Goal: Task Accomplishment & Management: Complete application form

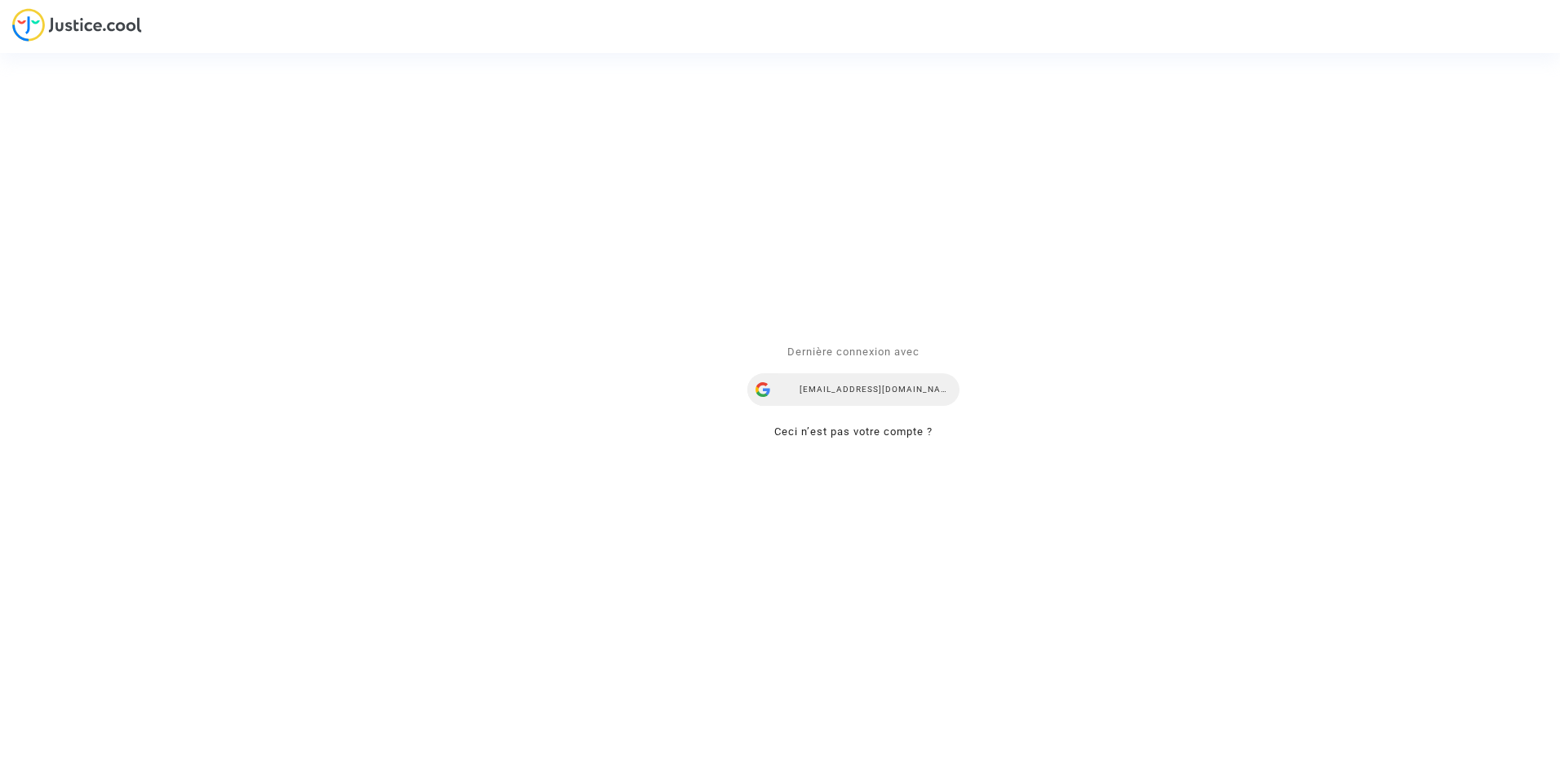
click at [879, 395] on div "ealvarez@reclamaciondevuelos.com" at bounding box center [852, 391] width 212 height 33
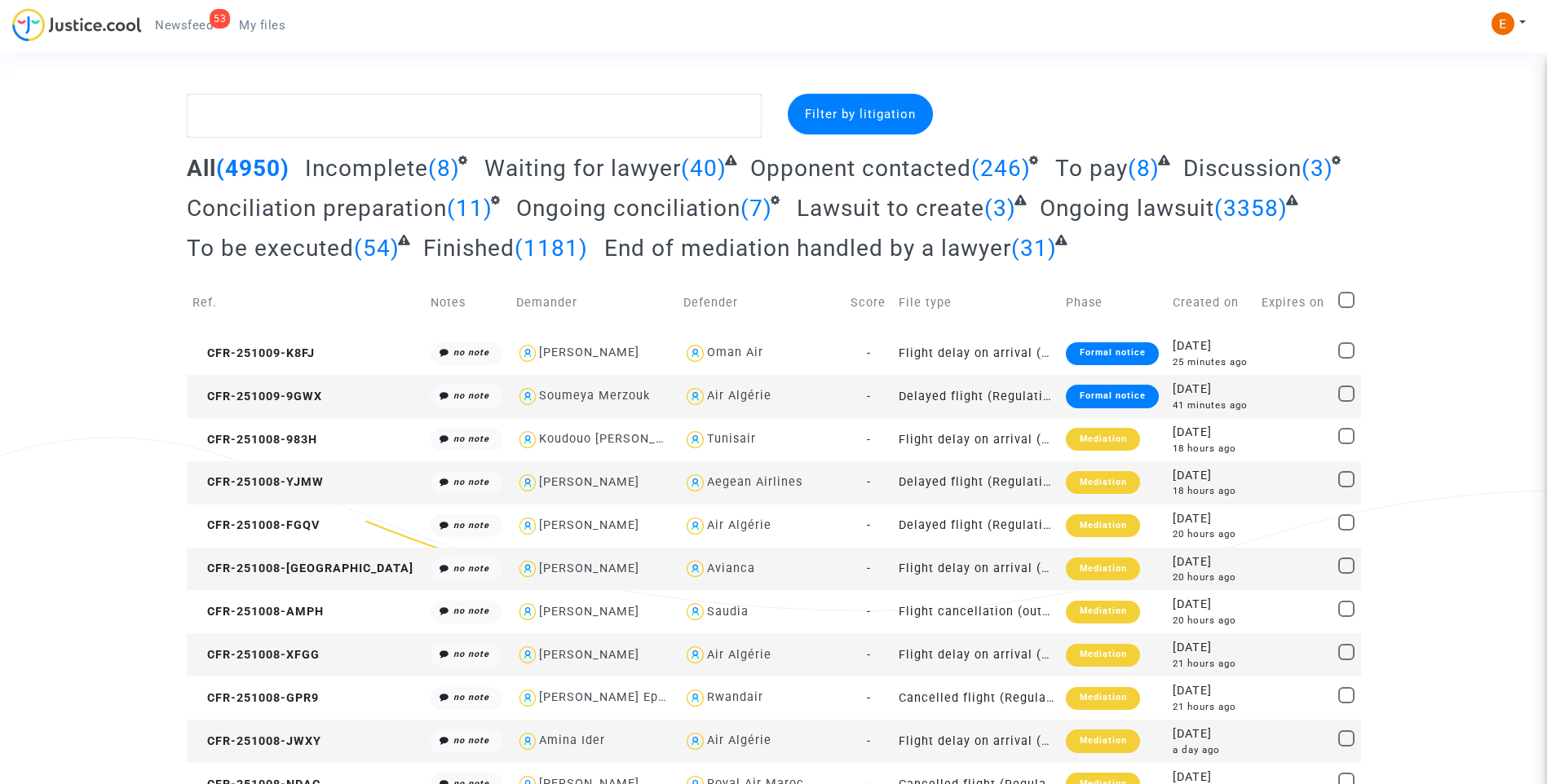
click at [204, 22] on span "Newsfeed" at bounding box center [183, 25] width 58 height 15
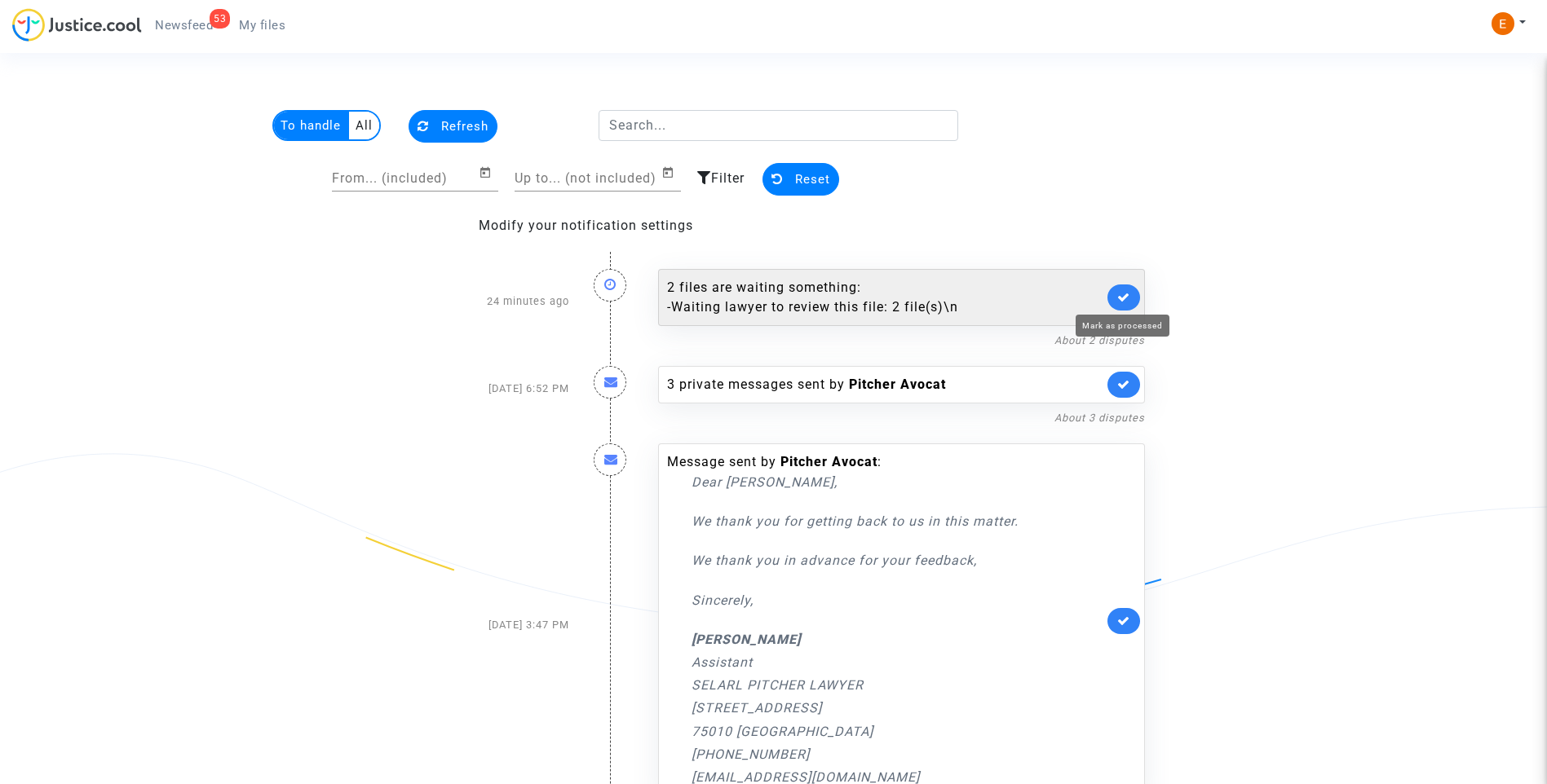
click at [1121, 294] on icon at bounding box center [1123, 297] width 13 height 12
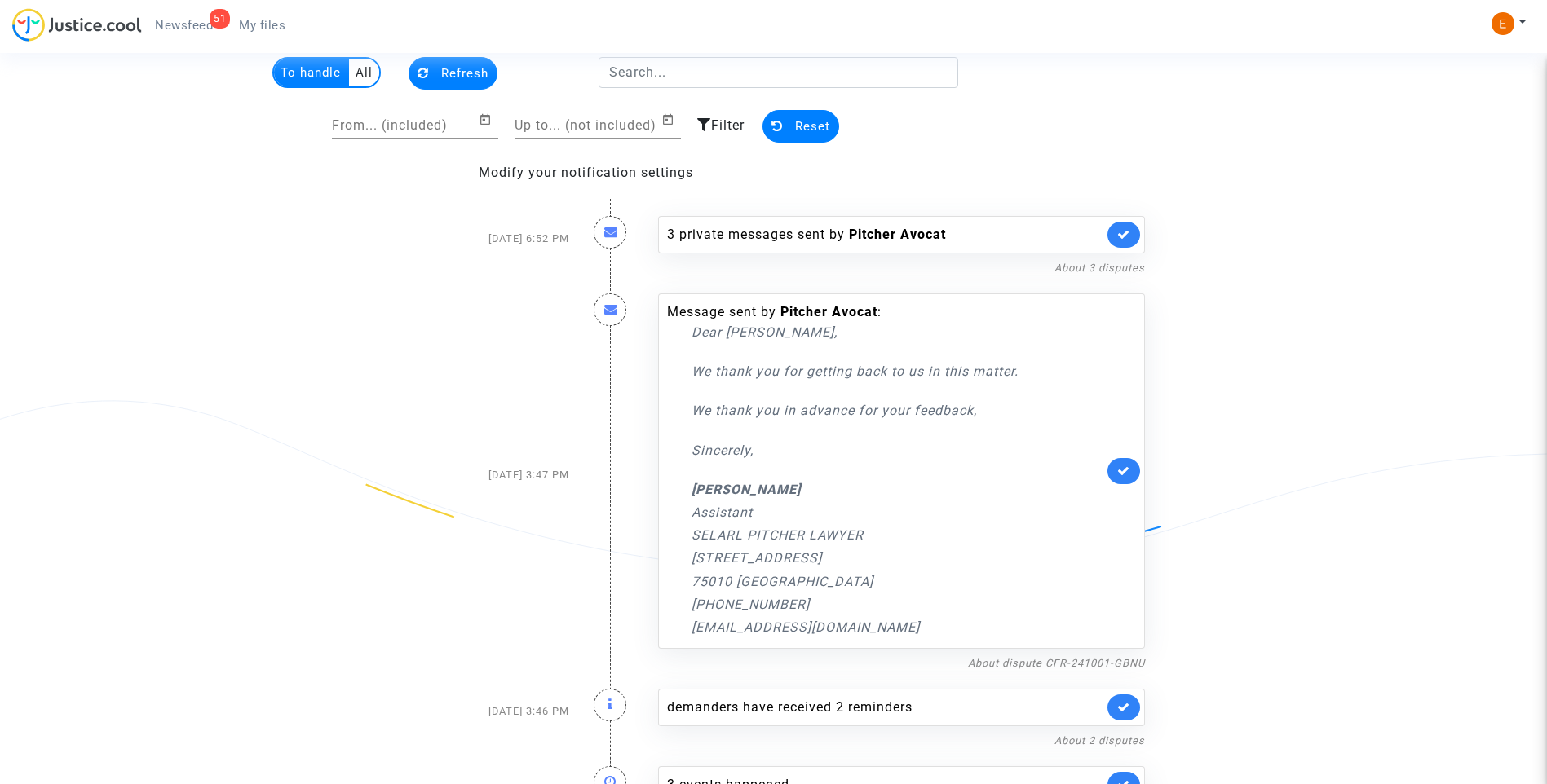
scroll to position [82, 0]
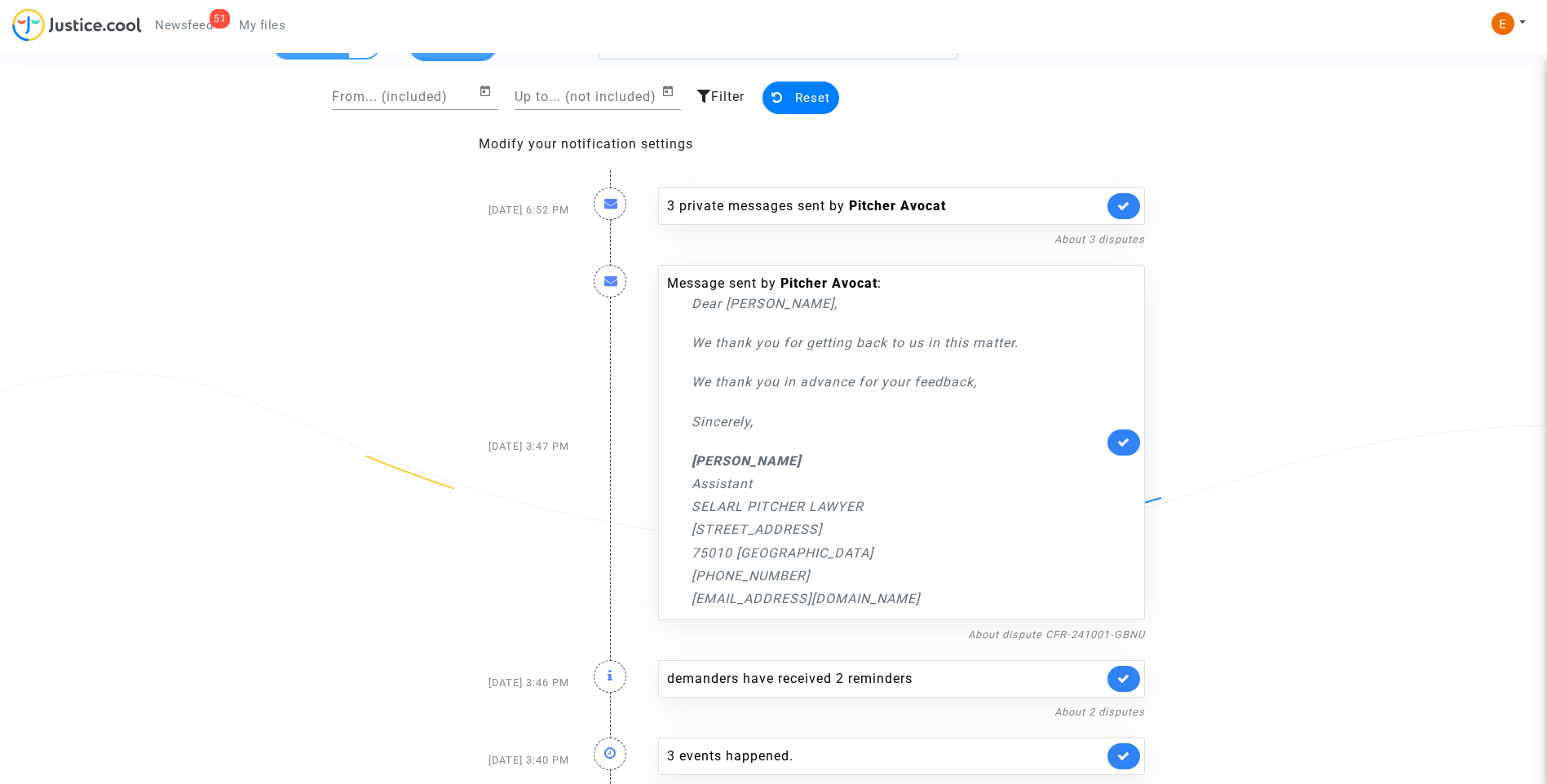
click at [1137, 440] on link at bounding box center [1123, 443] width 33 height 26
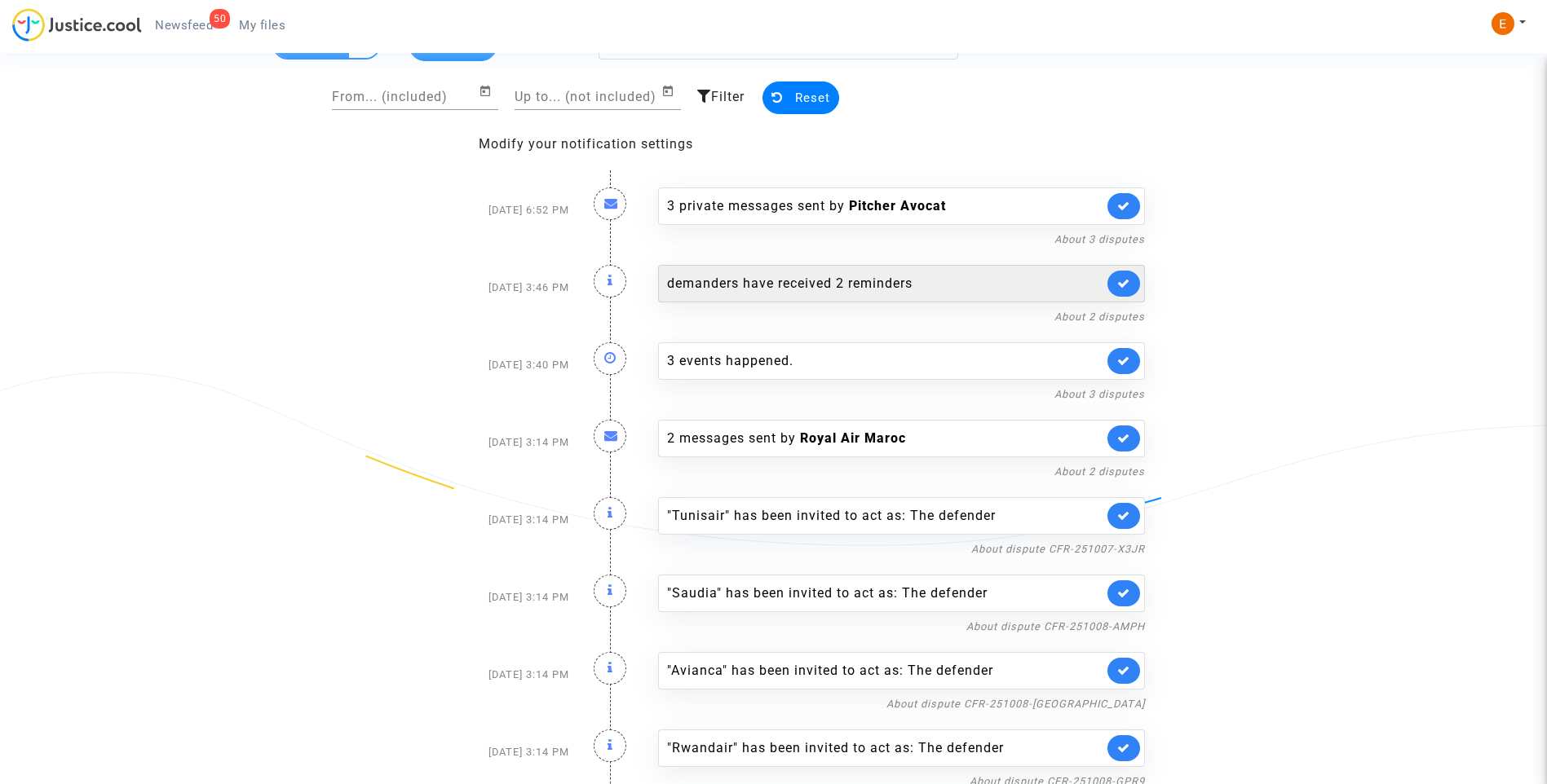
click at [1123, 281] on icon at bounding box center [1123, 283] width 13 height 12
click at [742, 282] on div "3 events happened." at bounding box center [886, 284] width 437 height 20
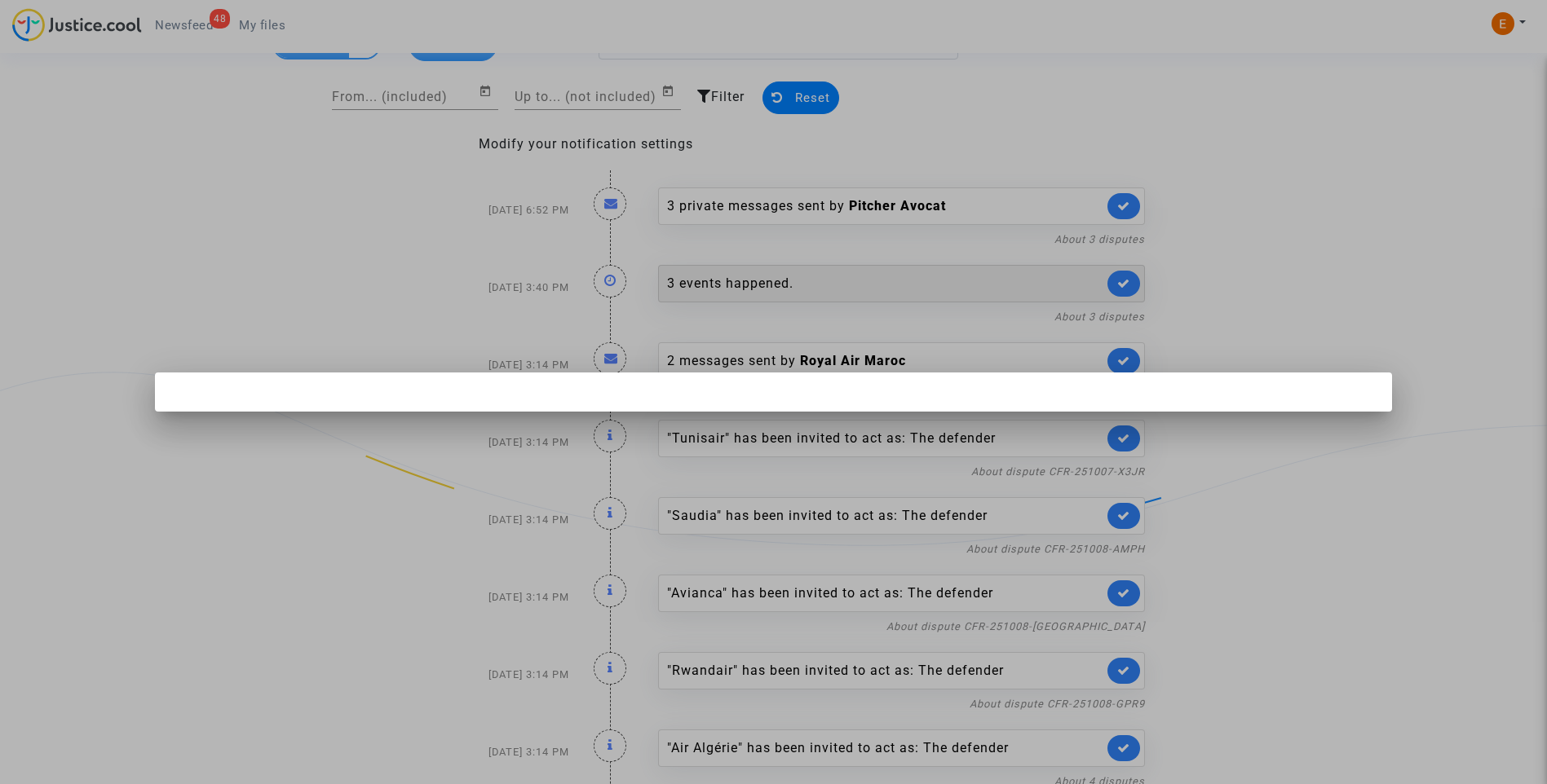
scroll to position [0, 0]
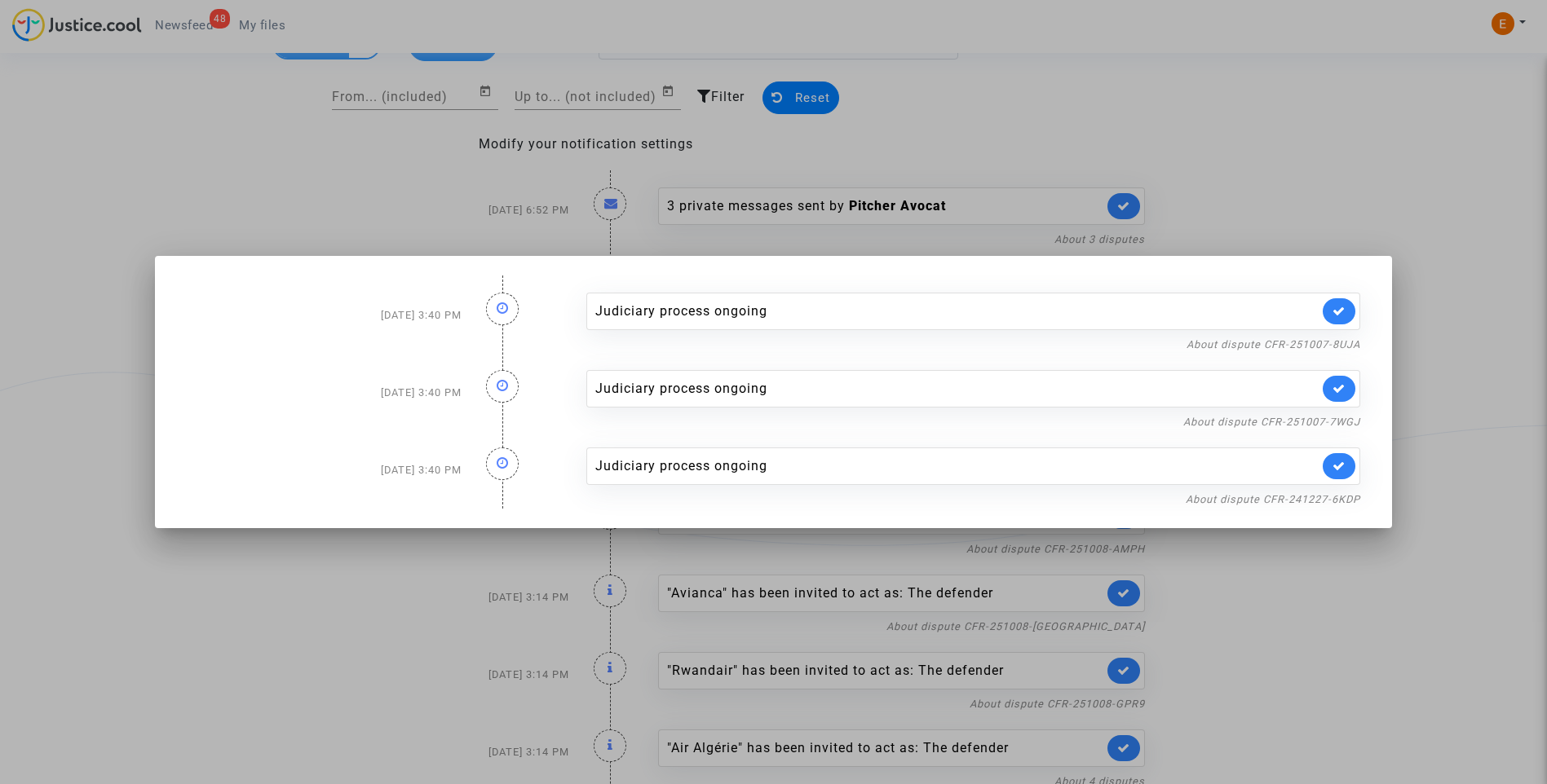
drag, startPoint x: 1312, startPoint y: 137, endPoint x: 1178, endPoint y: 213, distance: 154.1
click at [1313, 137] on div at bounding box center [774, 392] width 1547 height 784
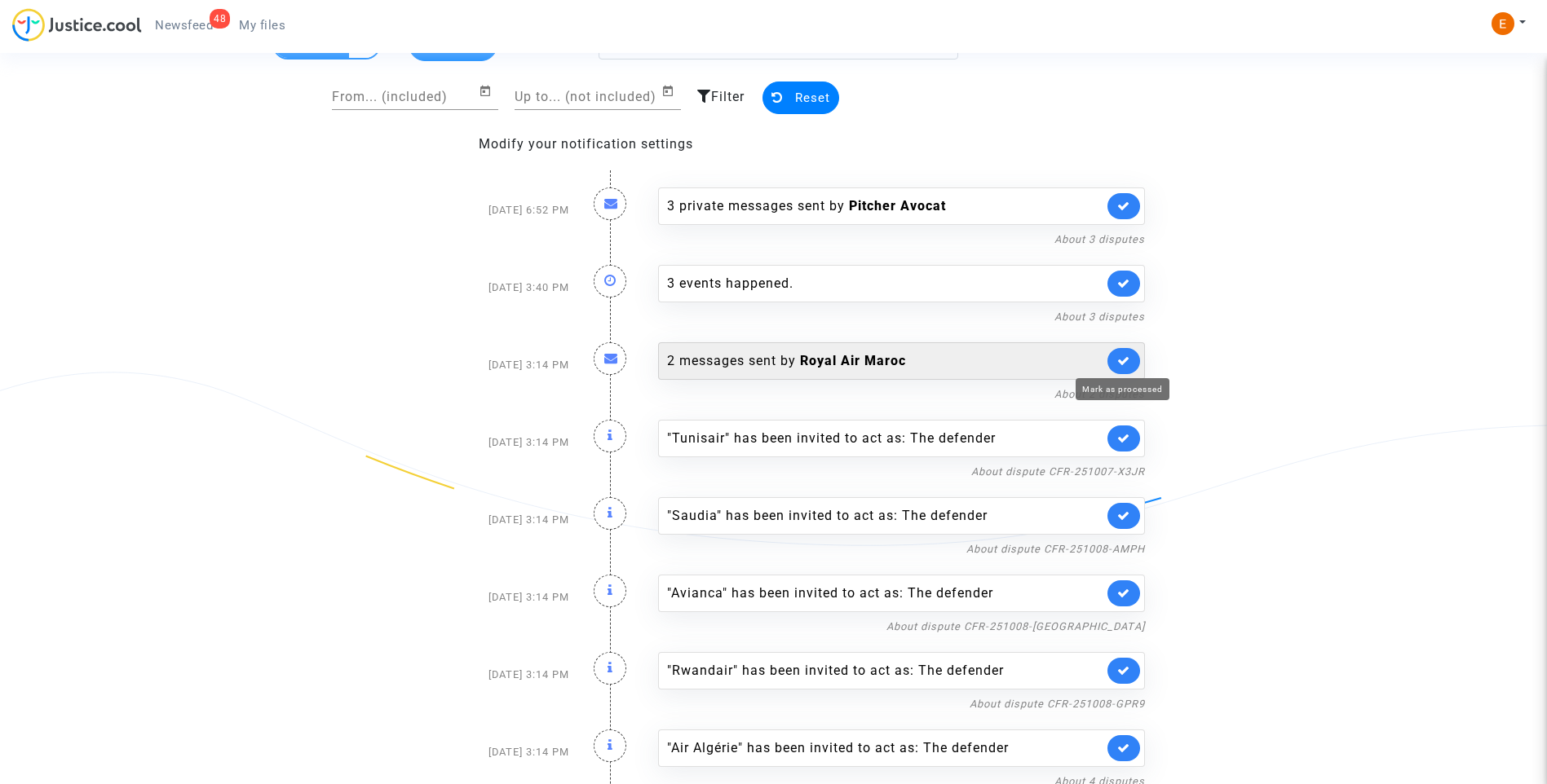
click at [1123, 359] on icon at bounding box center [1123, 361] width 13 height 12
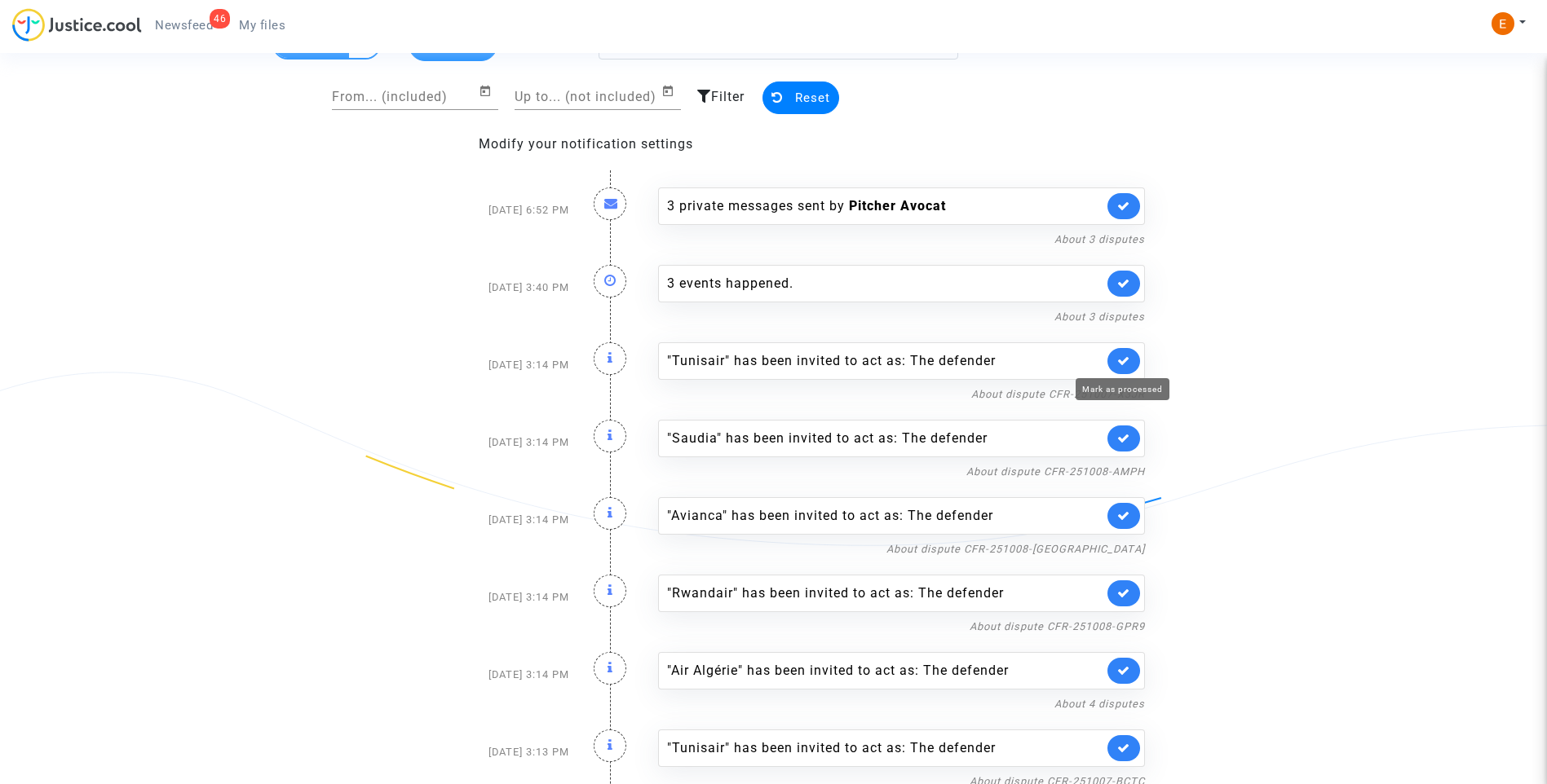
click at [1126, 360] on icon at bounding box center [1123, 361] width 13 height 12
click at [1126, 432] on icon at bounding box center [1123, 438] width 13 height 12
click at [1126, 360] on icon at bounding box center [1123, 361] width 13 height 12
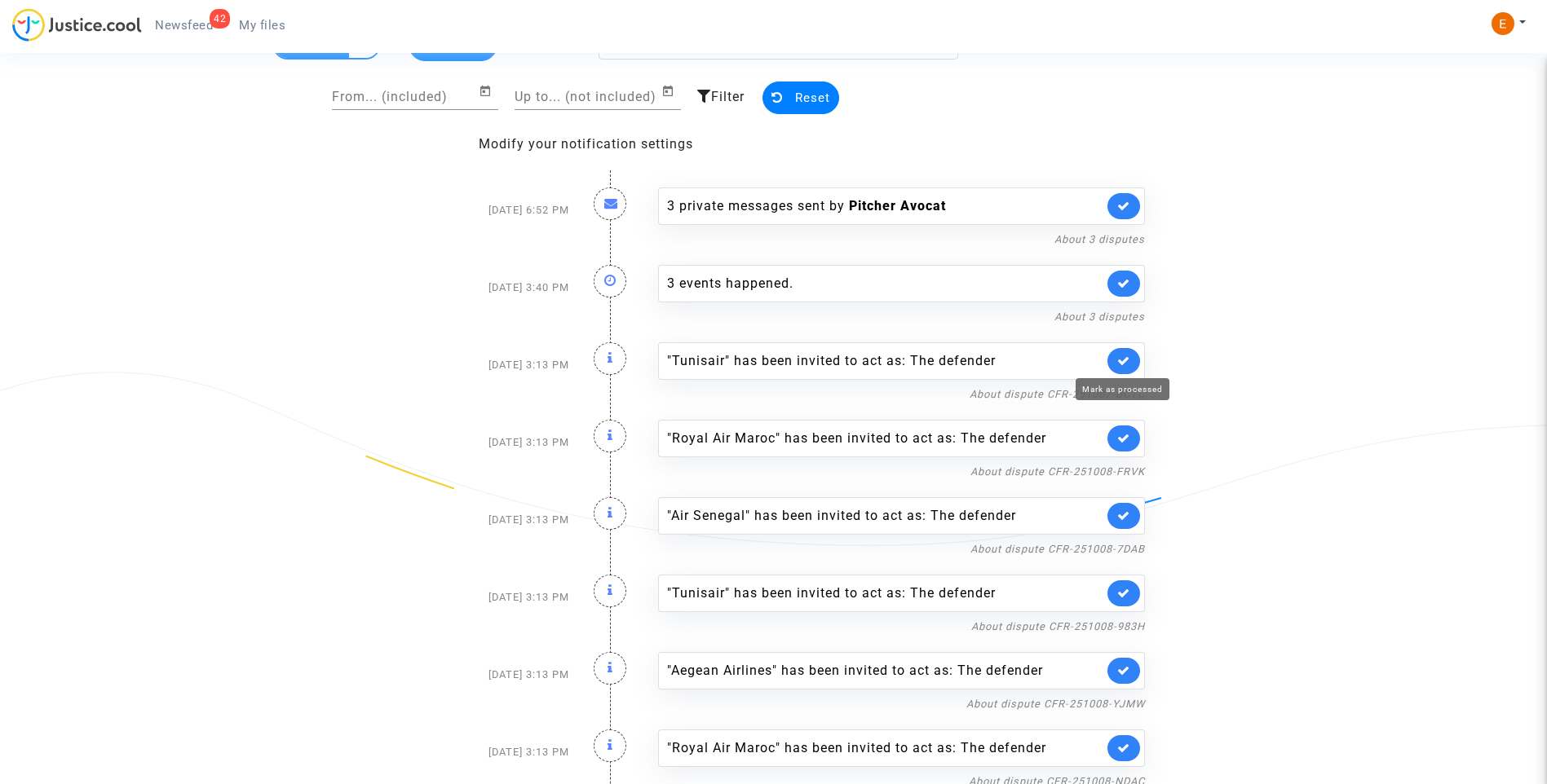
click at [1126, 360] on icon at bounding box center [1123, 361] width 13 height 12
click at [1126, 432] on icon at bounding box center [1123, 438] width 13 height 12
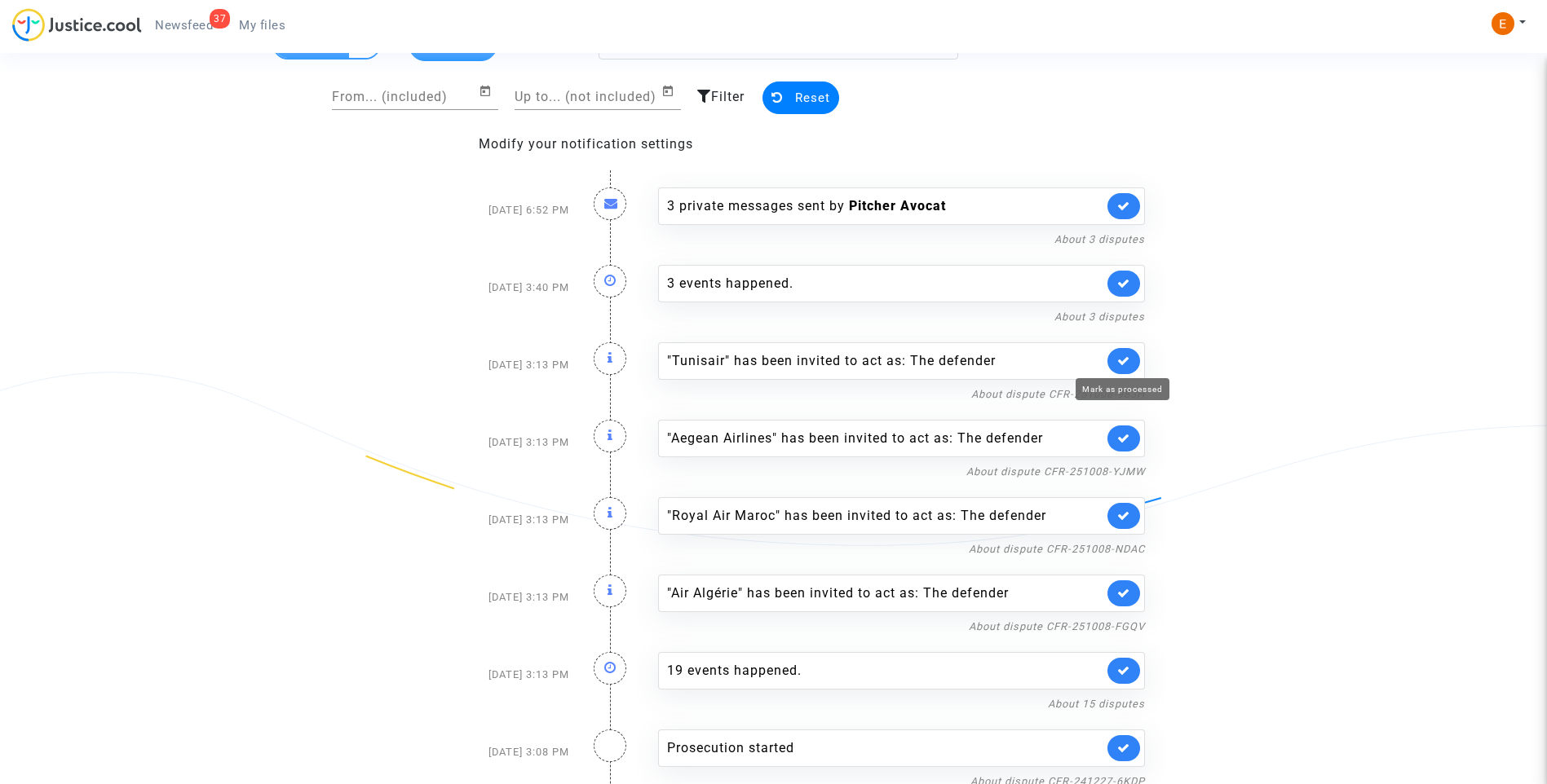
click at [1126, 360] on icon at bounding box center [1123, 361] width 13 height 12
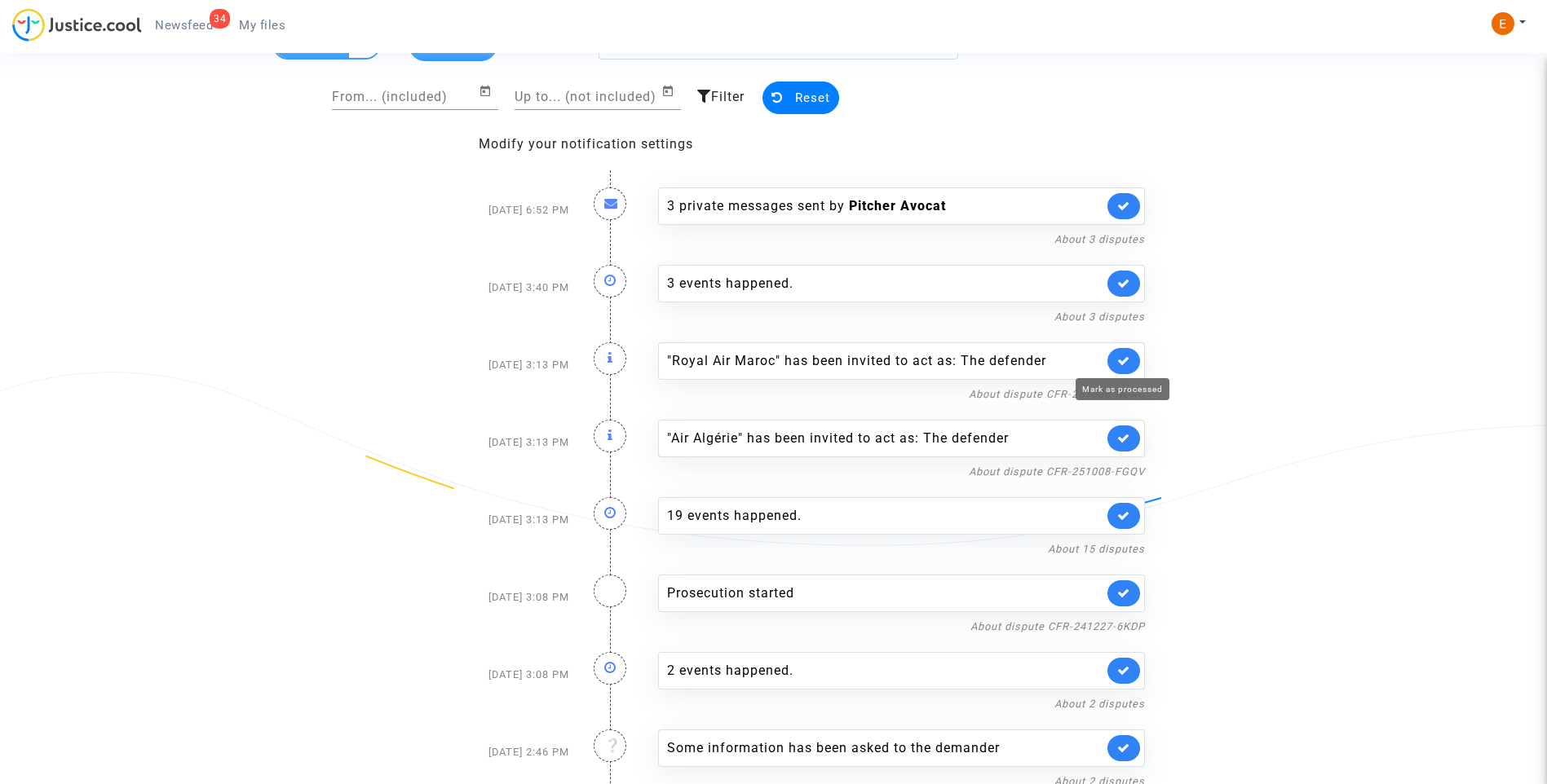
click at [1126, 360] on icon at bounding box center [1123, 361] width 13 height 12
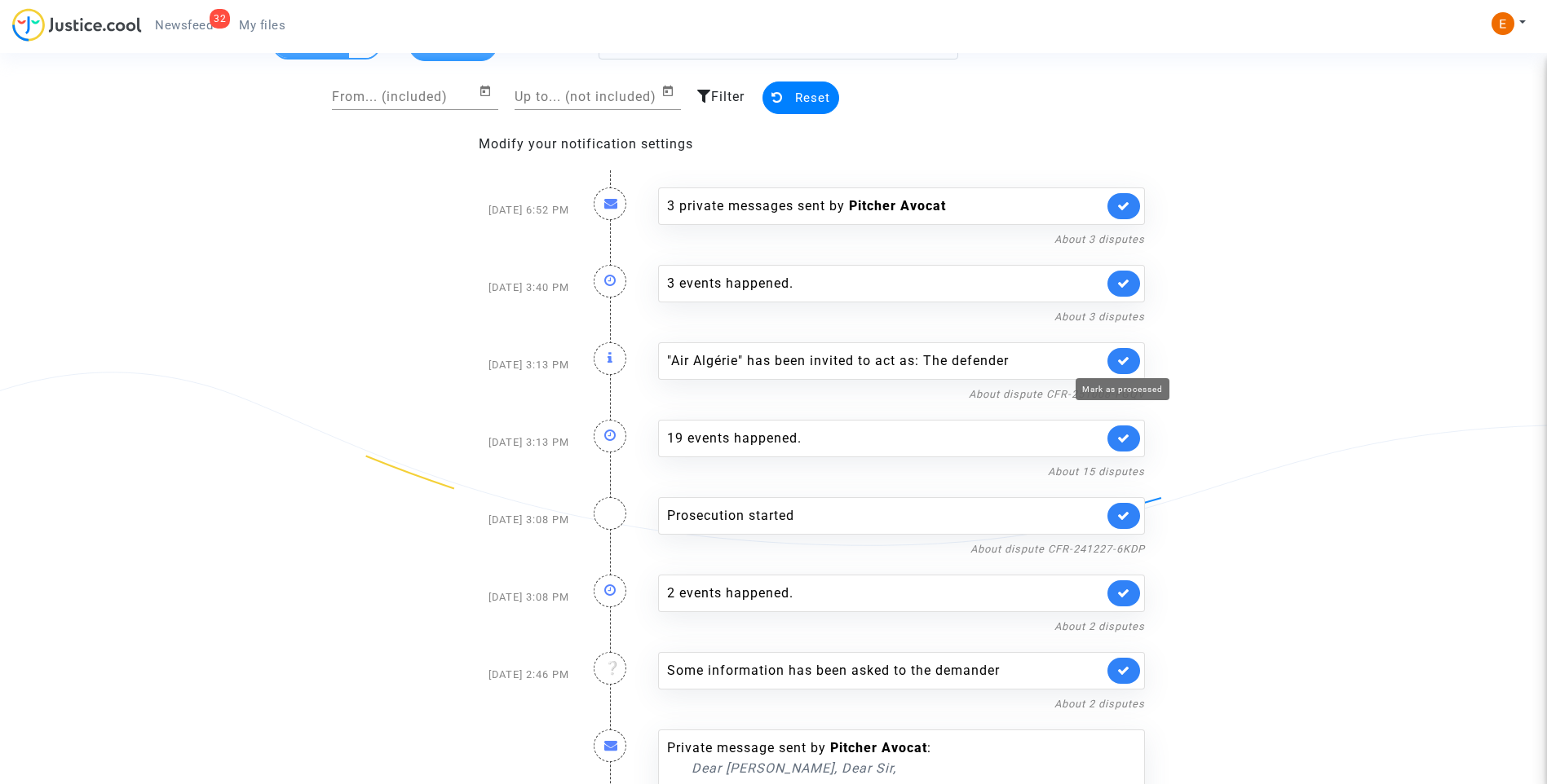
click at [1126, 360] on icon at bounding box center [1123, 361] width 13 height 12
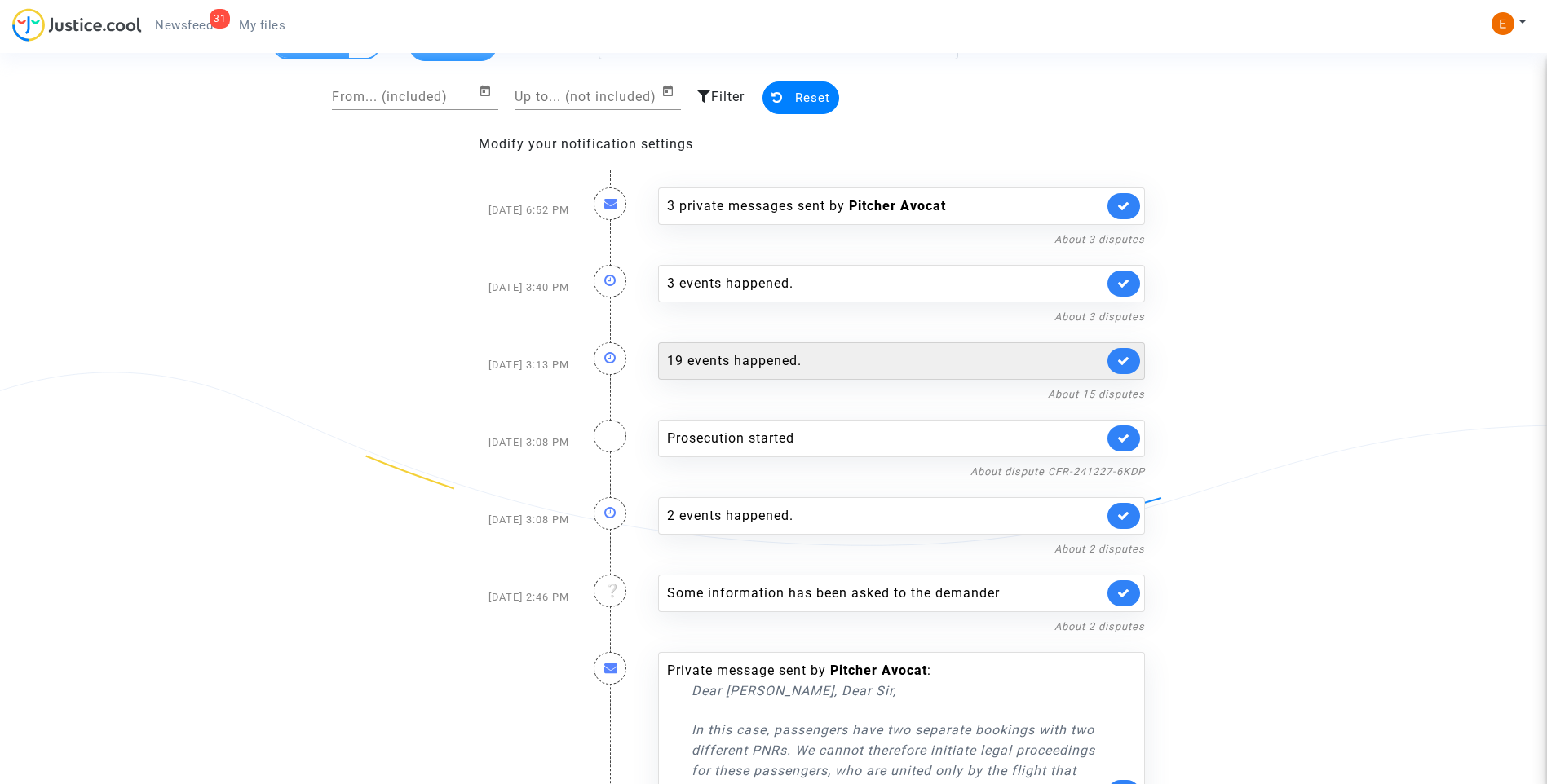
click at [798, 367] on div "19 events happened." at bounding box center [886, 361] width 437 height 20
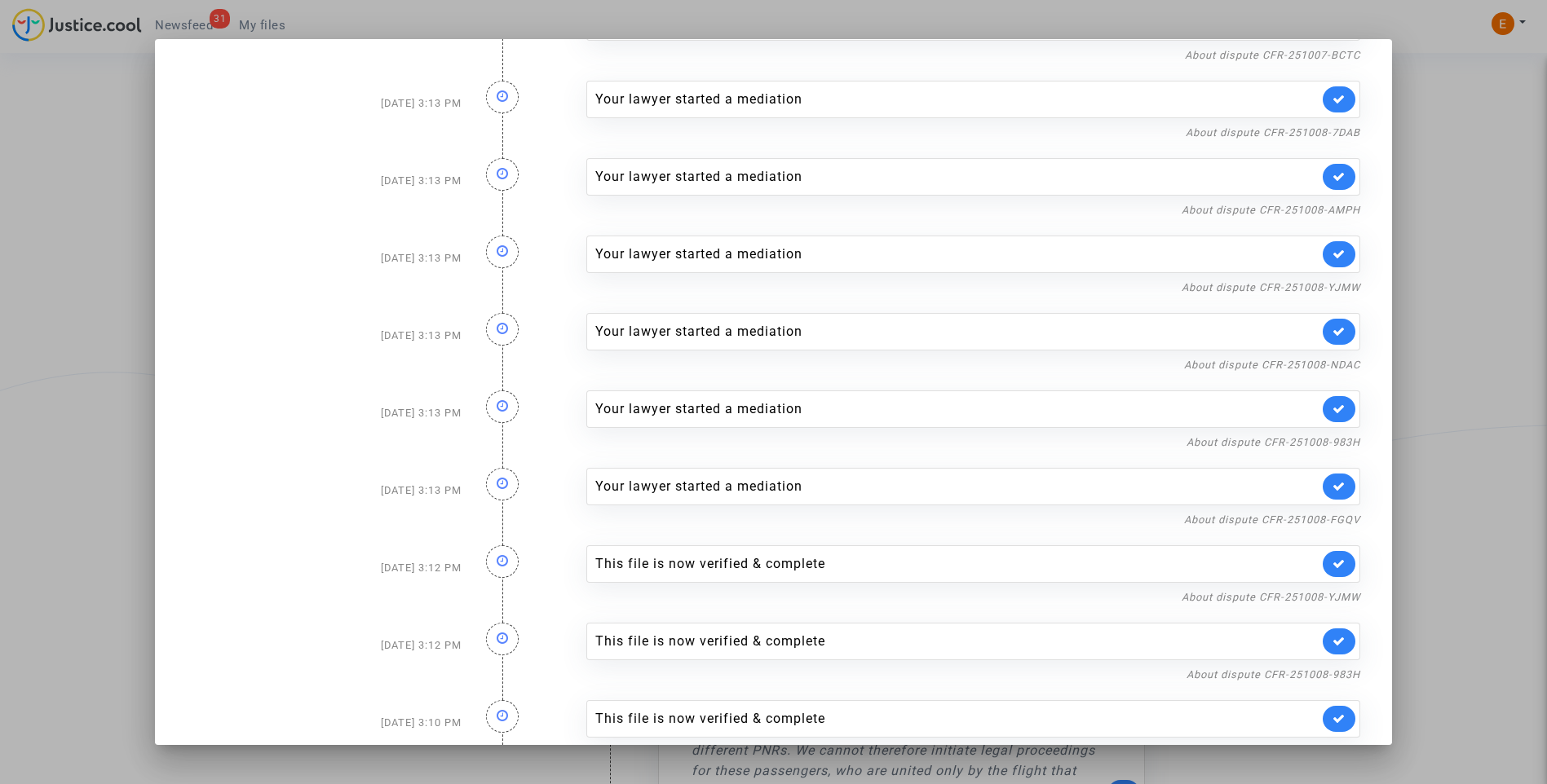
scroll to position [805, 0]
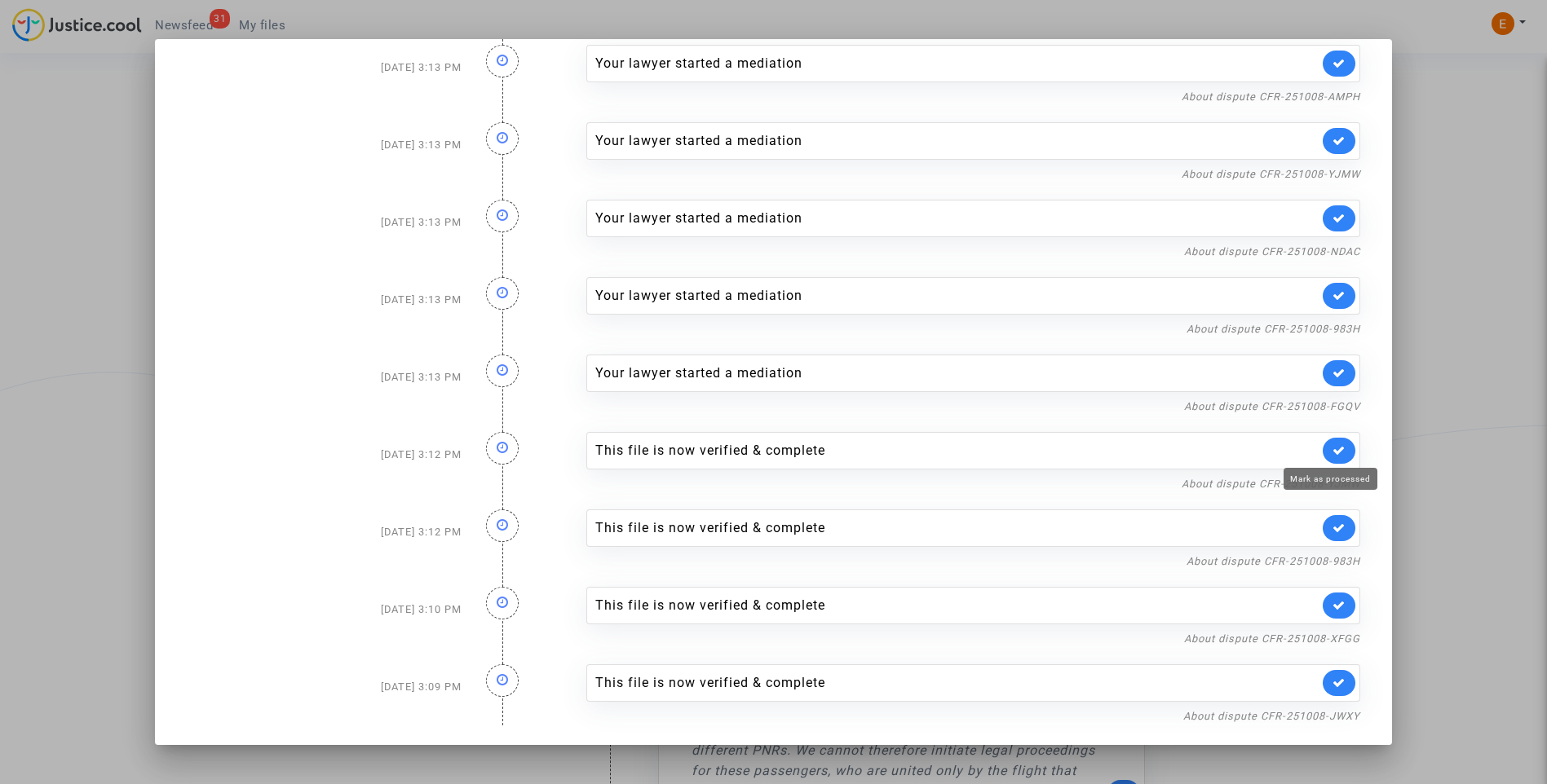
click at [1332, 456] on icon at bounding box center [1338, 450] width 13 height 12
click at [1332, 522] on icon at bounding box center [1338, 527] width 13 height 12
click at [1335, 603] on icon at bounding box center [1338, 605] width 13 height 12
click at [1341, 679] on link at bounding box center [1338, 683] width 33 height 26
click at [1452, 396] on div at bounding box center [774, 392] width 1547 height 784
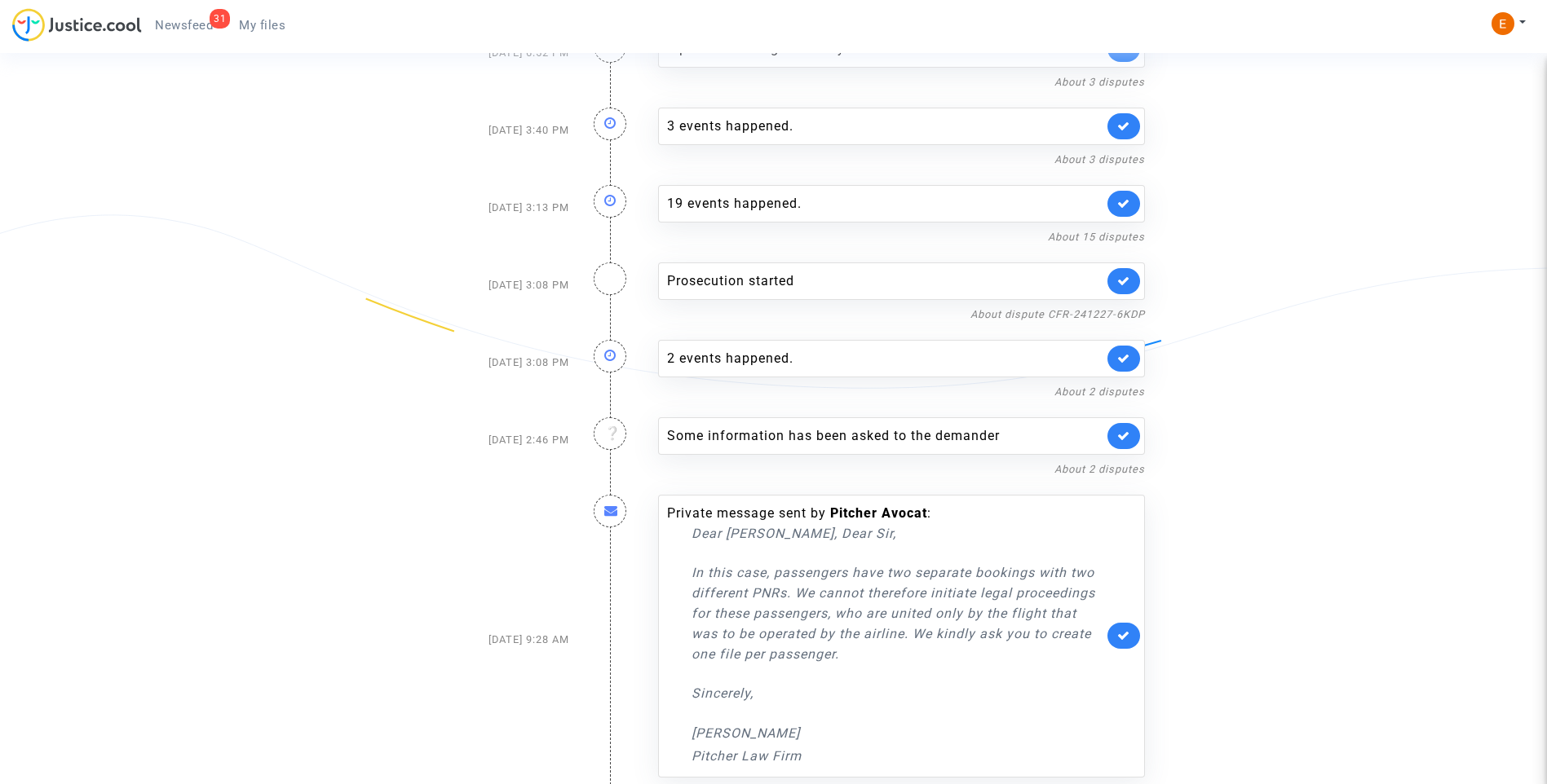
scroll to position [244, 0]
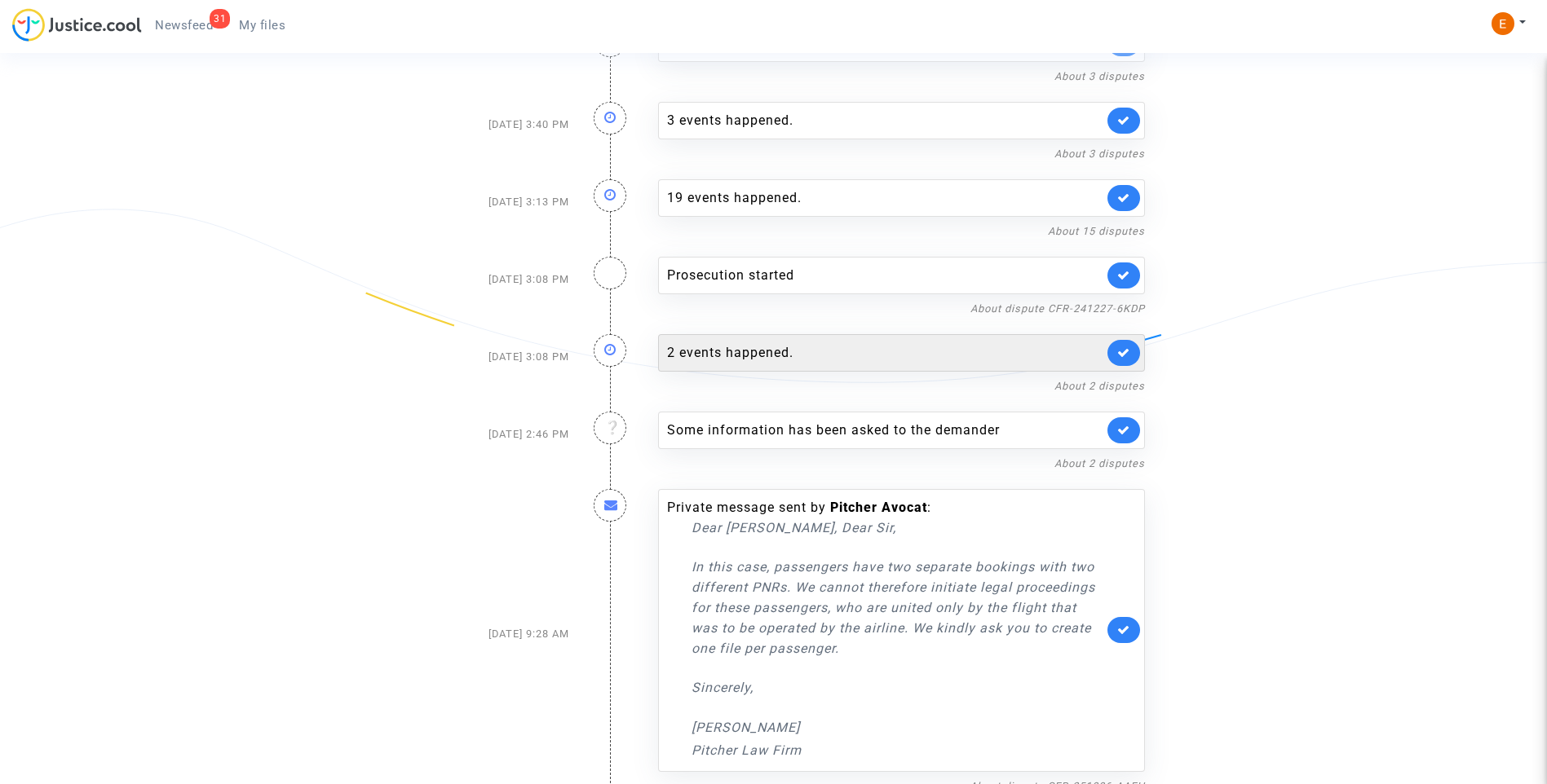
drag, startPoint x: 817, startPoint y: 338, endPoint x: 829, endPoint y: 343, distance: 13.0
click at [829, 343] on div "2 events happened. About 2 disputes" at bounding box center [901, 356] width 511 height 78
click at [759, 356] on div "2 events happened." at bounding box center [886, 353] width 437 height 20
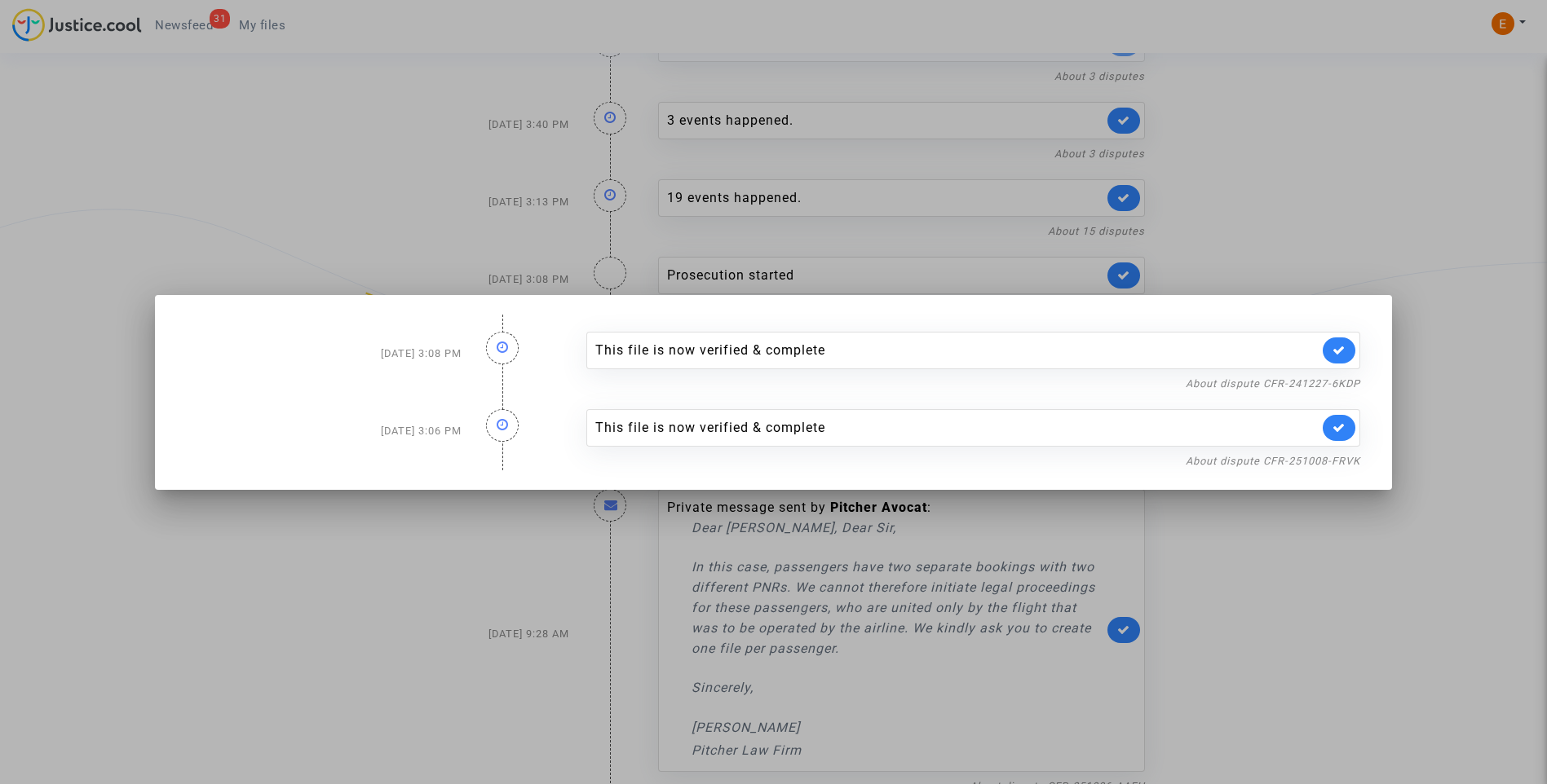
click at [1318, 172] on div at bounding box center [774, 392] width 1547 height 784
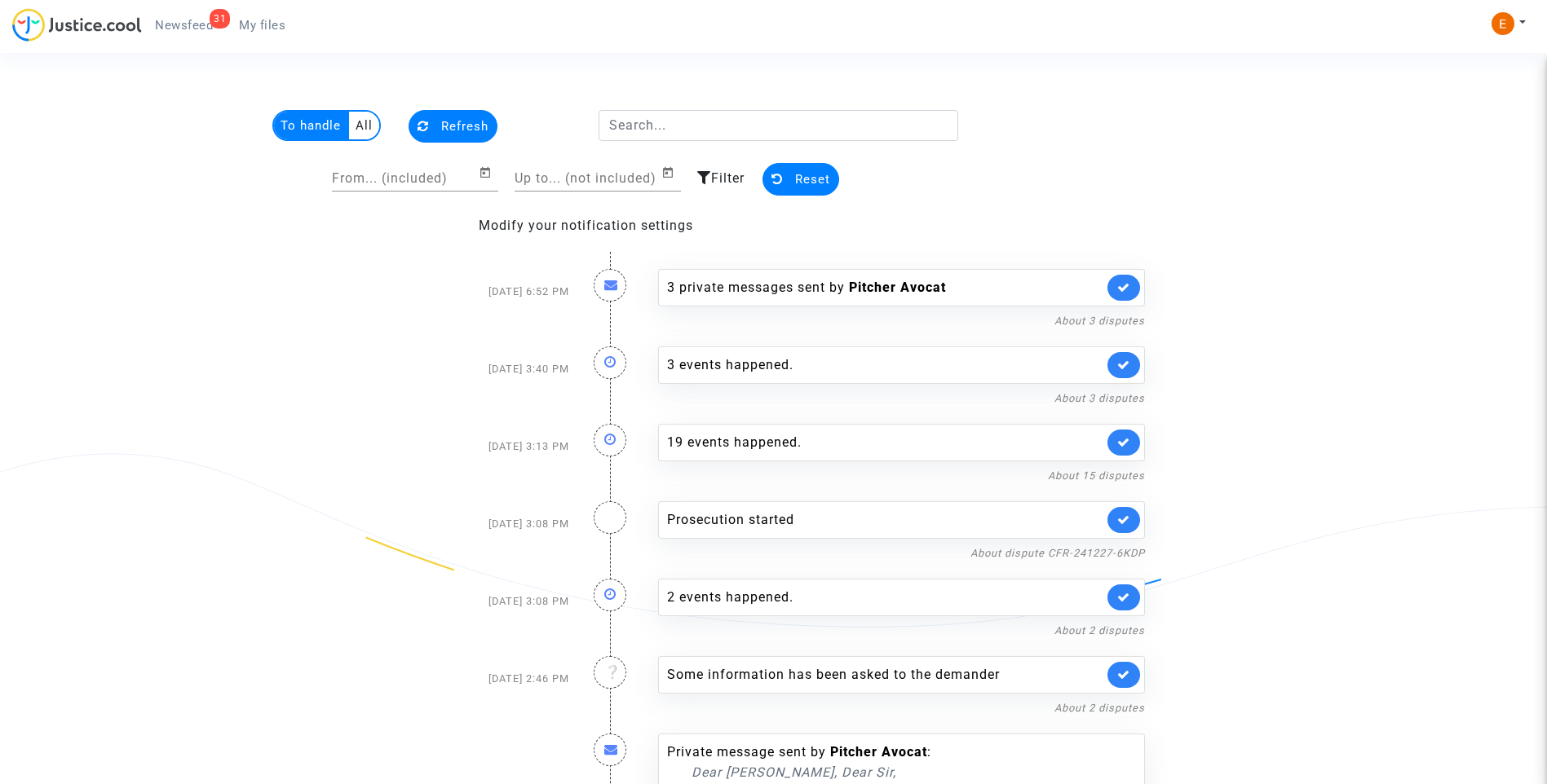
scroll to position [244, 0]
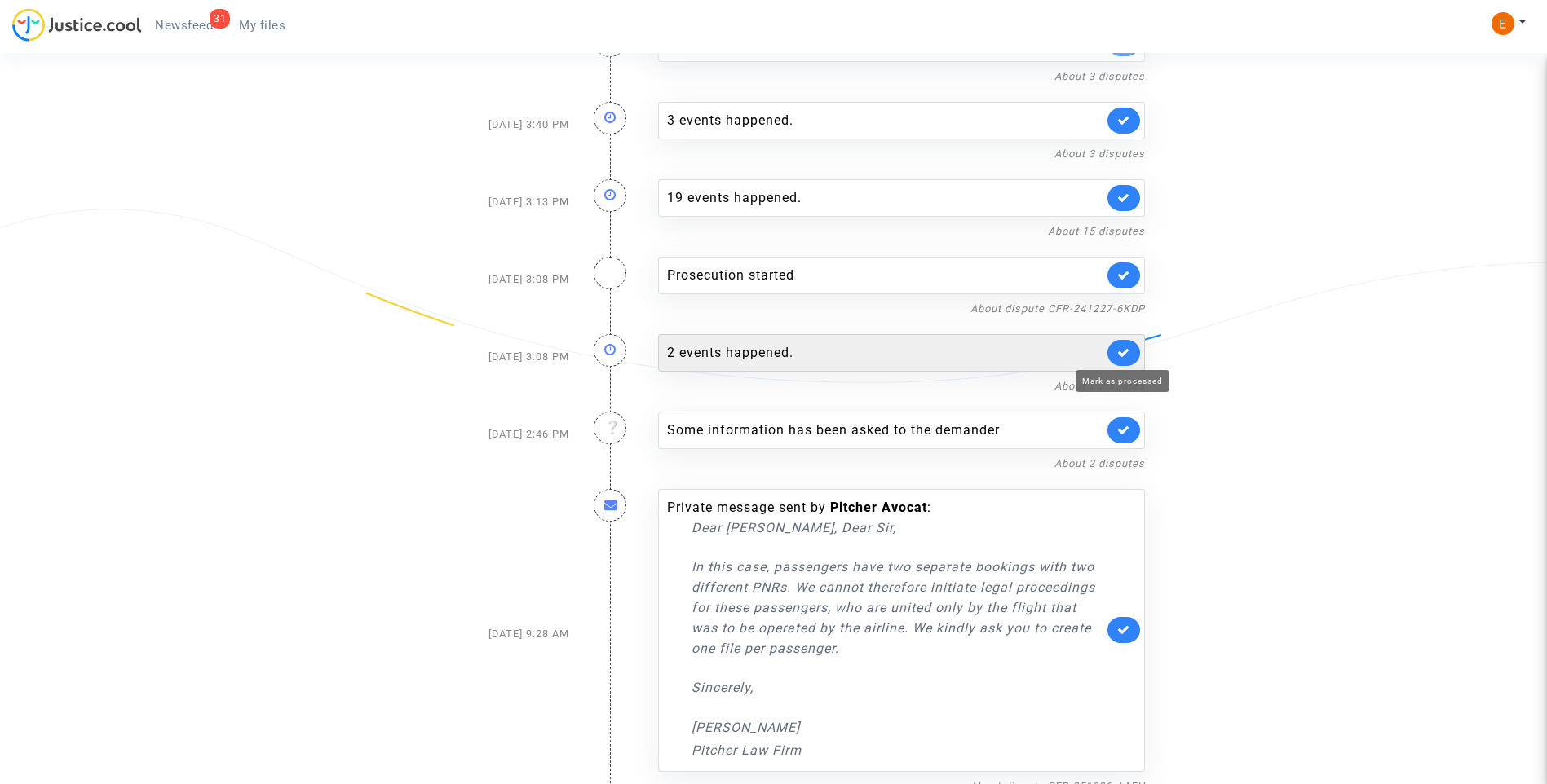
click at [1120, 349] on icon at bounding box center [1123, 352] width 13 height 12
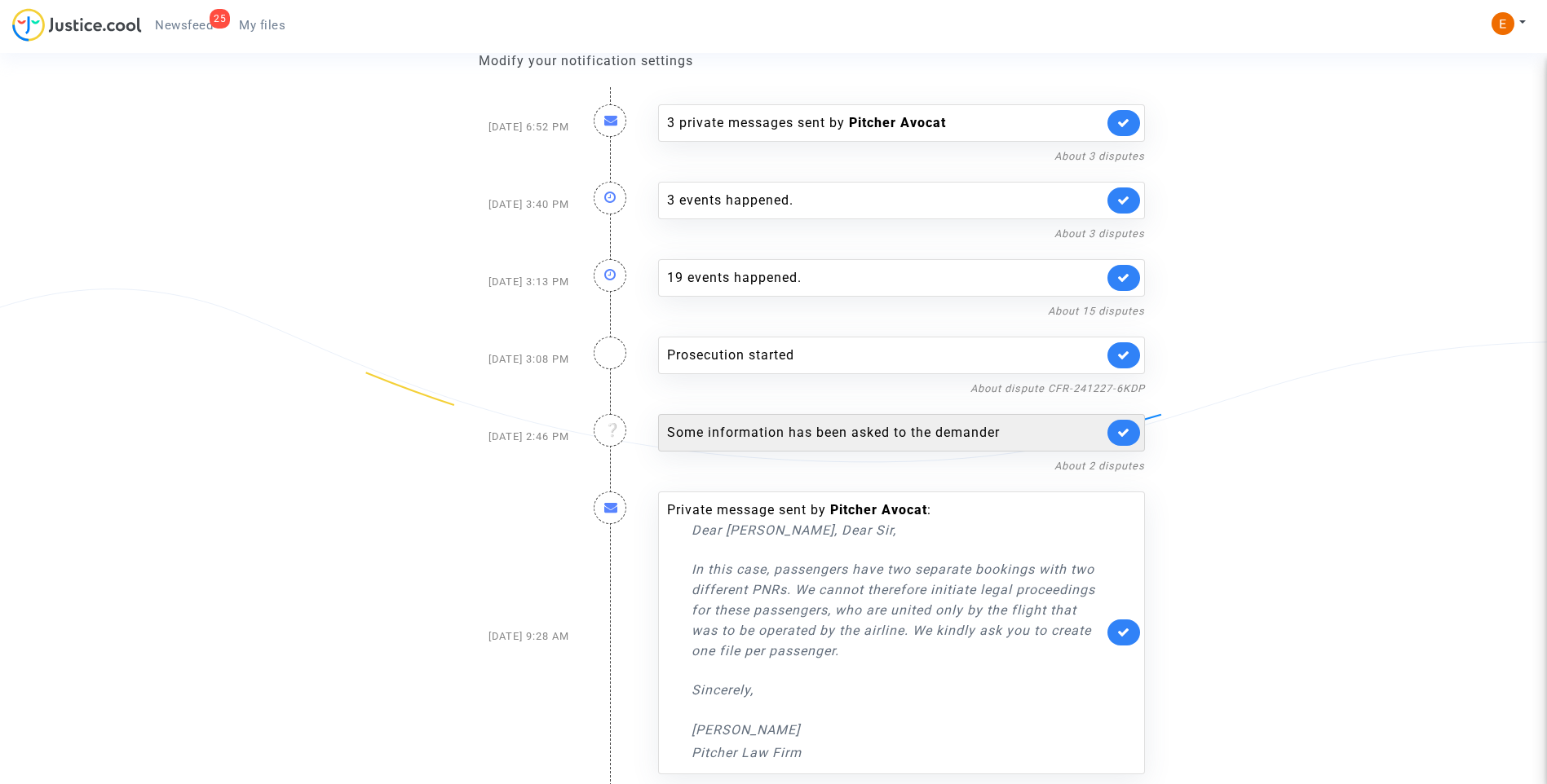
scroll to position [178, 0]
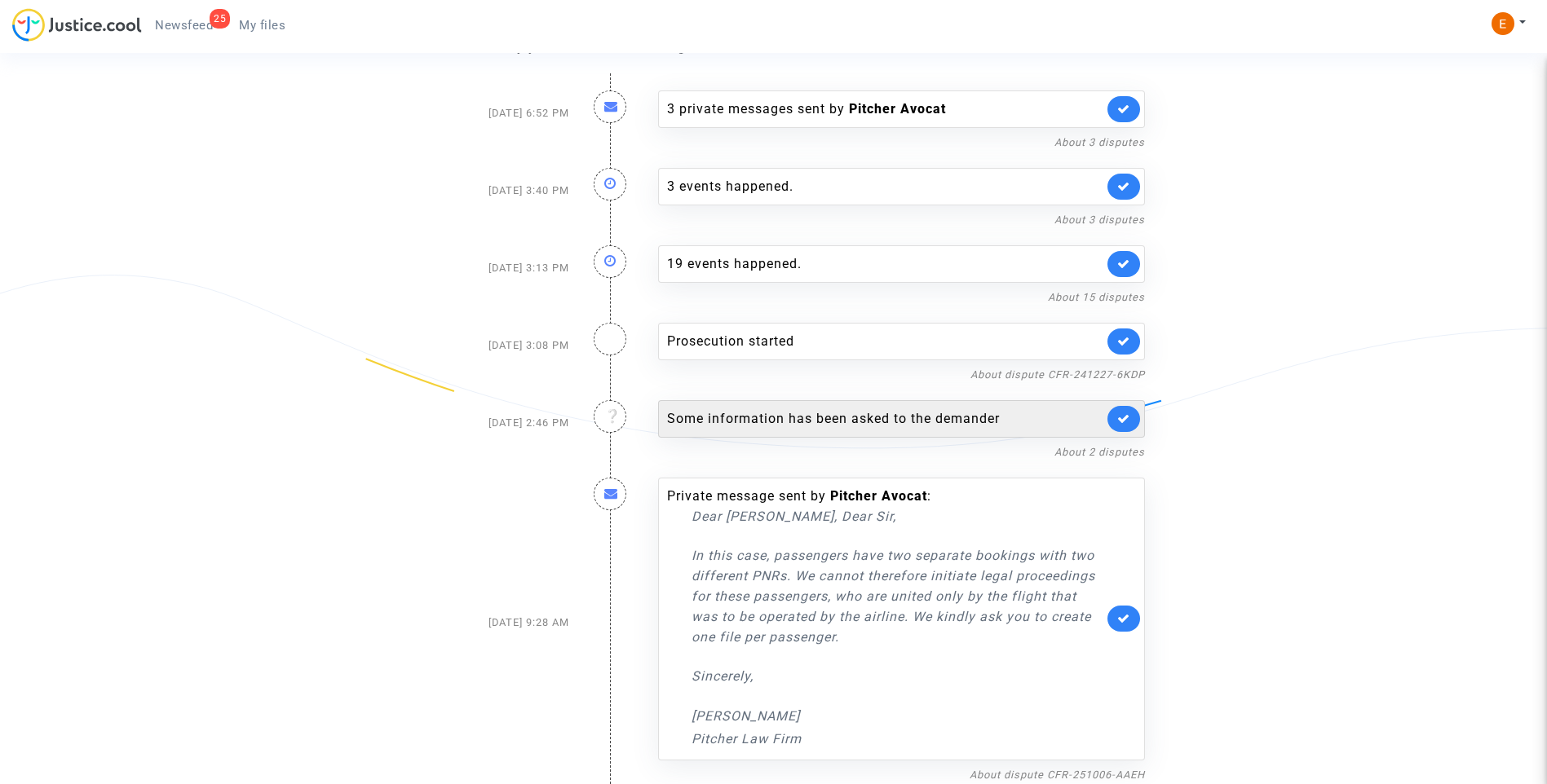
click at [788, 421] on div "Some information has been asked to the demander" at bounding box center [886, 419] width 437 height 20
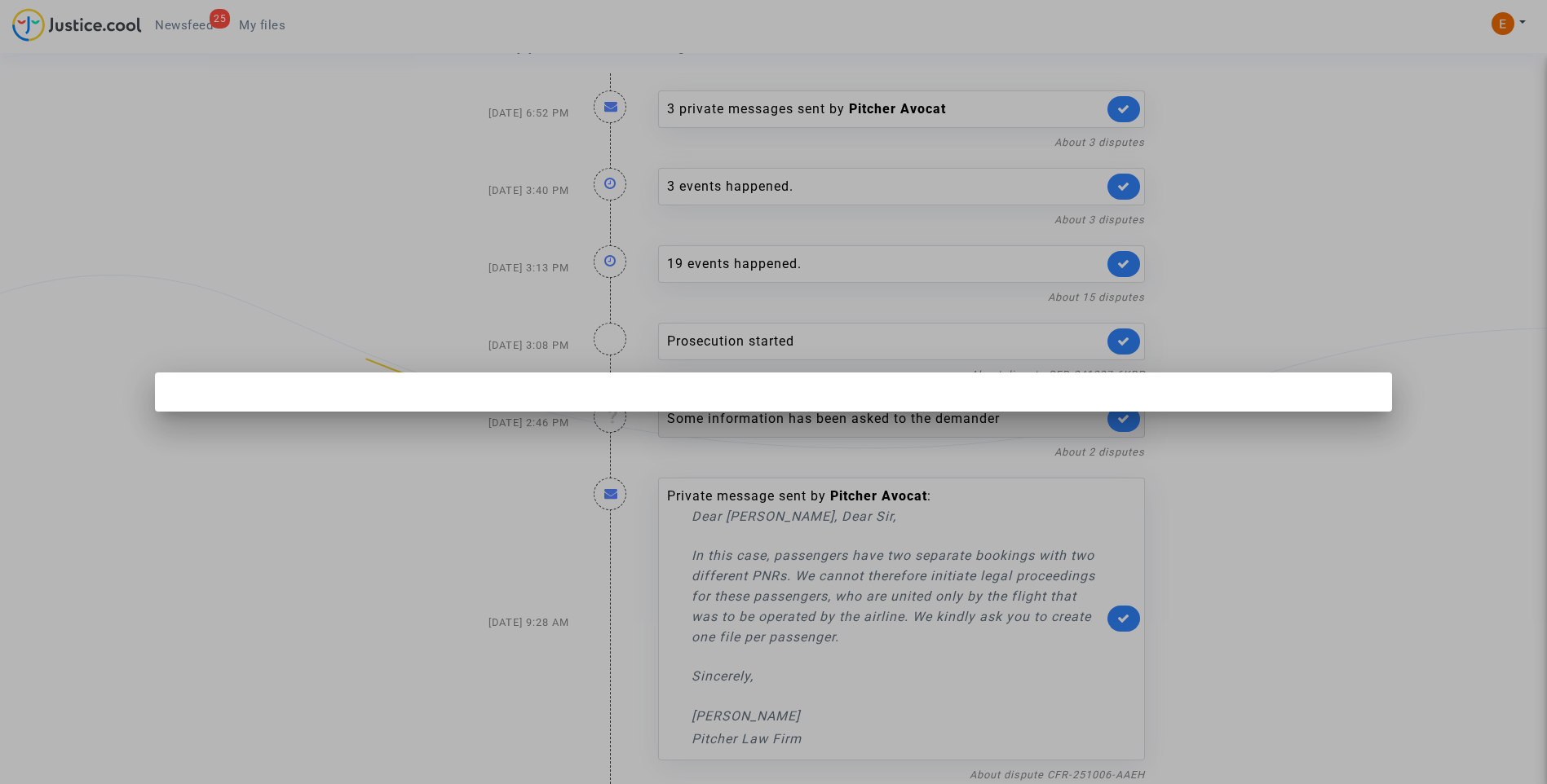
scroll to position [0, 0]
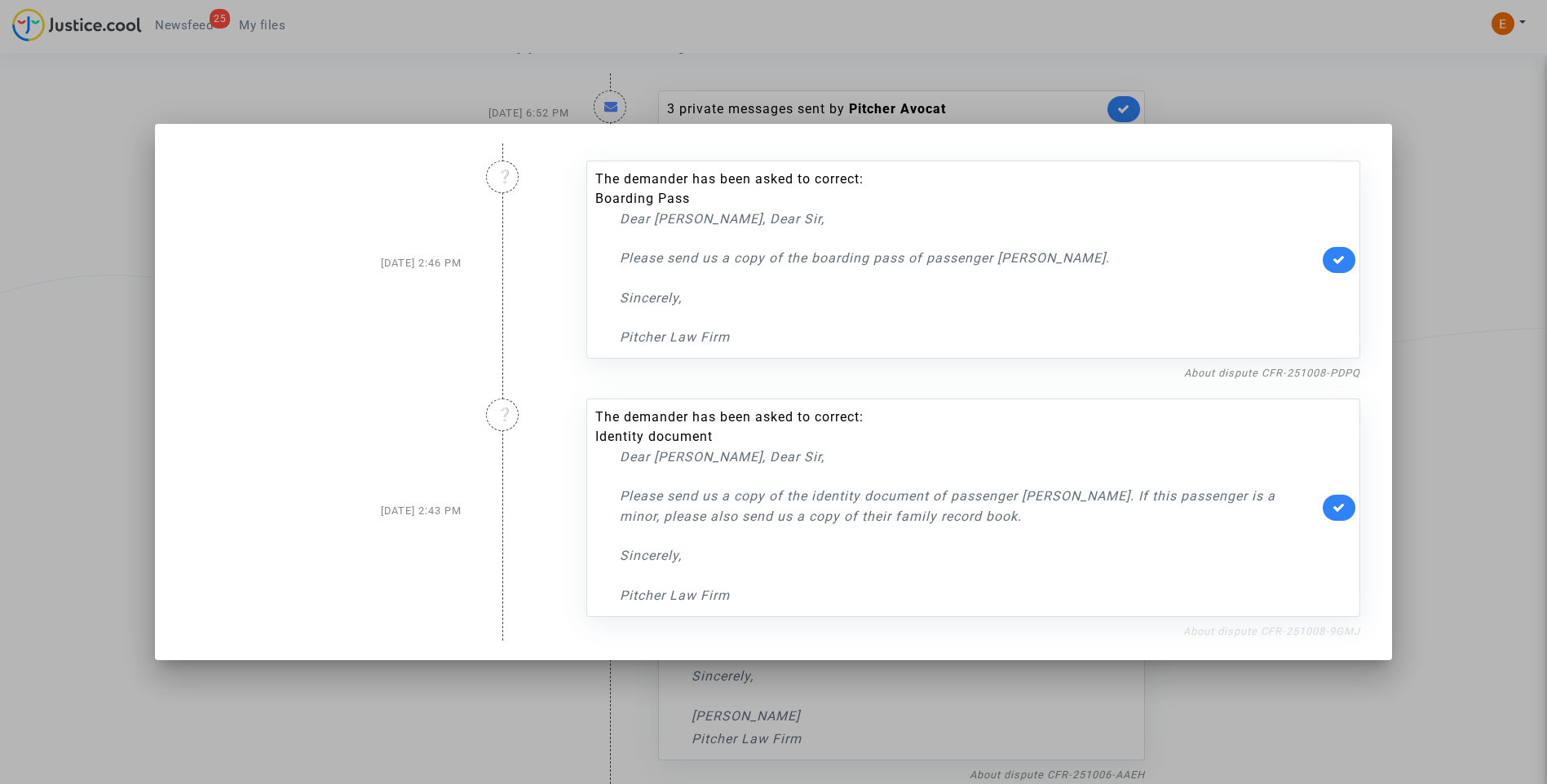
click at [1208, 626] on link "About dispute CFR-251008-9GMJ" at bounding box center [1271, 631] width 177 height 12
click at [1332, 505] on link at bounding box center [1338, 508] width 33 height 26
click at [1258, 374] on link "About dispute CFR-251008-PDPQ" at bounding box center [1271, 373] width 176 height 12
click at [1345, 253] on icon at bounding box center [1338, 259] width 13 height 12
click at [1433, 237] on div at bounding box center [774, 392] width 1547 height 784
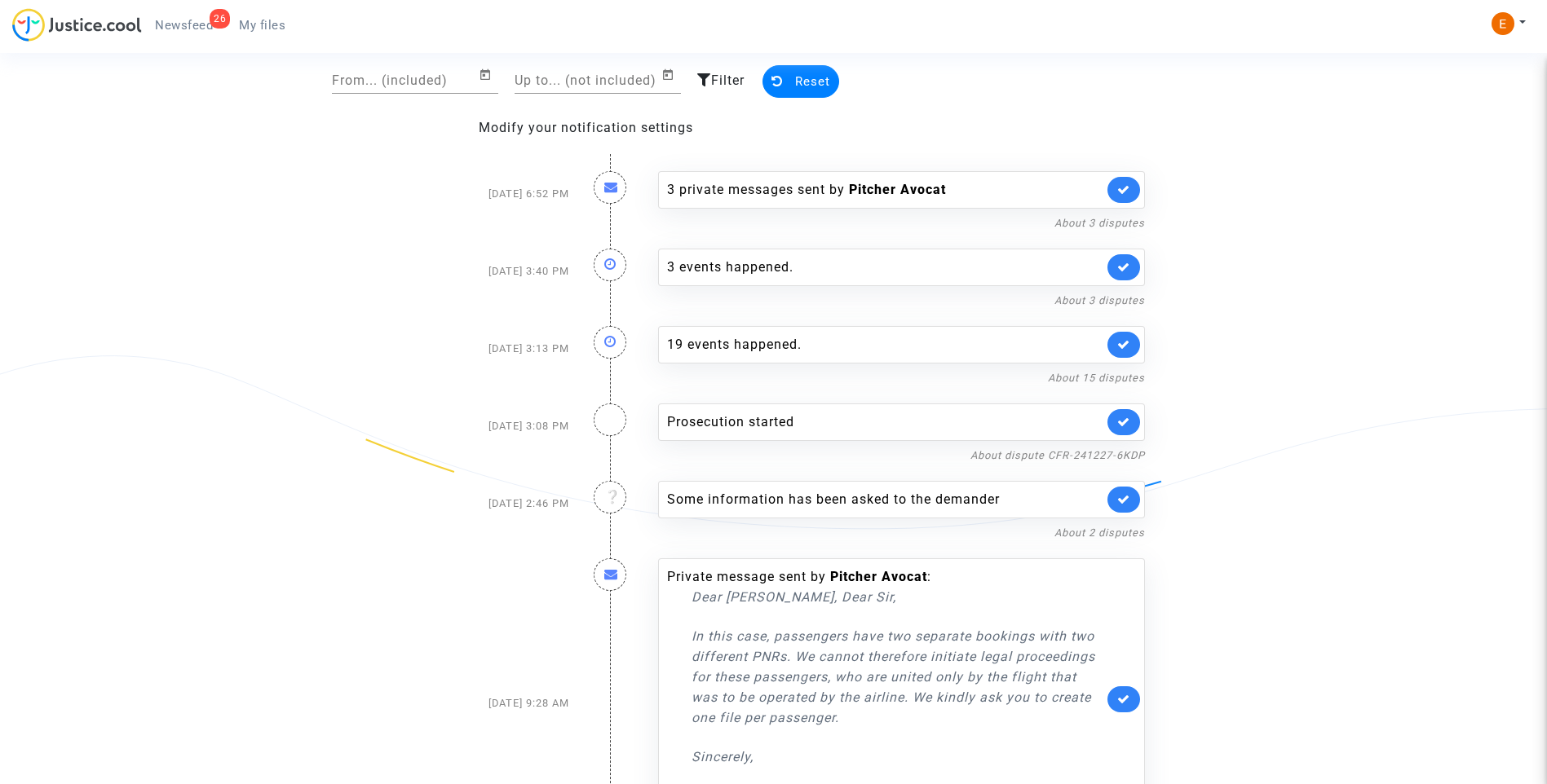
scroll to position [97, 0]
drag, startPoint x: 271, startPoint y: 20, endPoint x: 235, endPoint y: 24, distance: 36.2
click at [271, 20] on span "My files" at bounding box center [262, 25] width 47 height 15
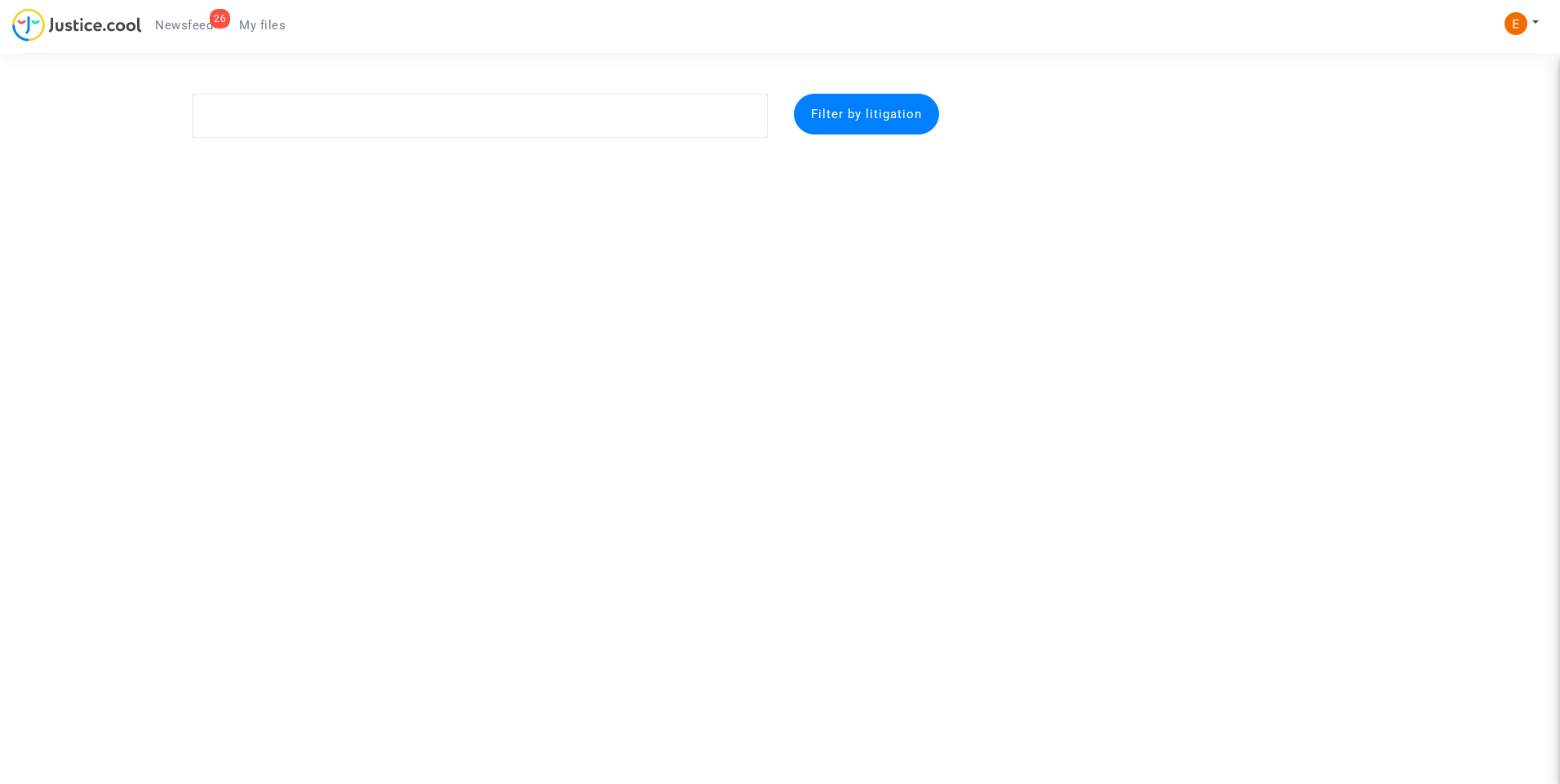
click at [170, 26] on span "Newsfeed" at bounding box center [183, 25] width 58 height 15
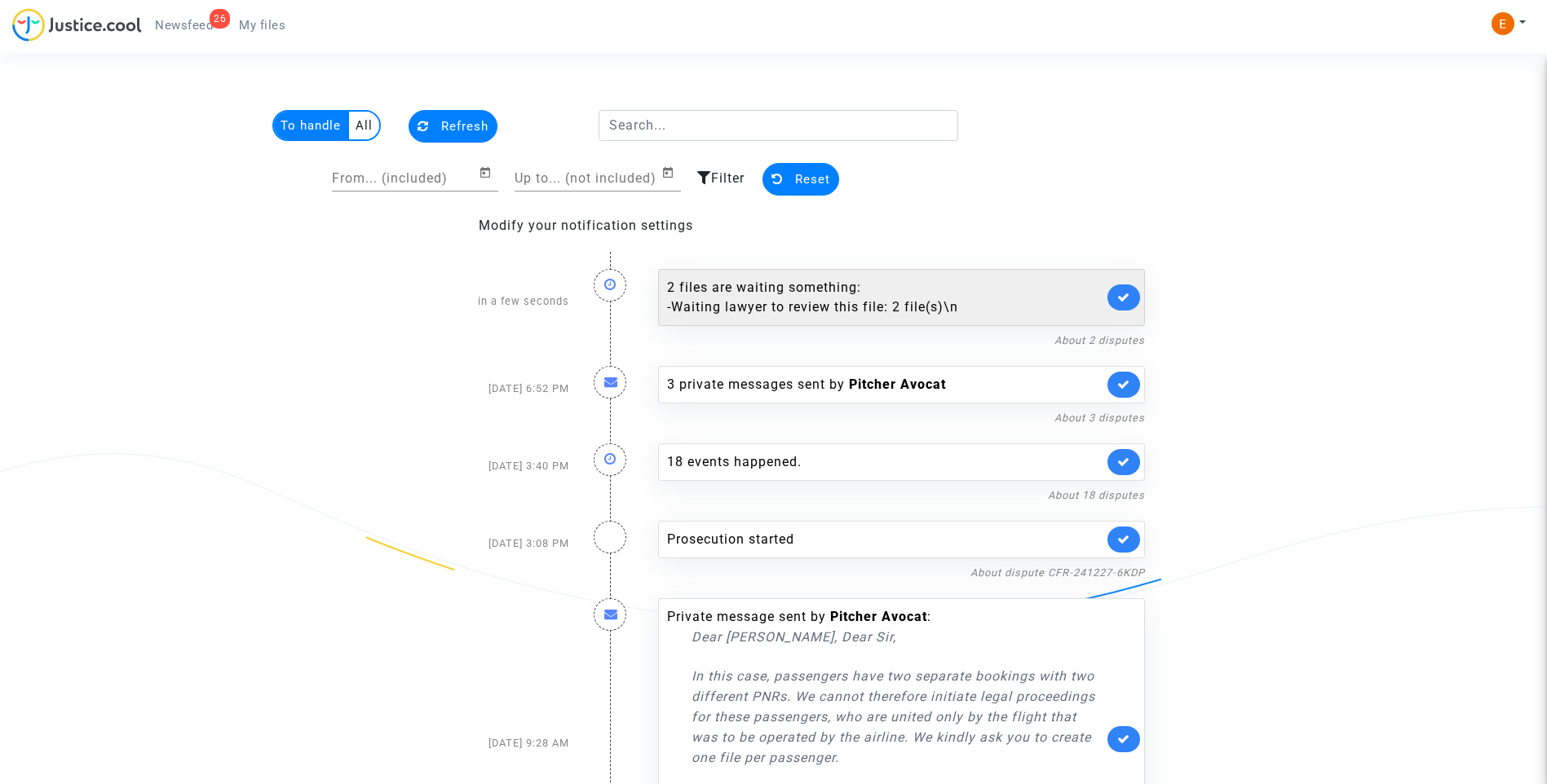
click at [1126, 285] on link at bounding box center [1123, 298] width 33 height 26
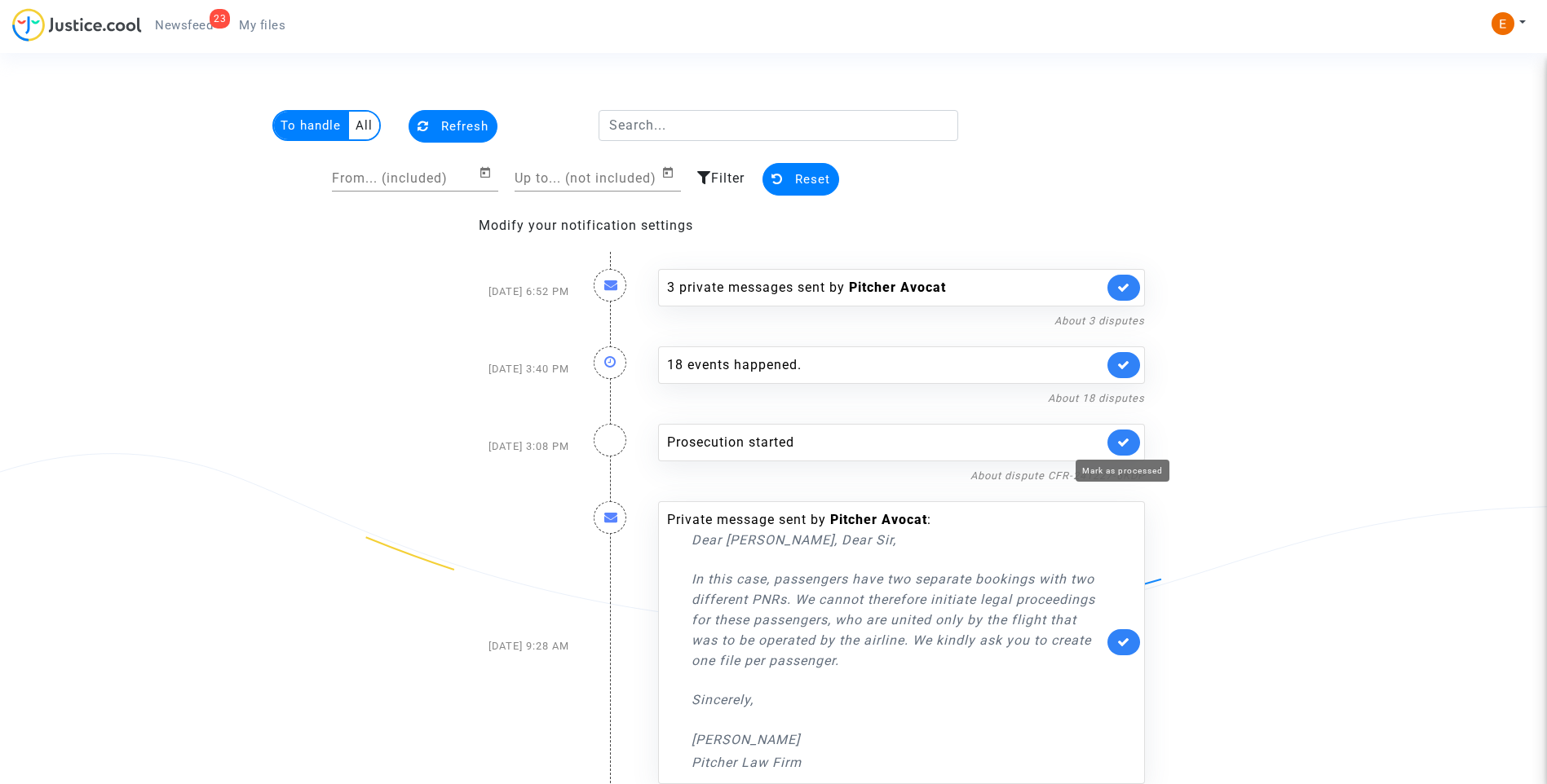
click at [1128, 437] on icon at bounding box center [1123, 442] width 13 height 12
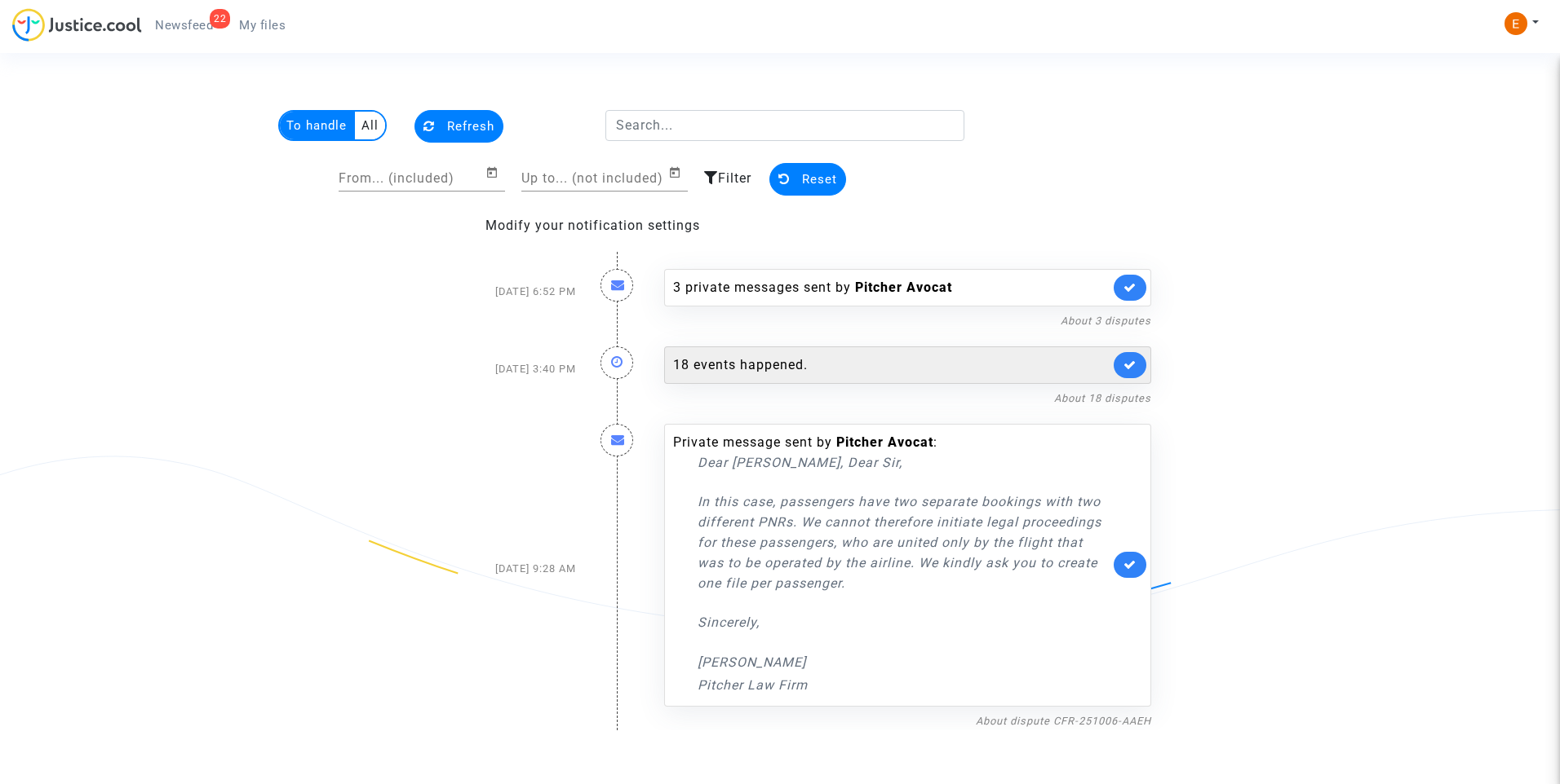
click at [765, 362] on div "18 events happened." at bounding box center [892, 365] width 437 height 20
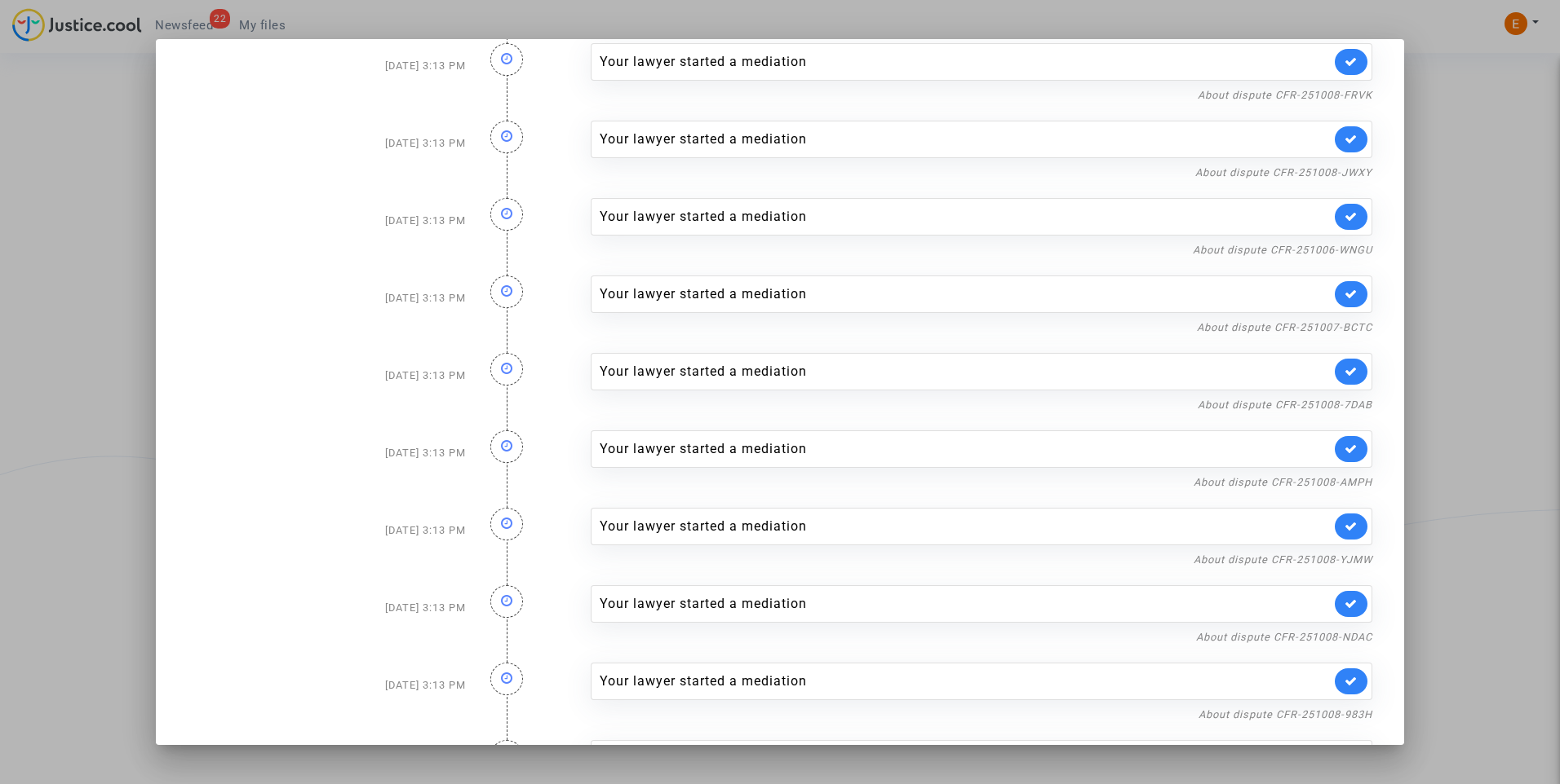
scroll to position [728, 0]
click at [1315, 713] on link "About dispute CFR-251008-FGQV" at bounding box center [1284, 716] width 176 height 12
click at [1347, 679] on link at bounding box center [1351, 683] width 33 height 26
click at [1344, 635] on link "About dispute CFR-251008-983H" at bounding box center [1285, 638] width 173 height 12
click at [1344, 610] on icon at bounding box center [1351, 605] width 13 height 12
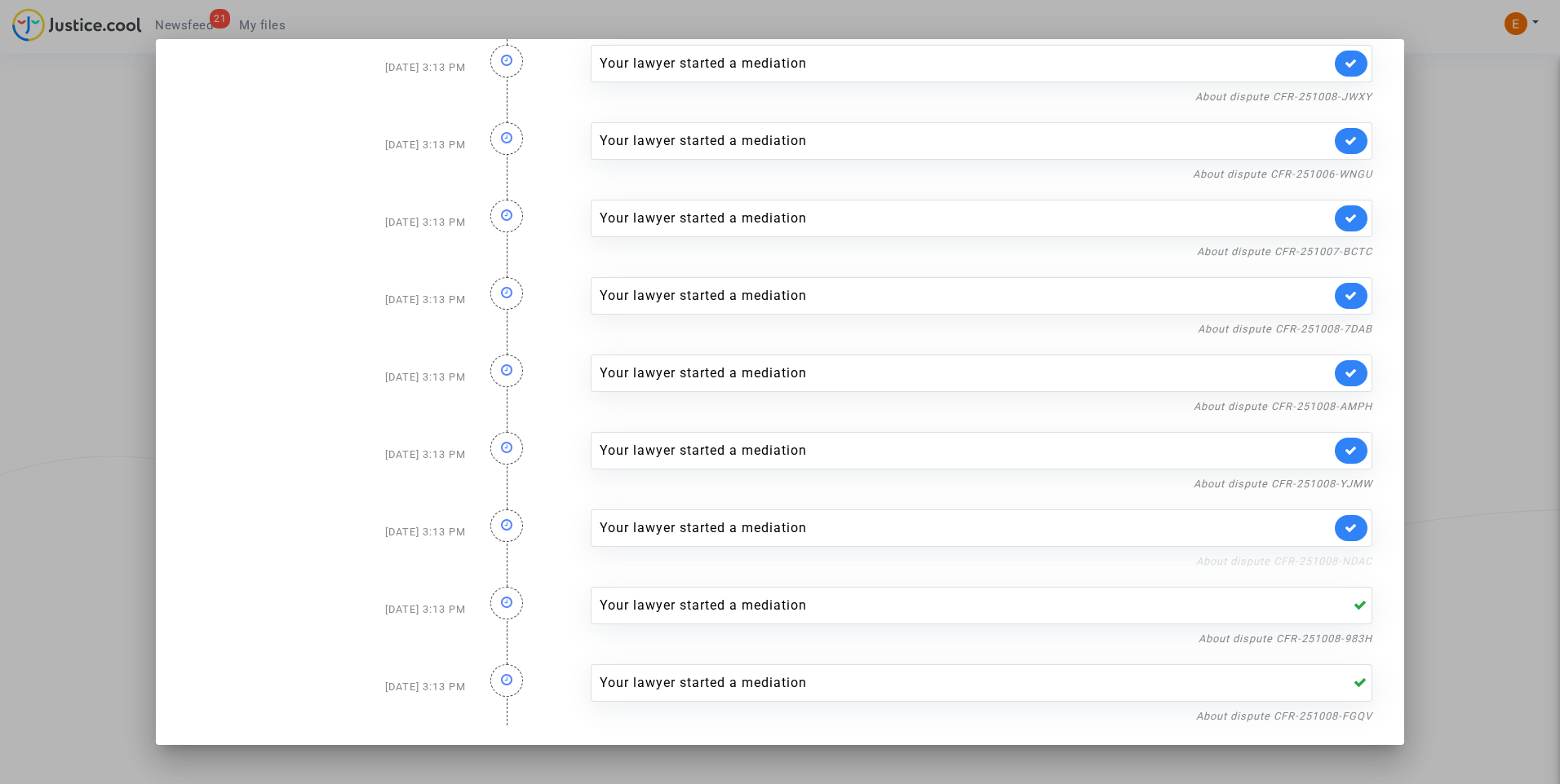
click at [1330, 562] on link "About dispute CFR-251008-NDAC" at bounding box center [1284, 561] width 176 height 12
click at [1344, 526] on icon at bounding box center [1351, 527] width 13 height 12
click at [1333, 481] on link "About dispute CFR-251008-YJMW" at bounding box center [1283, 483] width 178 height 12
click at [1344, 450] on icon at bounding box center [1351, 450] width 13 height 12
click at [1337, 408] on link "About dispute CFR-251008-AMPH" at bounding box center [1283, 406] width 178 height 12
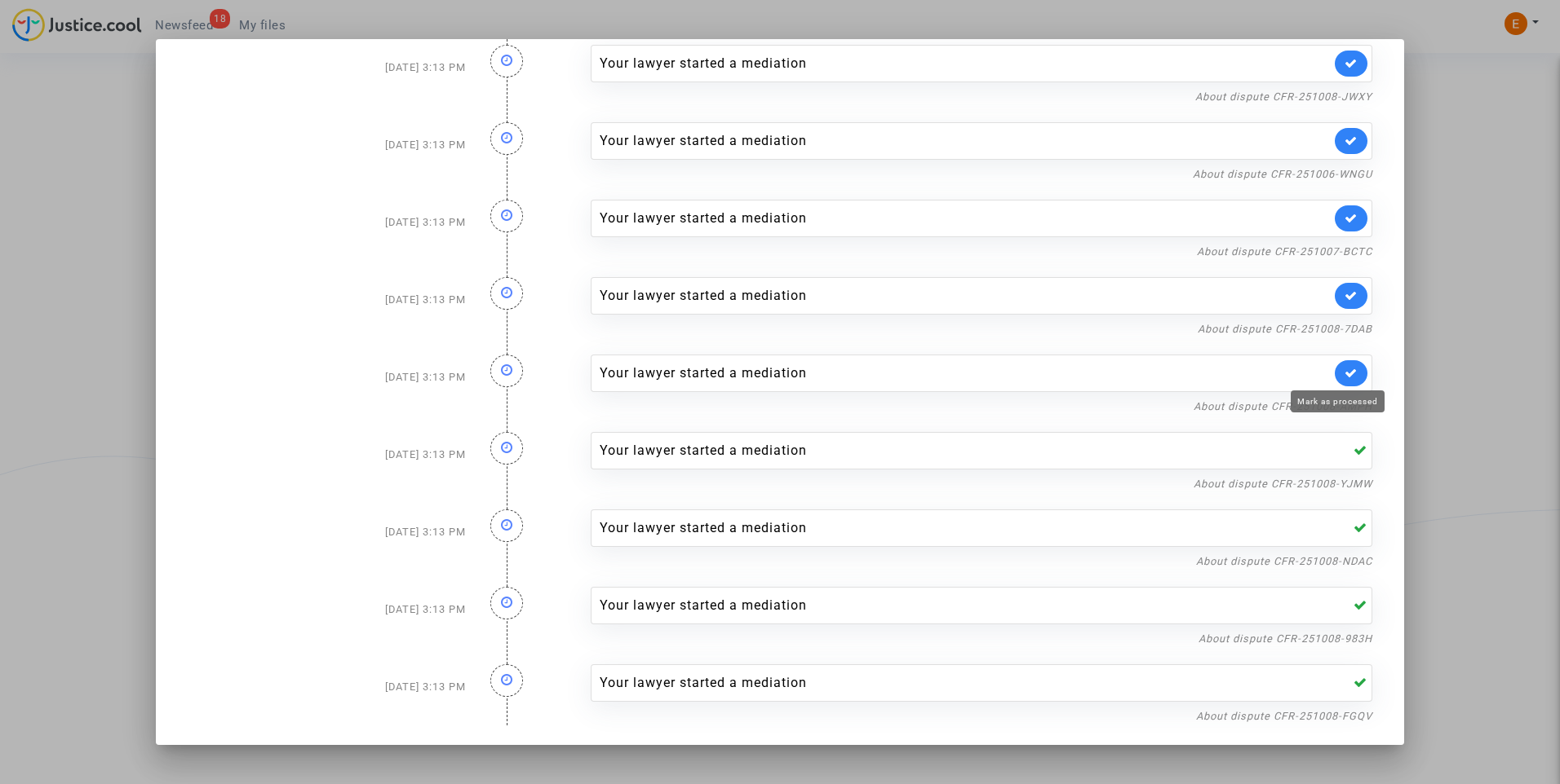
click at [1344, 370] on icon at bounding box center [1351, 373] width 13 height 12
click at [1338, 325] on link "About dispute CFR-251008-7DAB" at bounding box center [1284, 329] width 174 height 12
click at [1344, 297] on icon at bounding box center [1351, 295] width 13 height 12
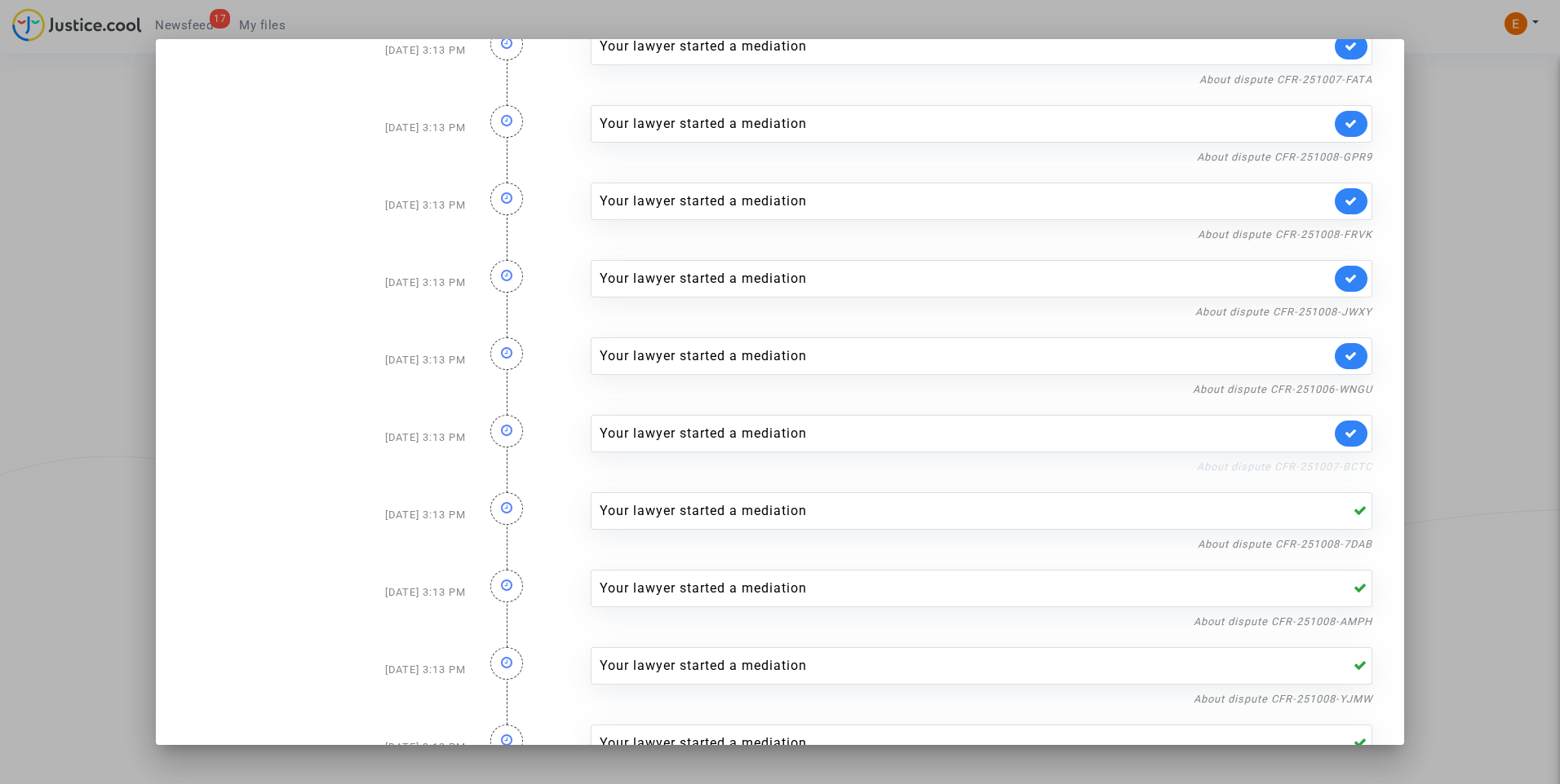
scroll to position [483, 0]
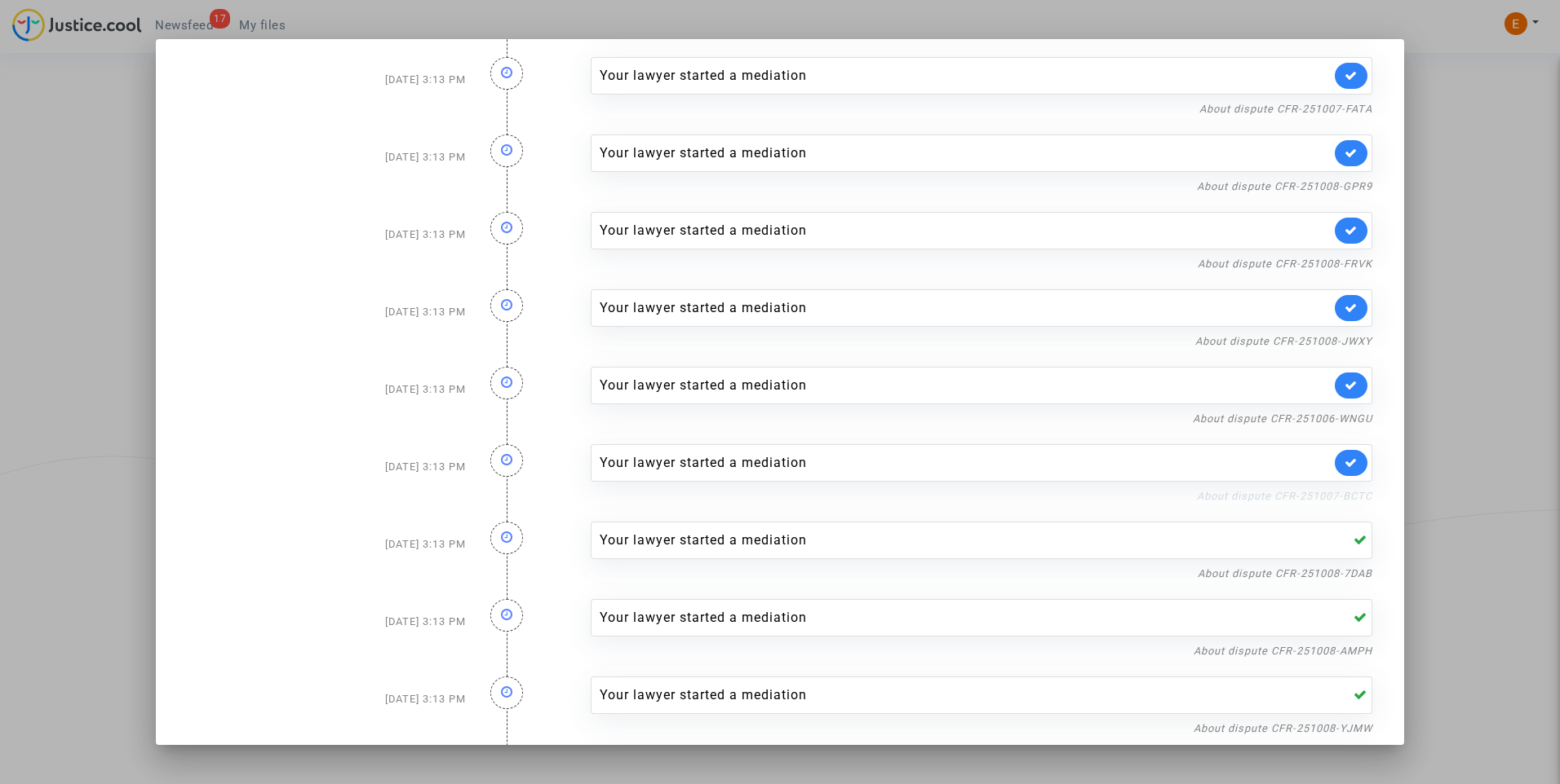
click at [1333, 501] on link "About dispute CFR-251007-BCTC" at bounding box center [1284, 495] width 175 height 12
click at [1344, 468] on icon at bounding box center [1351, 462] width 13 height 12
click at [1342, 416] on link "About dispute CFR-251006-WNGU" at bounding box center [1282, 419] width 179 height 12
click at [1345, 383] on link at bounding box center [1351, 386] width 33 height 26
click at [1337, 342] on link "About dispute CFR-251008-JWXY" at bounding box center [1284, 341] width 177 height 12
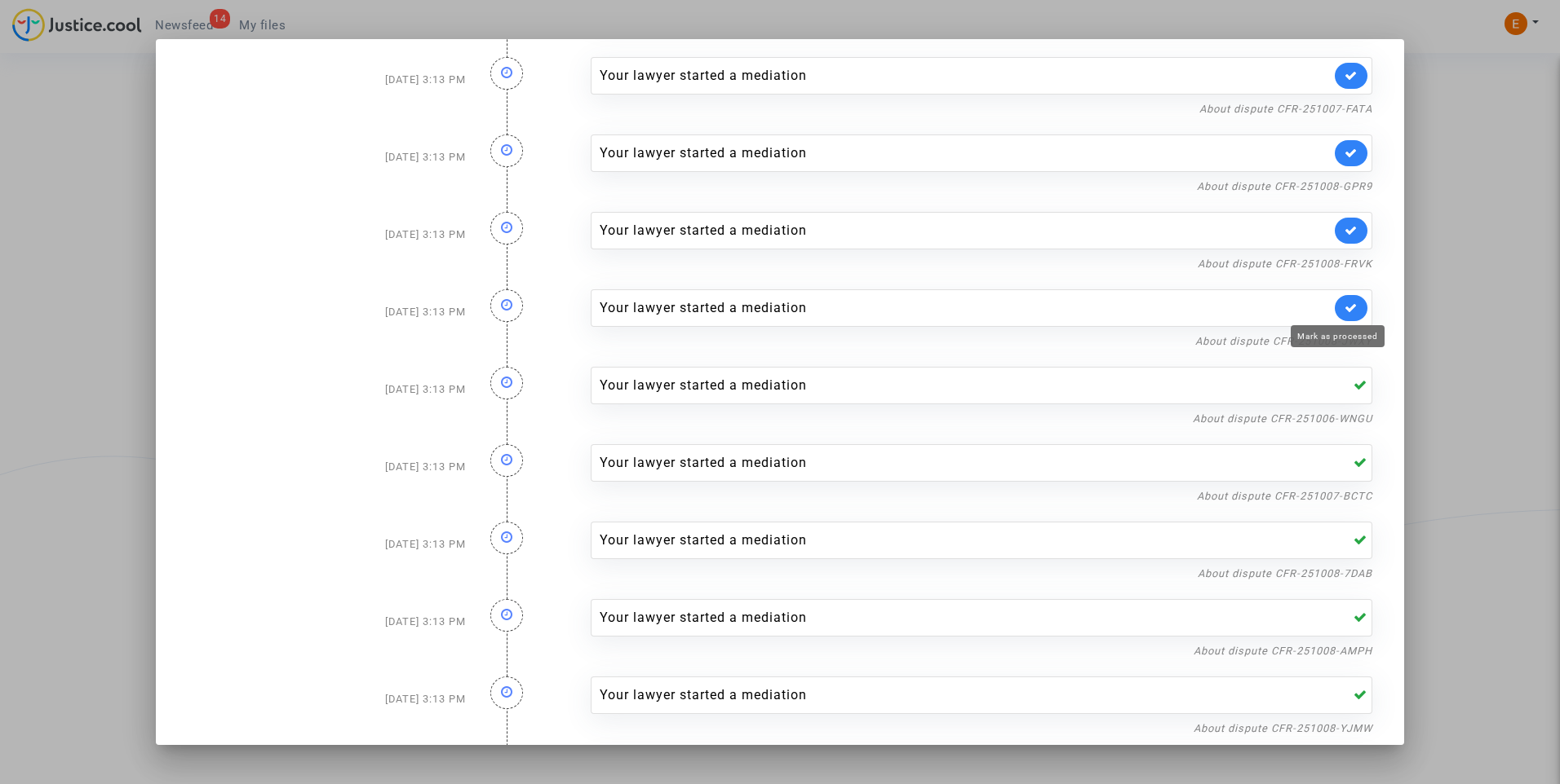
click at [1344, 302] on icon at bounding box center [1351, 307] width 13 height 12
click at [1343, 260] on link "About dispute CFR-251008-FRVK" at bounding box center [1284, 263] width 174 height 12
click at [1351, 228] on link at bounding box center [1351, 231] width 33 height 26
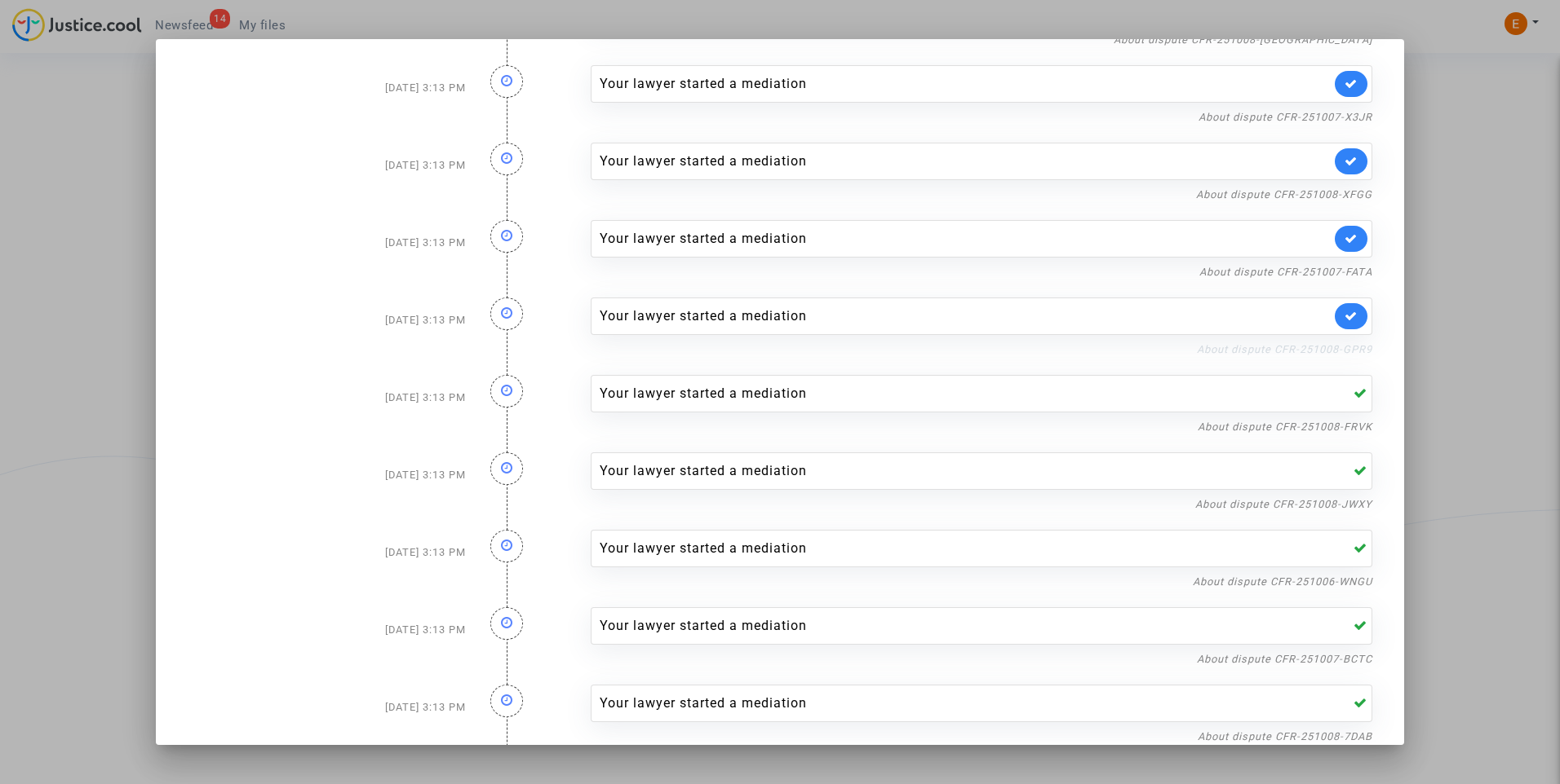
click at [1320, 348] on link "About dispute CFR-251008-GPR9" at bounding box center [1284, 349] width 175 height 12
click at [1347, 315] on link at bounding box center [1351, 316] width 33 height 26
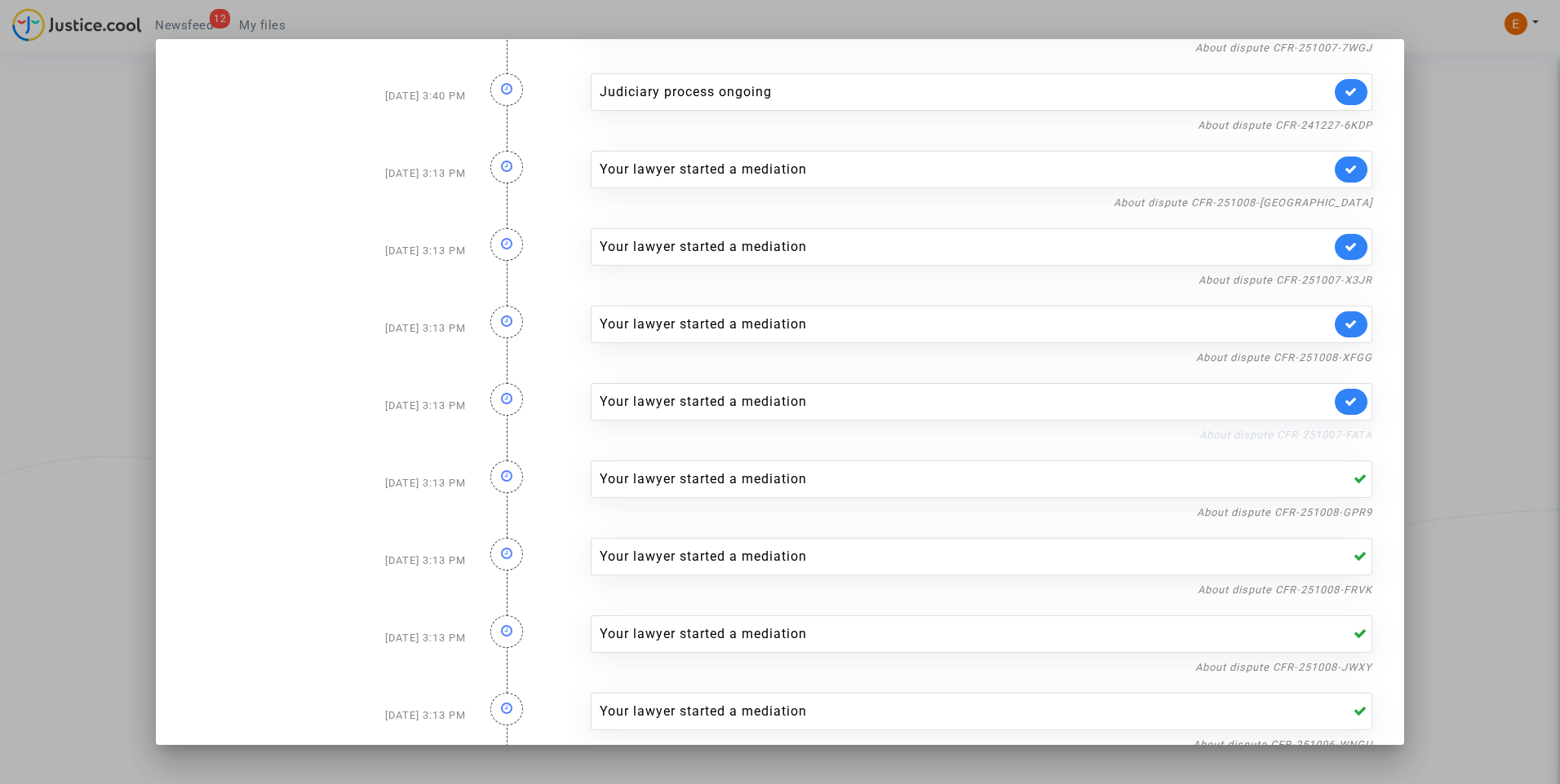
click at [1320, 439] on link "About dispute CFR-251007-FATA" at bounding box center [1285, 435] width 173 height 12
click at [1344, 396] on icon at bounding box center [1351, 401] width 13 height 12
click at [1336, 359] on link "About dispute CFR-251008-XFGG" at bounding box center [1284, 357] width 176 height 12
click at [1336, 315] on link at bounding box center [1351, 325] width 33 height 26
click at [1334, 278] on link "About dispute CFR-251007-X3JR" at bounding box center [1285, 280] width 173 height 12
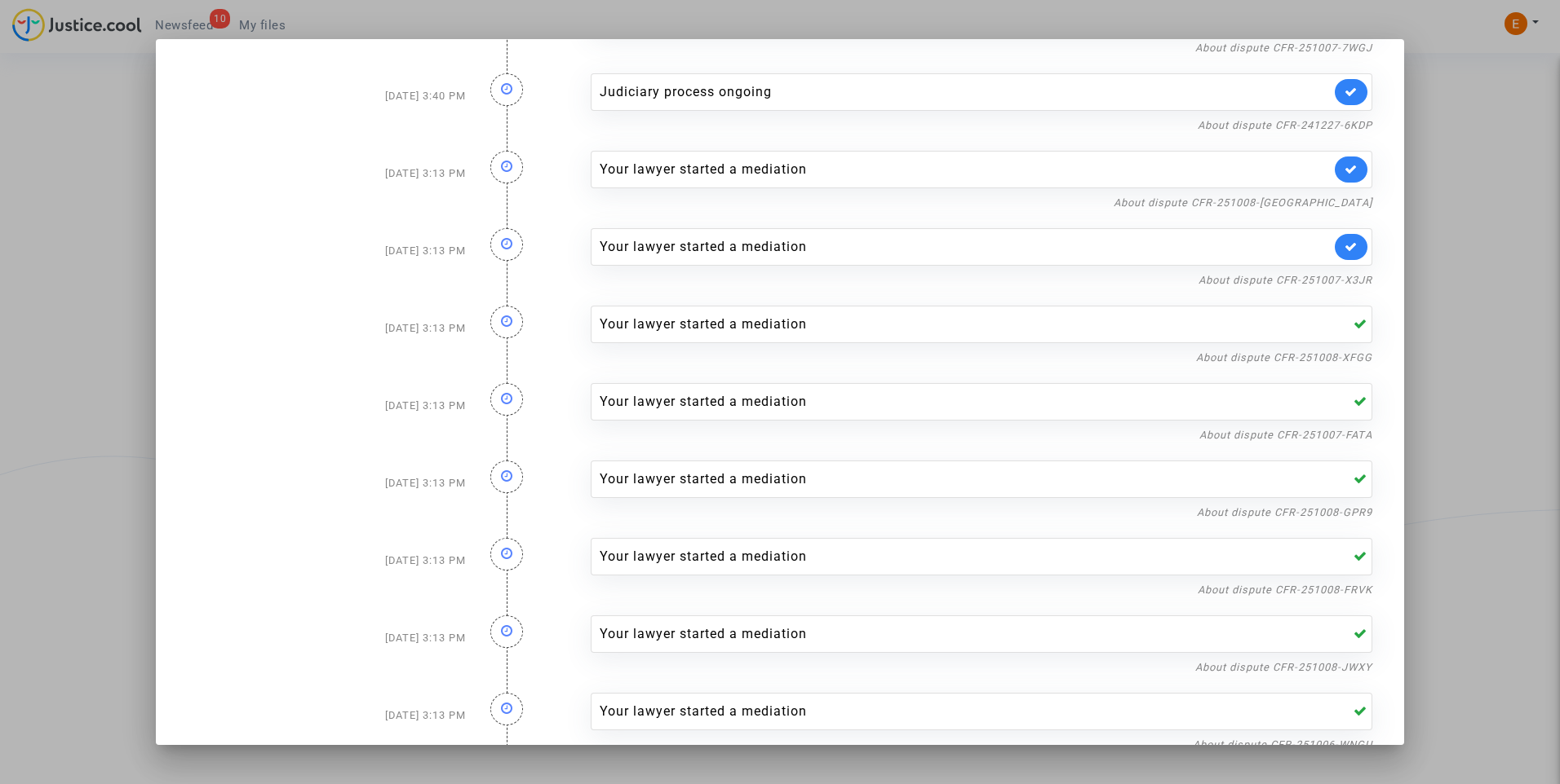
click at [1344, 244] on icon at bounding box center [1351, 246] width 13 height 12
click at [1342, 198] on link "About dispute CFR-251008-TQAH" at bounding box center [1243, 202] width 259 height 12
click at [1334, 168] on link at bounding box center [1351, 169] width 33 height 26
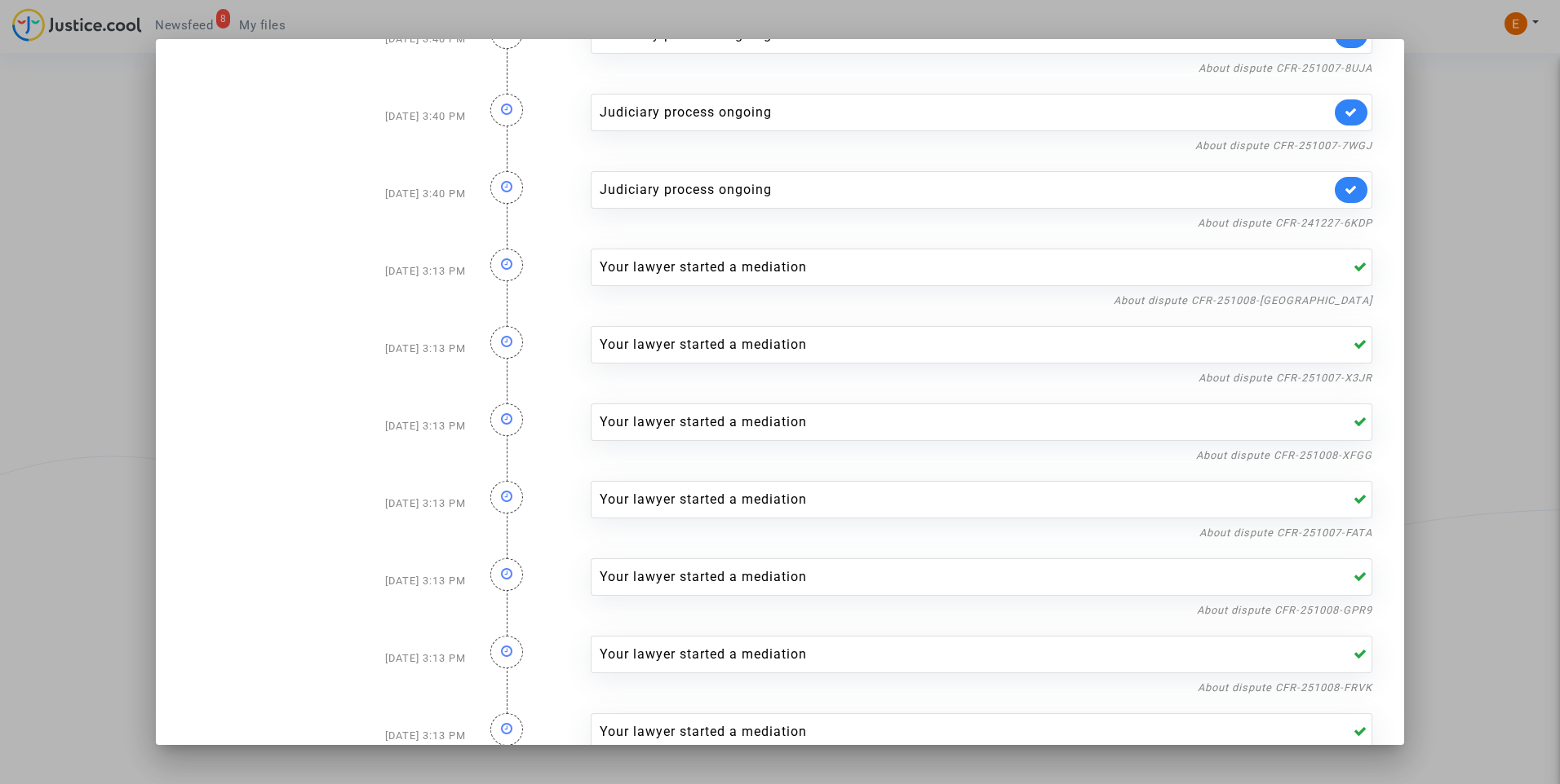
scroll to position [0, 0]
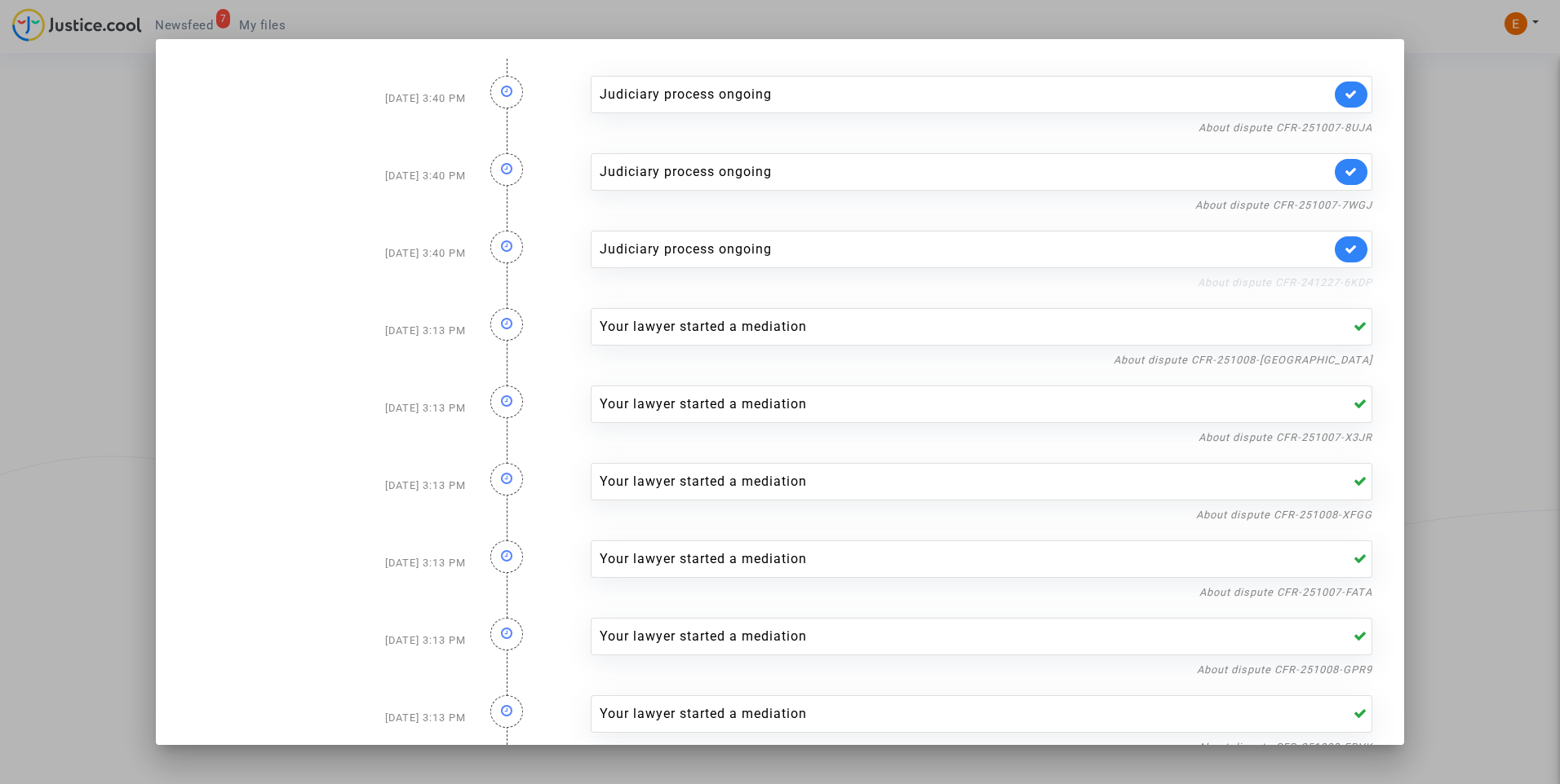
click at [1253, 279] on link "About dispute CFR-241227-6KDP" at bounding box center [1284, 282] width 174 height 12
click at [1344, 251] on icon at bounding box center [1351, 249] width 13 height 12
click at [1333, 208] on link "About dispute CFR-251007-7WGJ" at bounding box center [1284, 204] width 177 height 12
click at [1344, 176] on icon at bounding box center [1351, 171] width 13 height 12
click at [1345, 123] on link "About dispute CFR-251007-8UJA" at bounding box center [1285, 128] width 173 height 12
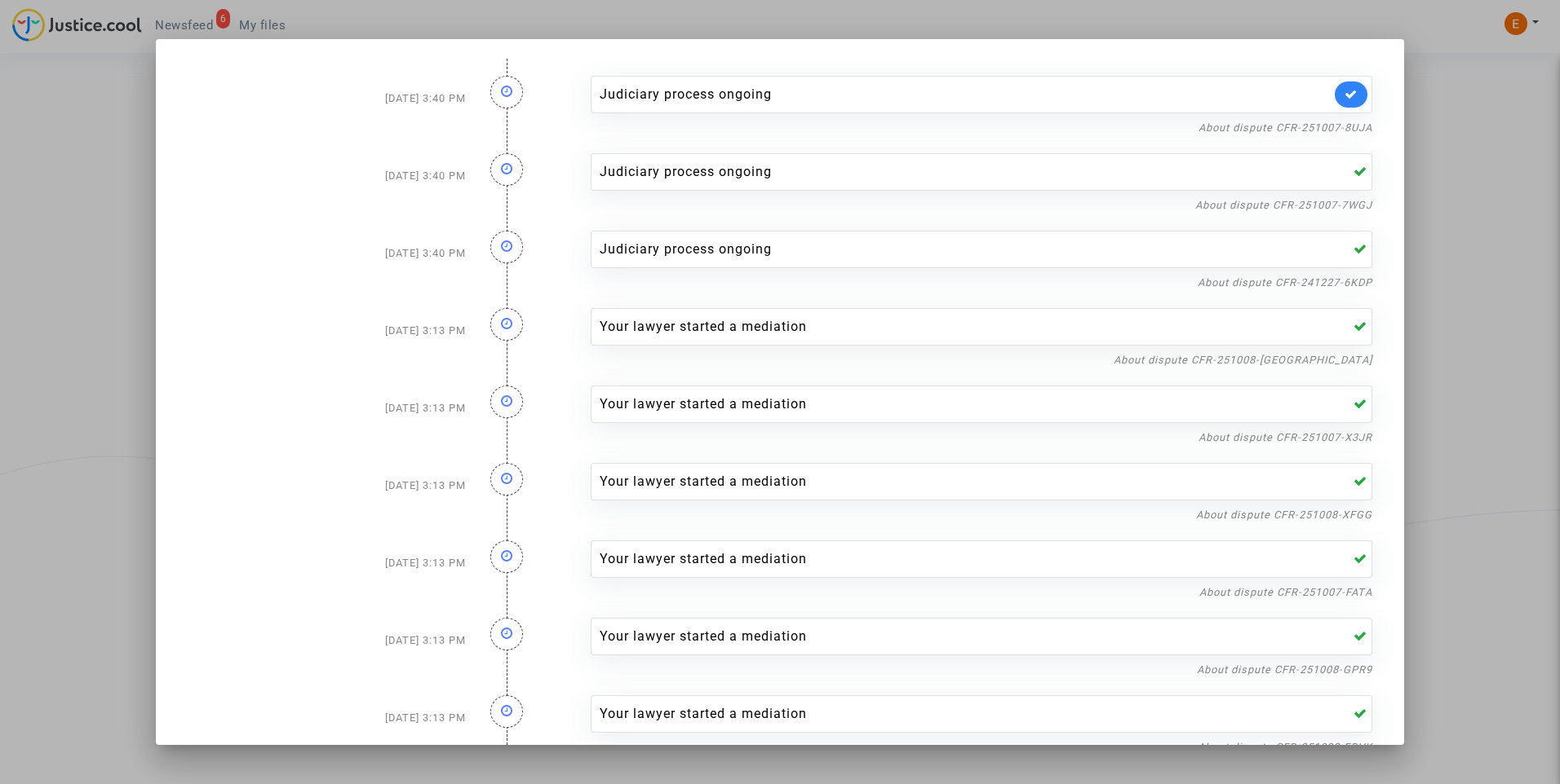
click at [1345, 101] on link at bounding box center [1351, 95] width 33 height 26
drag, startPoint x: 1414, startPoint y: 123, endPoint x: 1138, endPoint y: 146, distance: 277.0
click at [1416, 123] on div at bounding box center [780, 392] width 1560 height 784
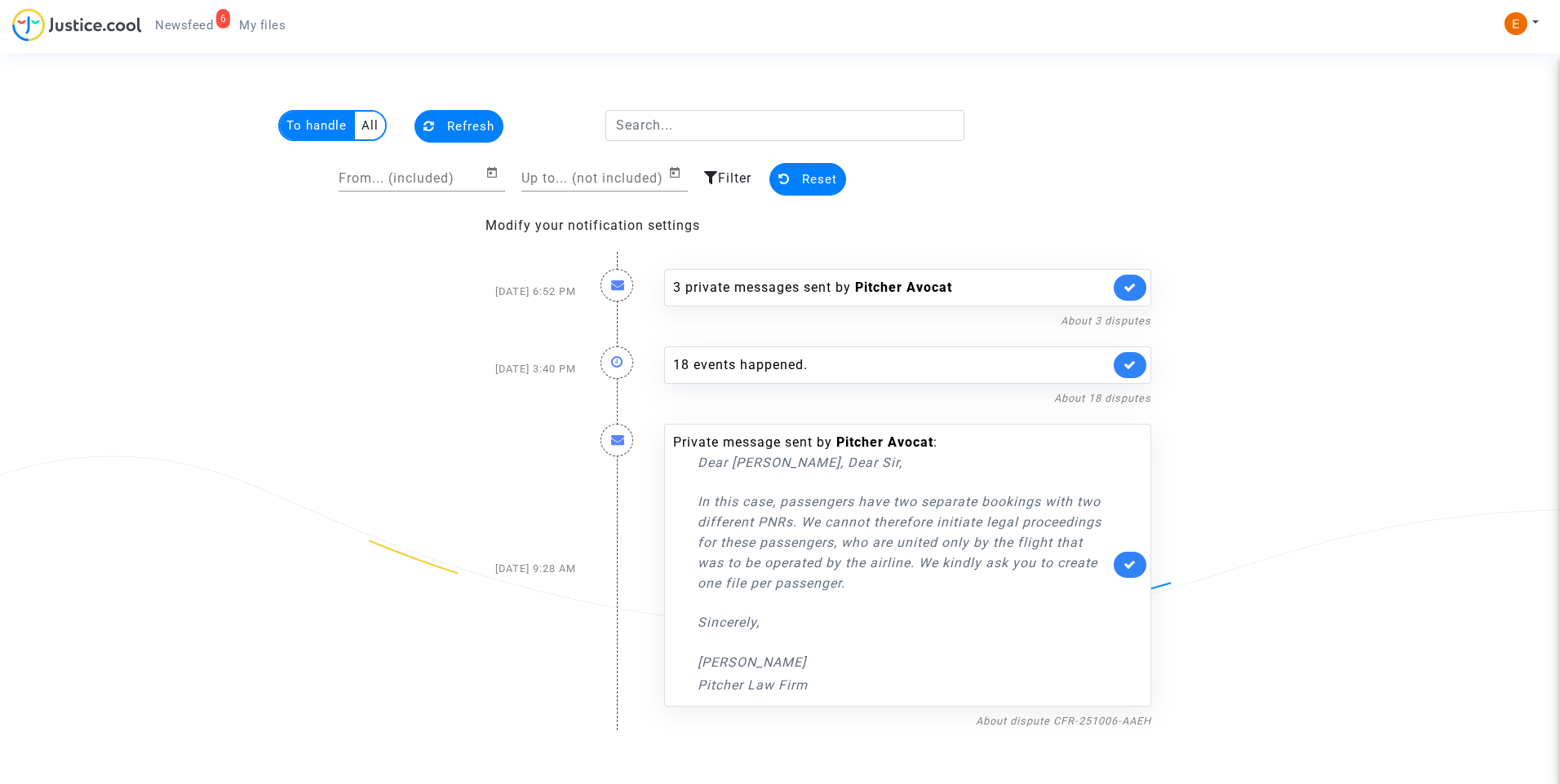
click at [241, 23] on span "My files" at bounding box center [262, 25] width 47 height 15
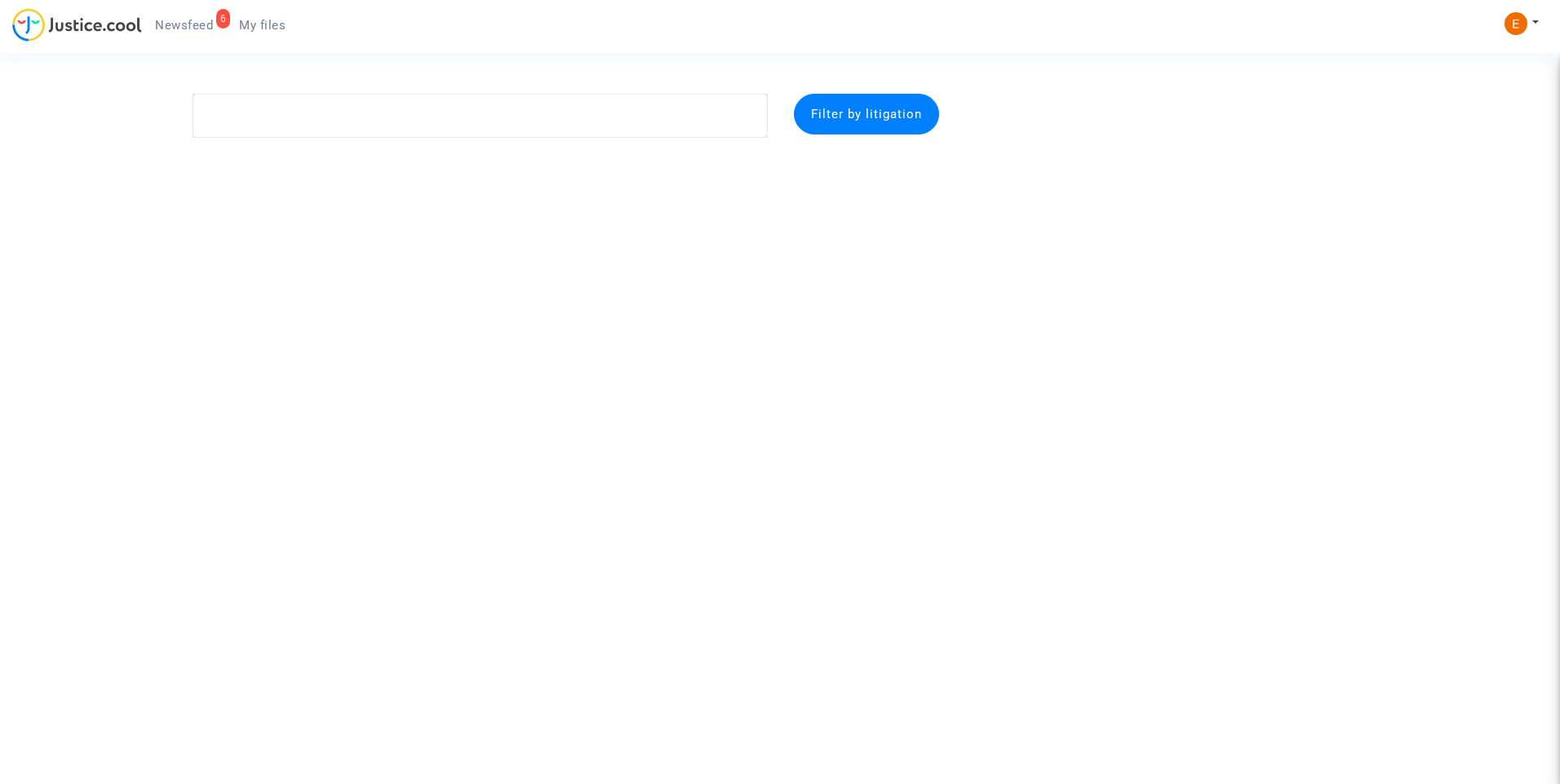
click at [198, 22] on span "Newsfeed" at bounding box center [183, 25] width 58 height 15
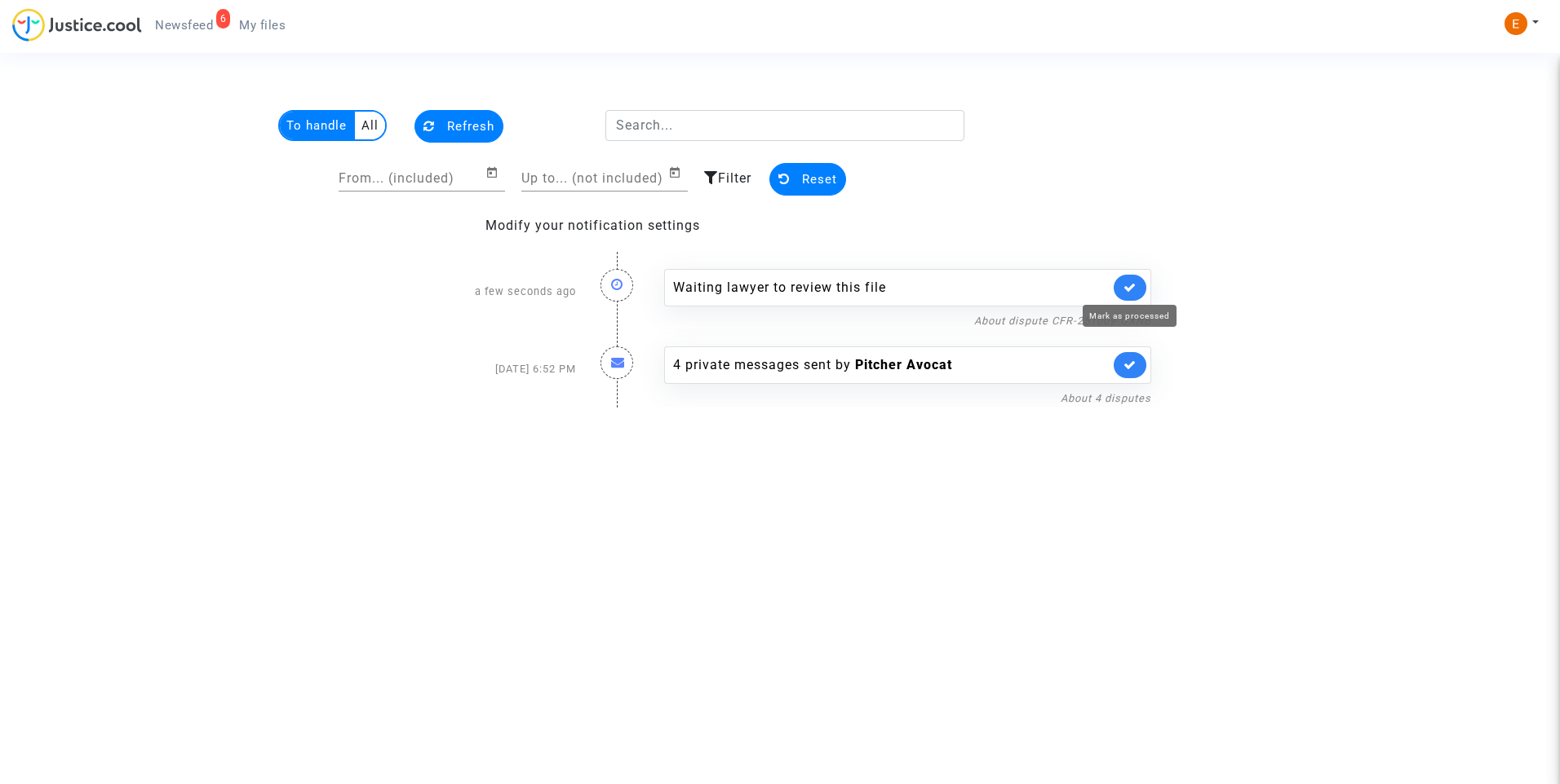
click at [1138, 282] on link at bounding box center [1130, 288] width 33 height 26
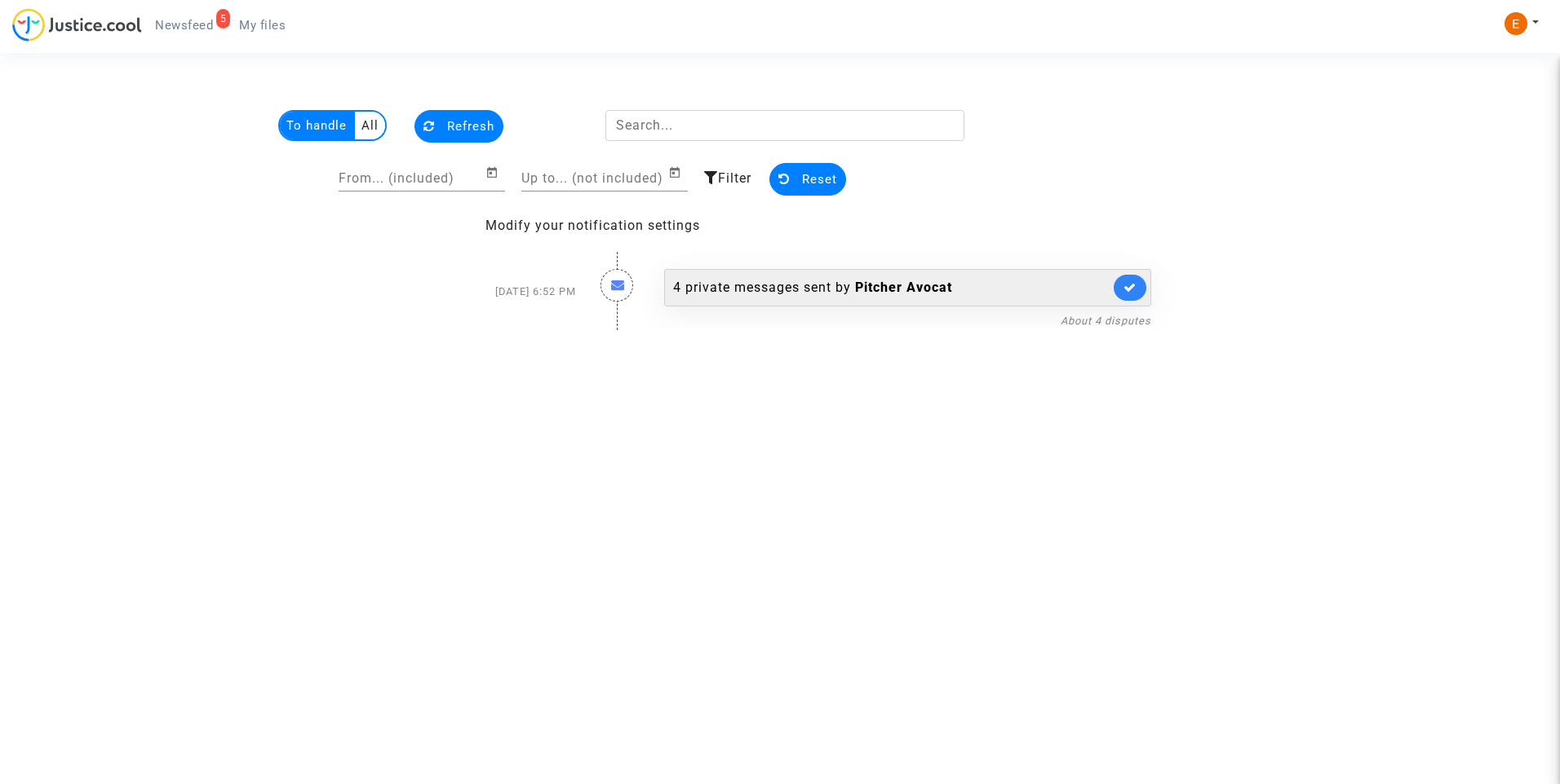
click at [802, 290] on div "4 private messages sent by Pitcher Avocat" at bounding box center [892, 288] width 437 height 20
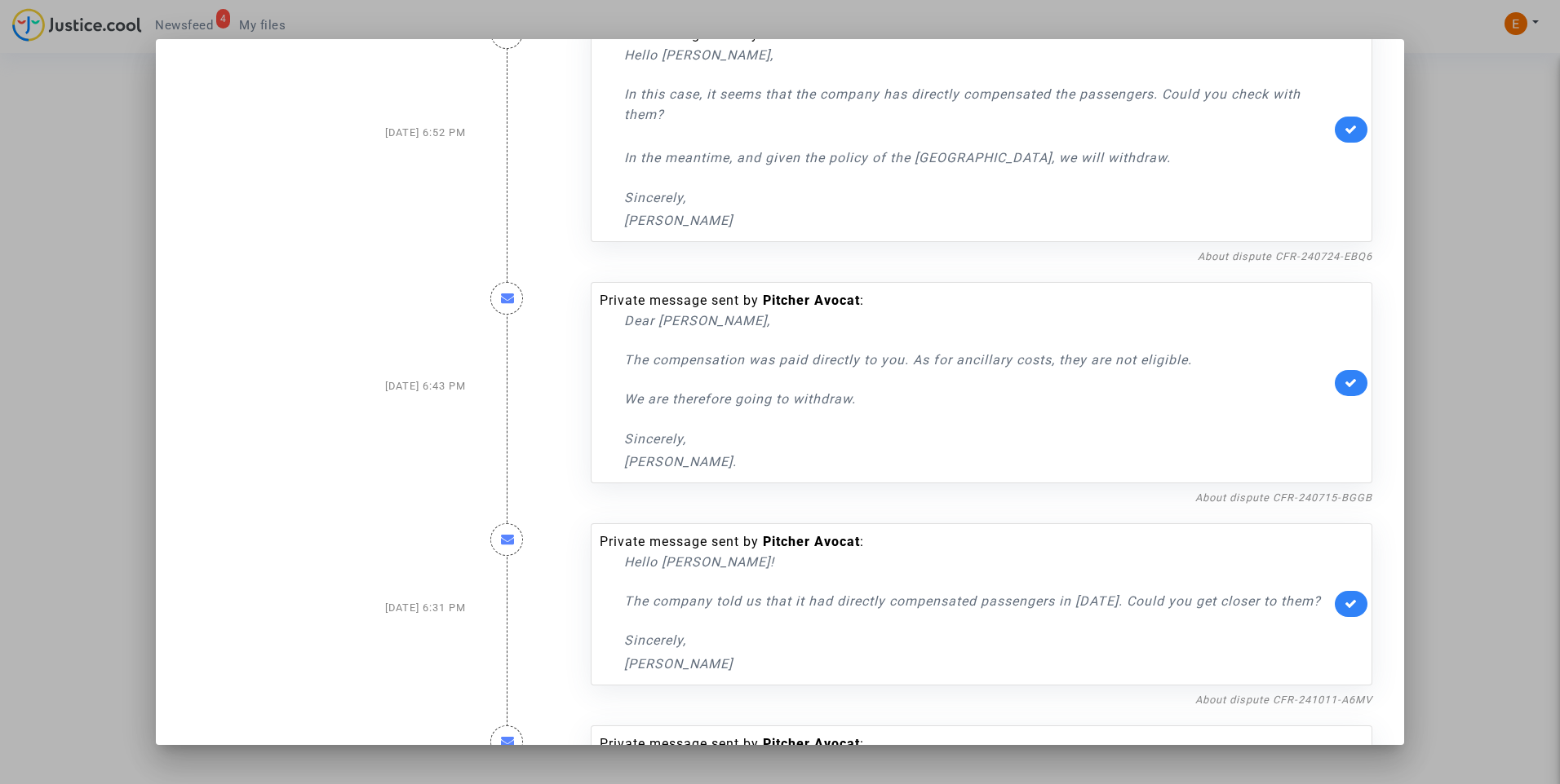
scroll to position [20, 0]
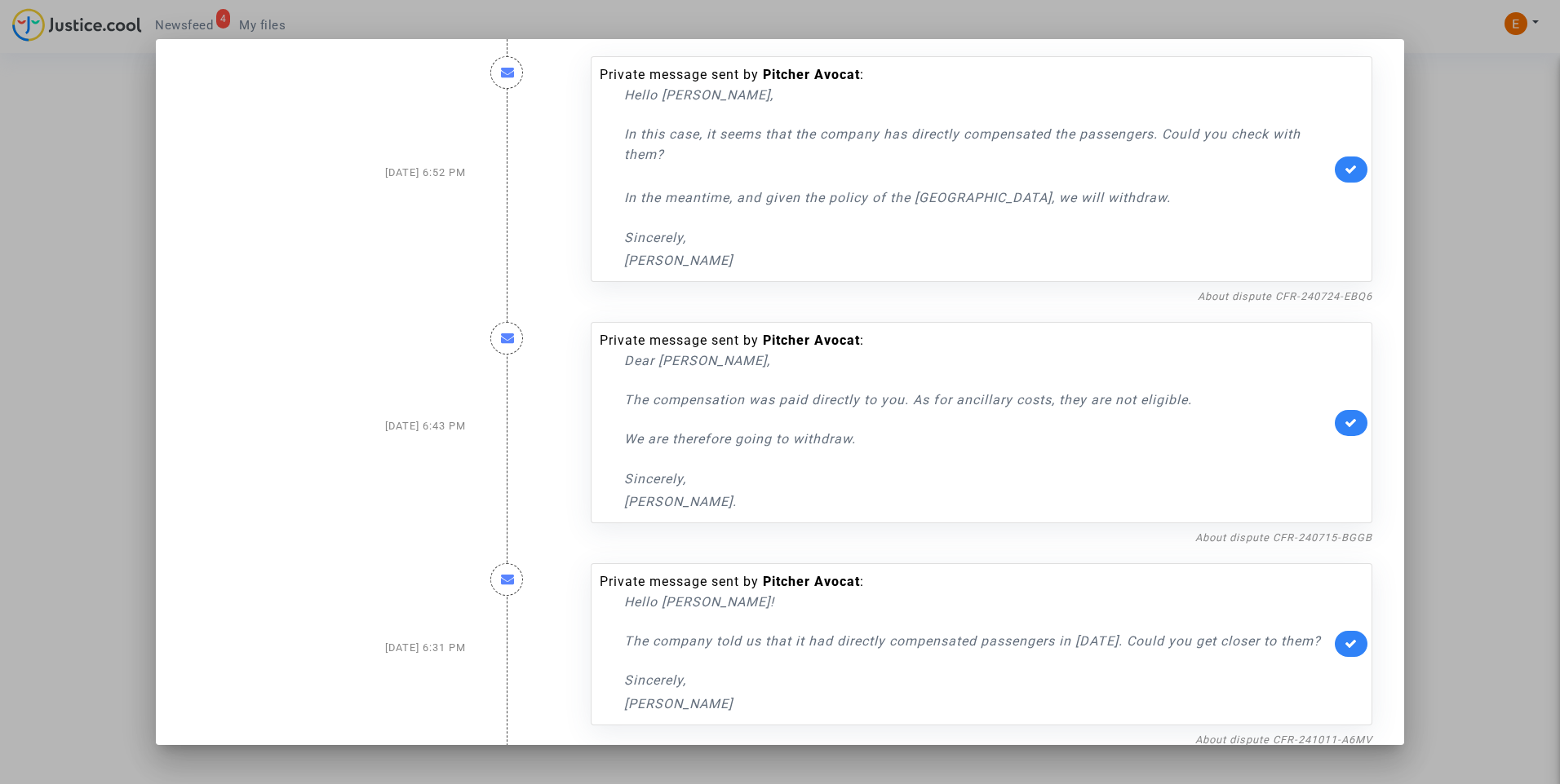
click at [1433, 246] on div at bounding box center [780, 392] width 1560 height 784
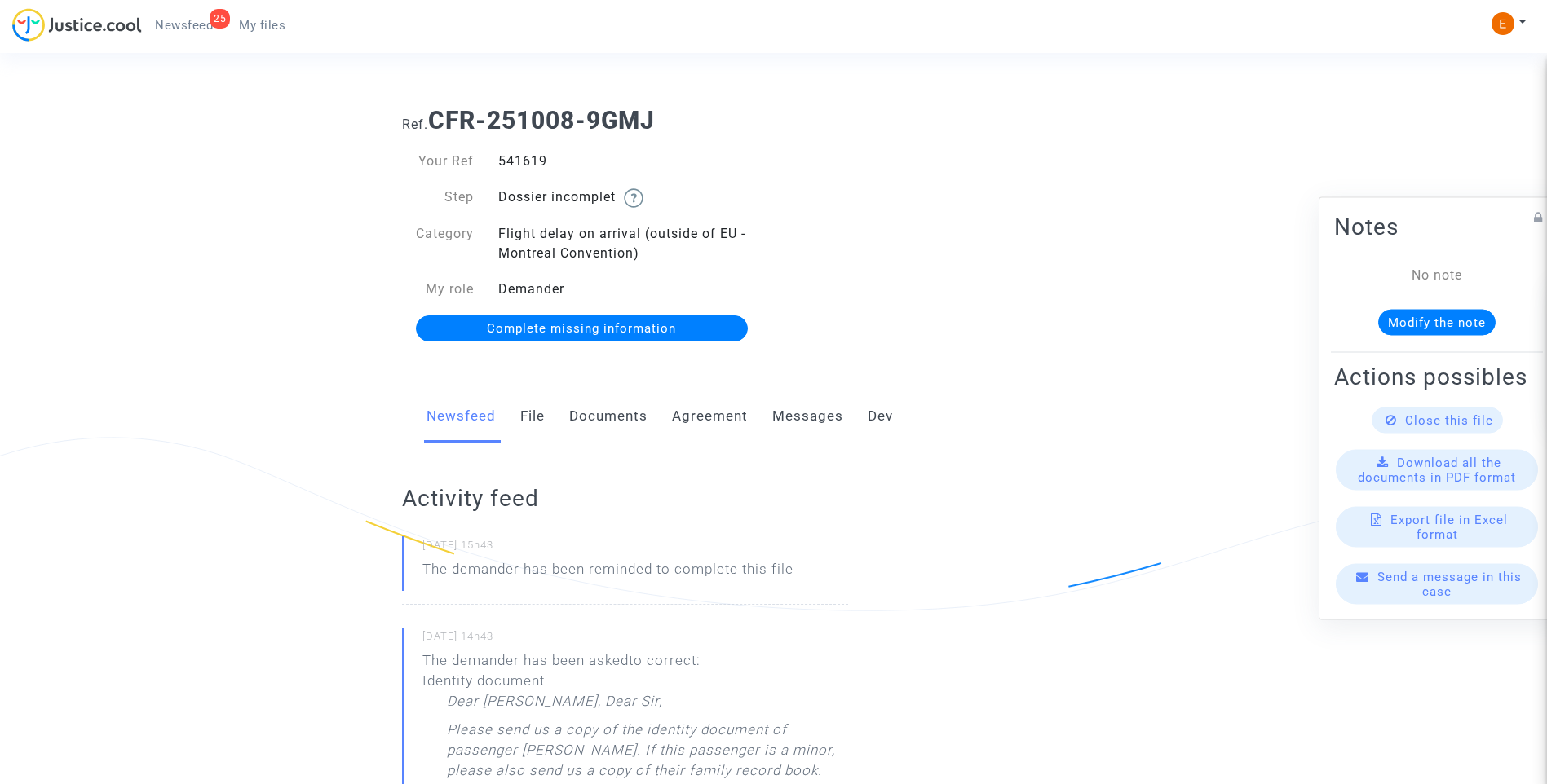
click at [527, 166] on div "541619" at bounding box center [630, 161] width 288 height 20
copy div "541619"
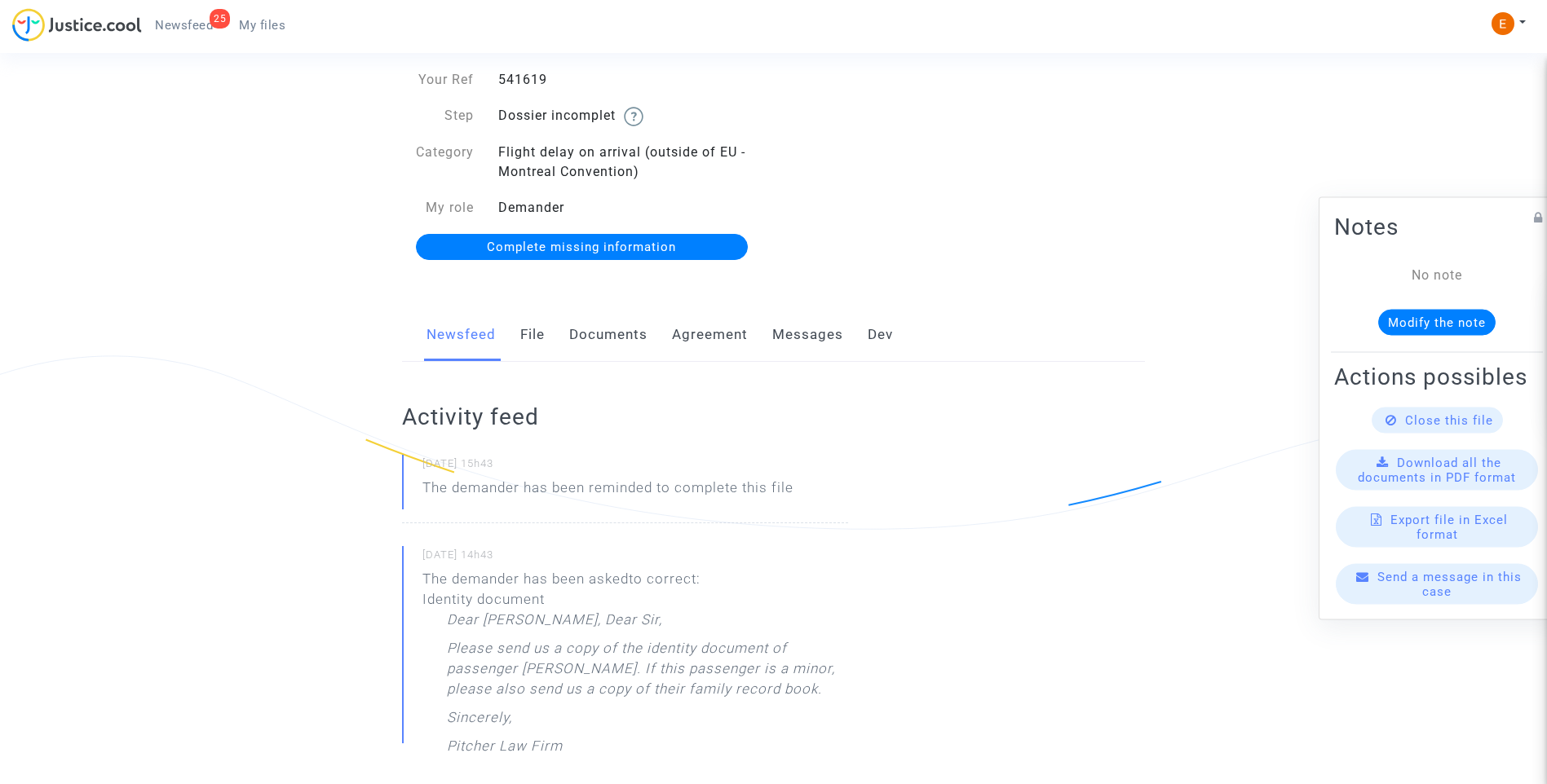
click at [607, 240] on span "Complete missing information" at bounding box center [581, 247] width 189 height 15
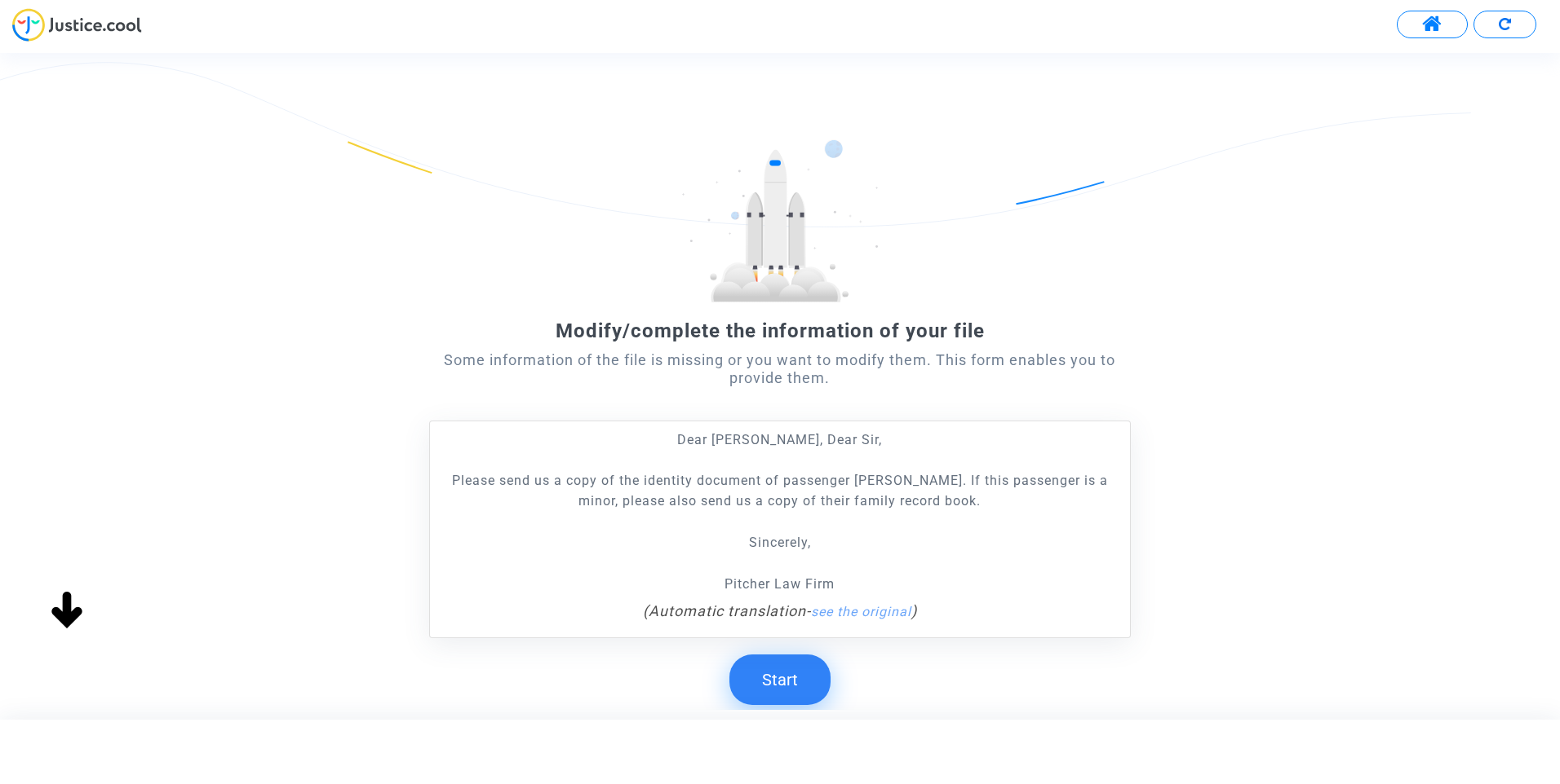
click at [771, 693] on button "Start" at bounding box center [780, 680] width 101 height 51
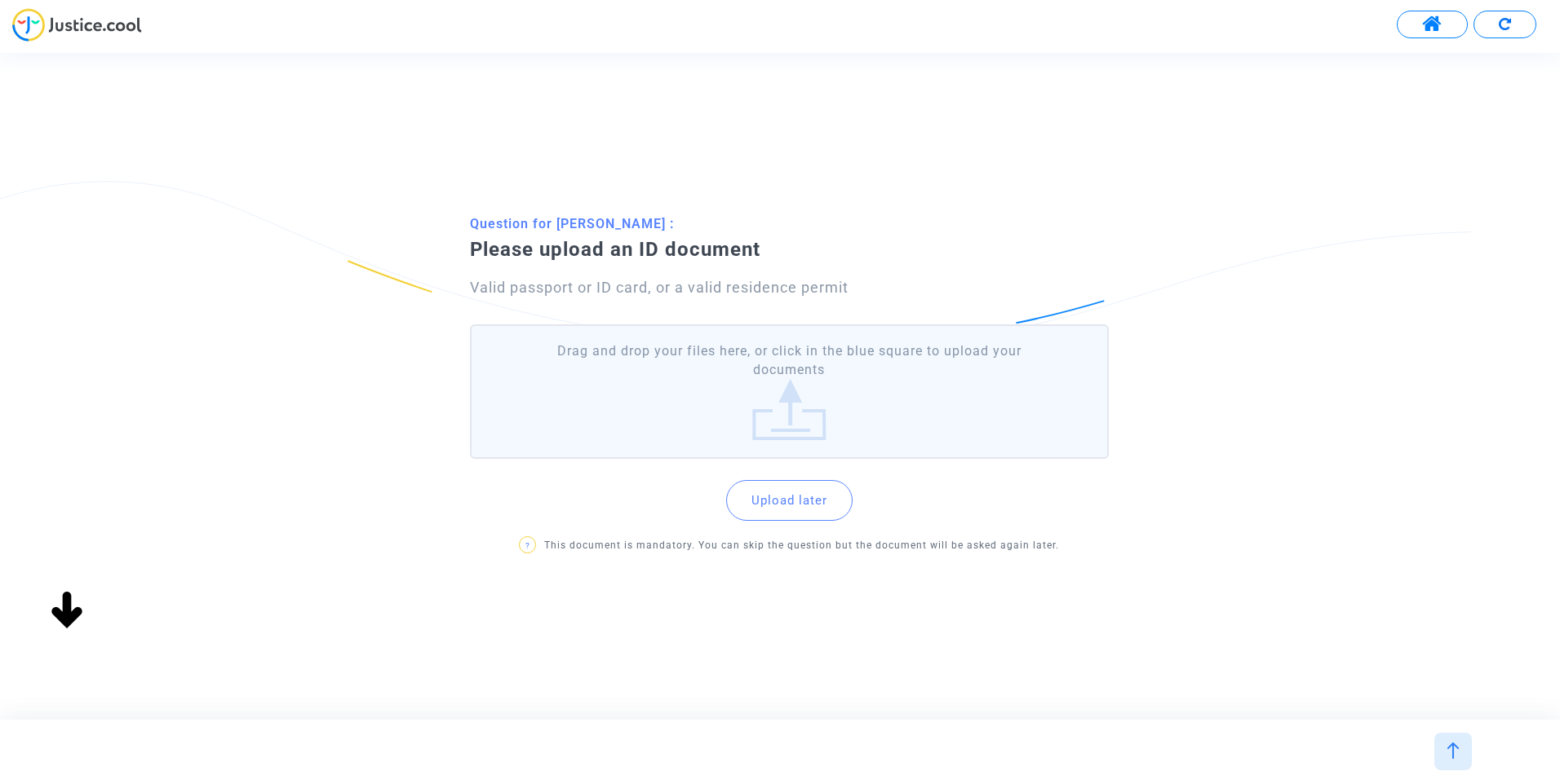
click at [804, 400] on label "Drag and drop your files here, or click in the blue square to upload your docum…" at bounding box center [789, 392] width 639 height 135
click at [0, 0] on input "Drag and drop your files here, or click in the blue square to upload your docum…" at bounding box center [0, 0] width 0 height 0
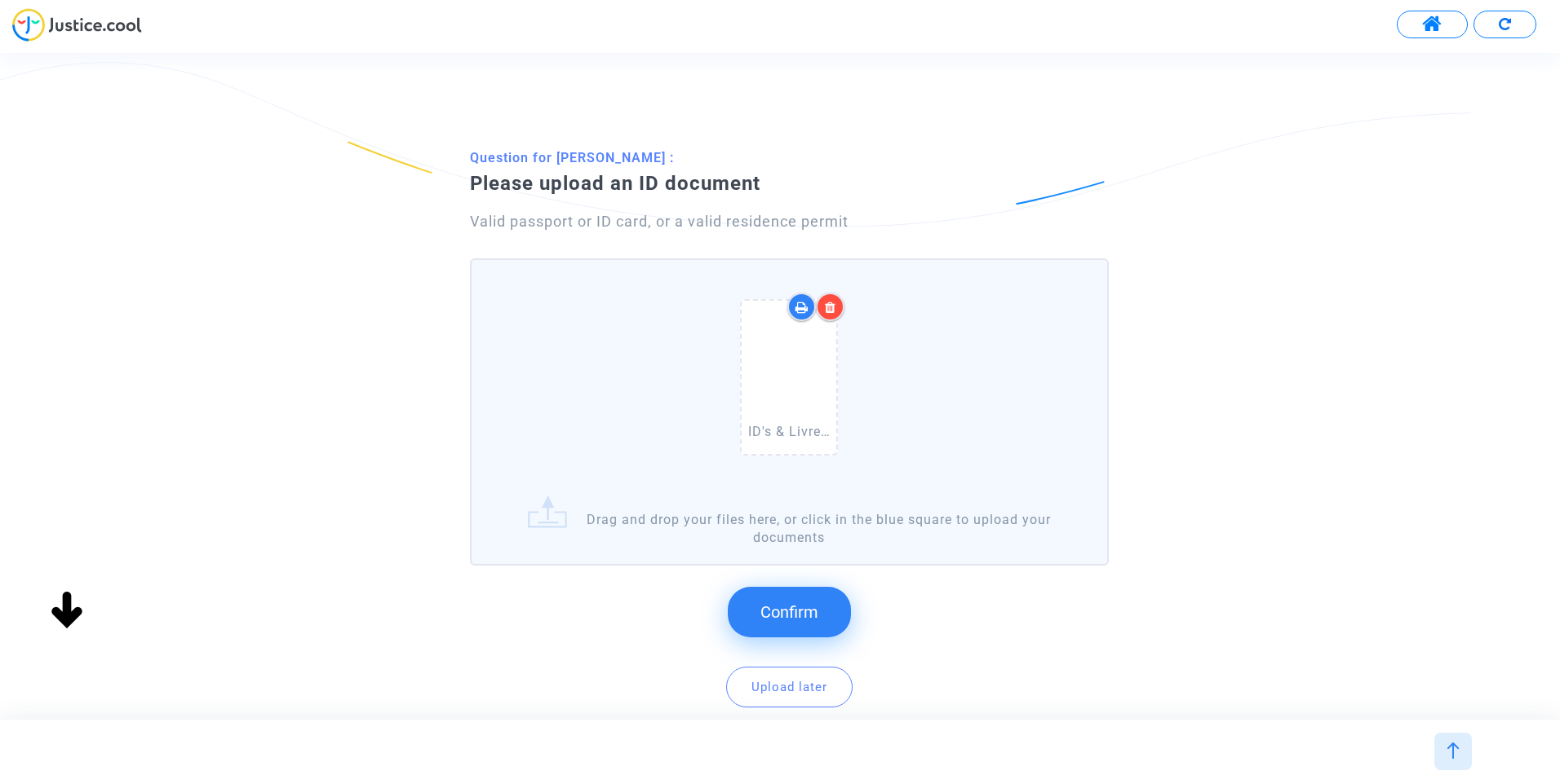
click at [786, 610] on span "Confirm" at bounding box center [789, 612] width 58 height 20
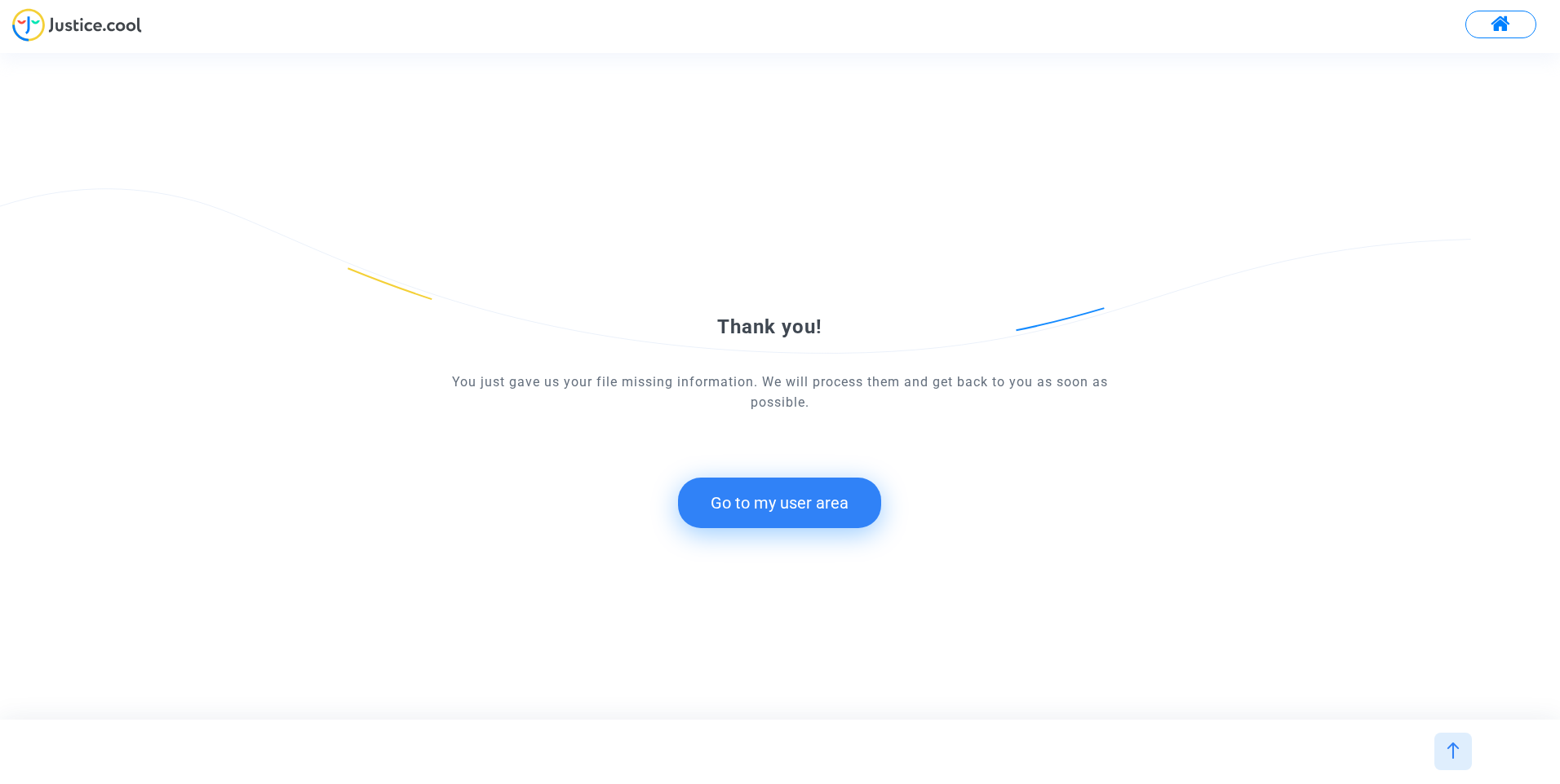
click at [796, 510] on button "Go to my user area" at bounding box center [780, 503] width 203 height 51
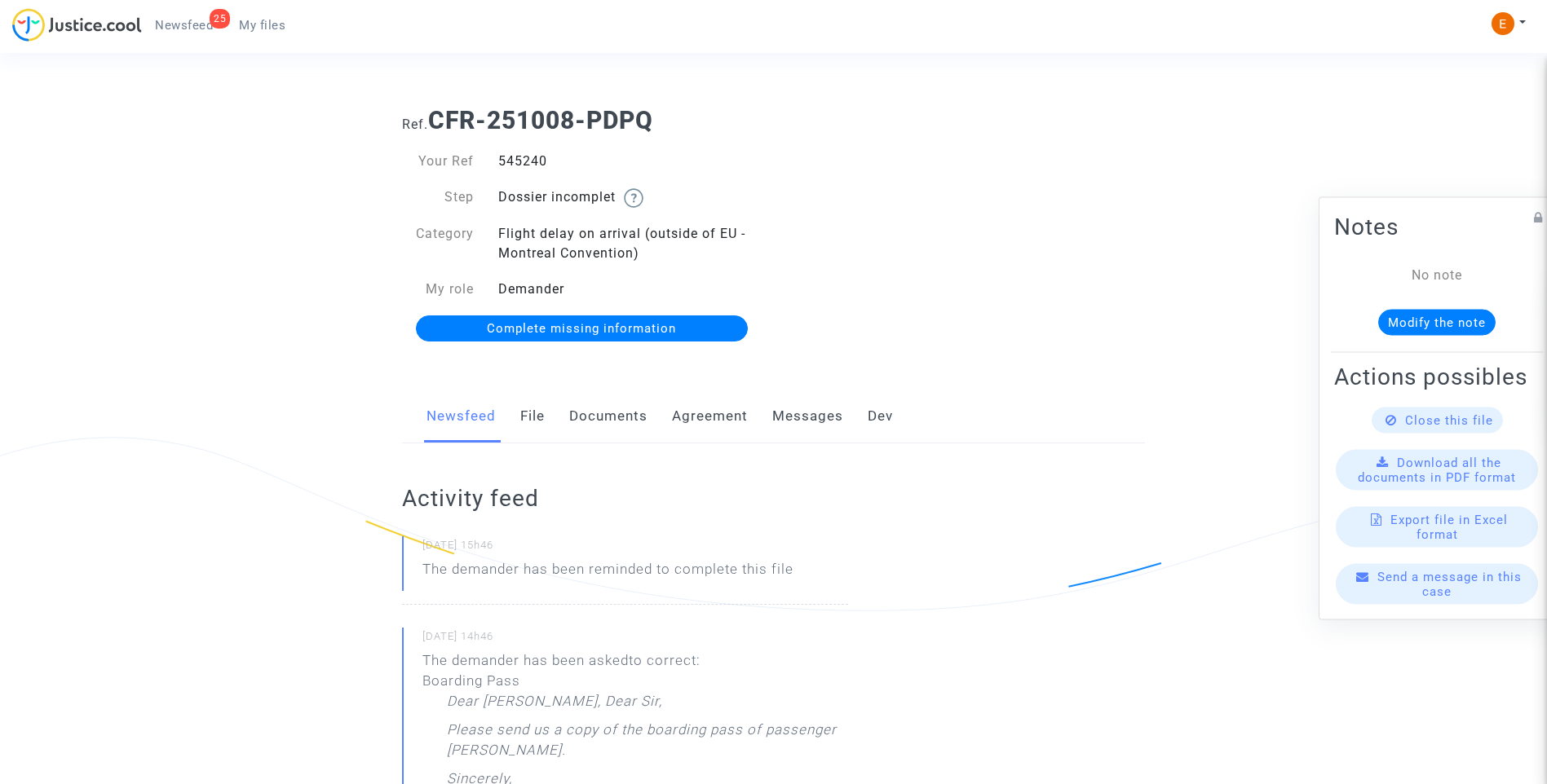
click at [531, 163] on div "545240" at bounding box center [630, 161] width 288 height 20
copy div "545240"
click at [536, 422] on link "File" at bounding box center [532, 417] width 25 height 54
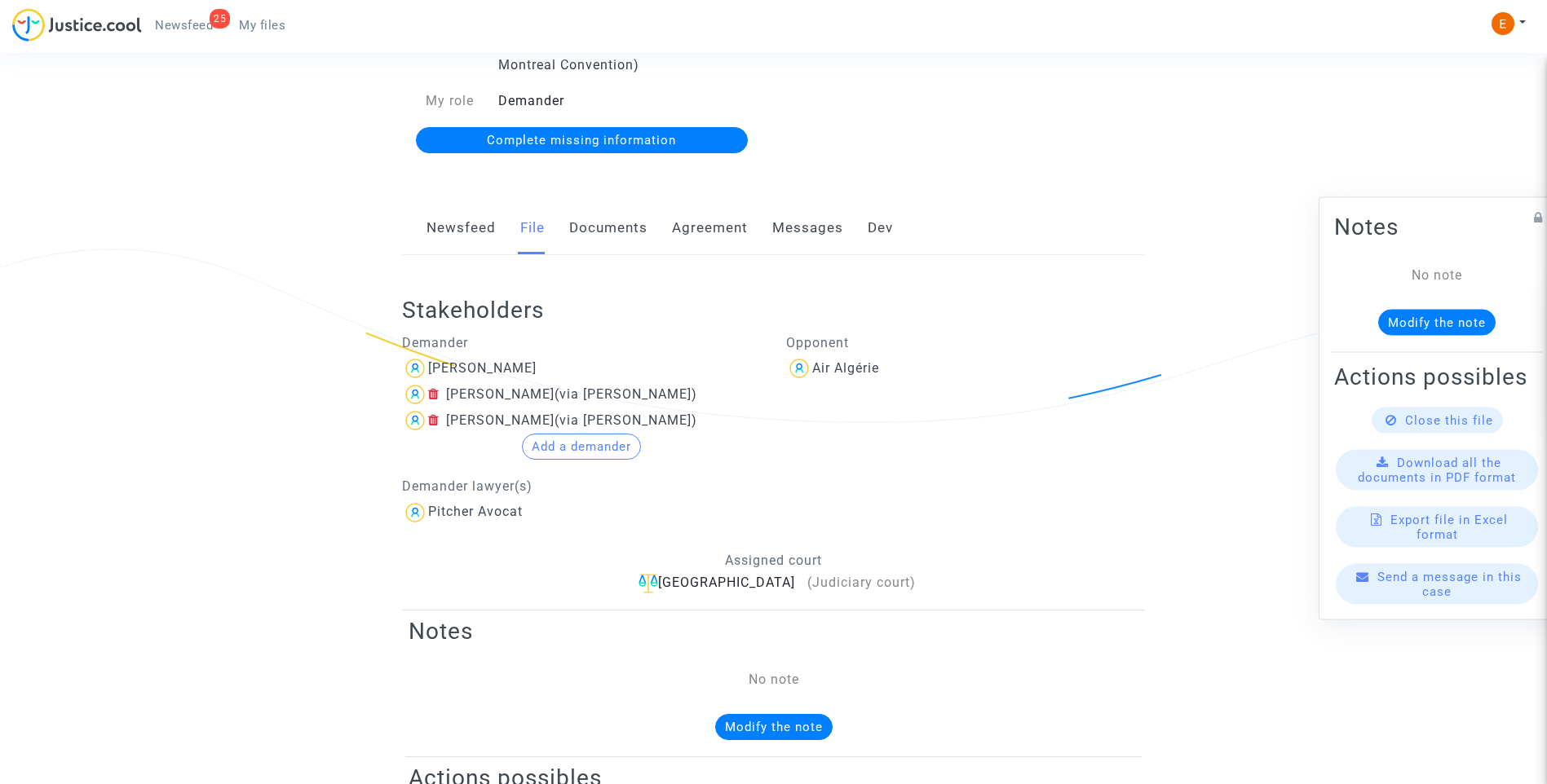
scroll to position [163, 0]
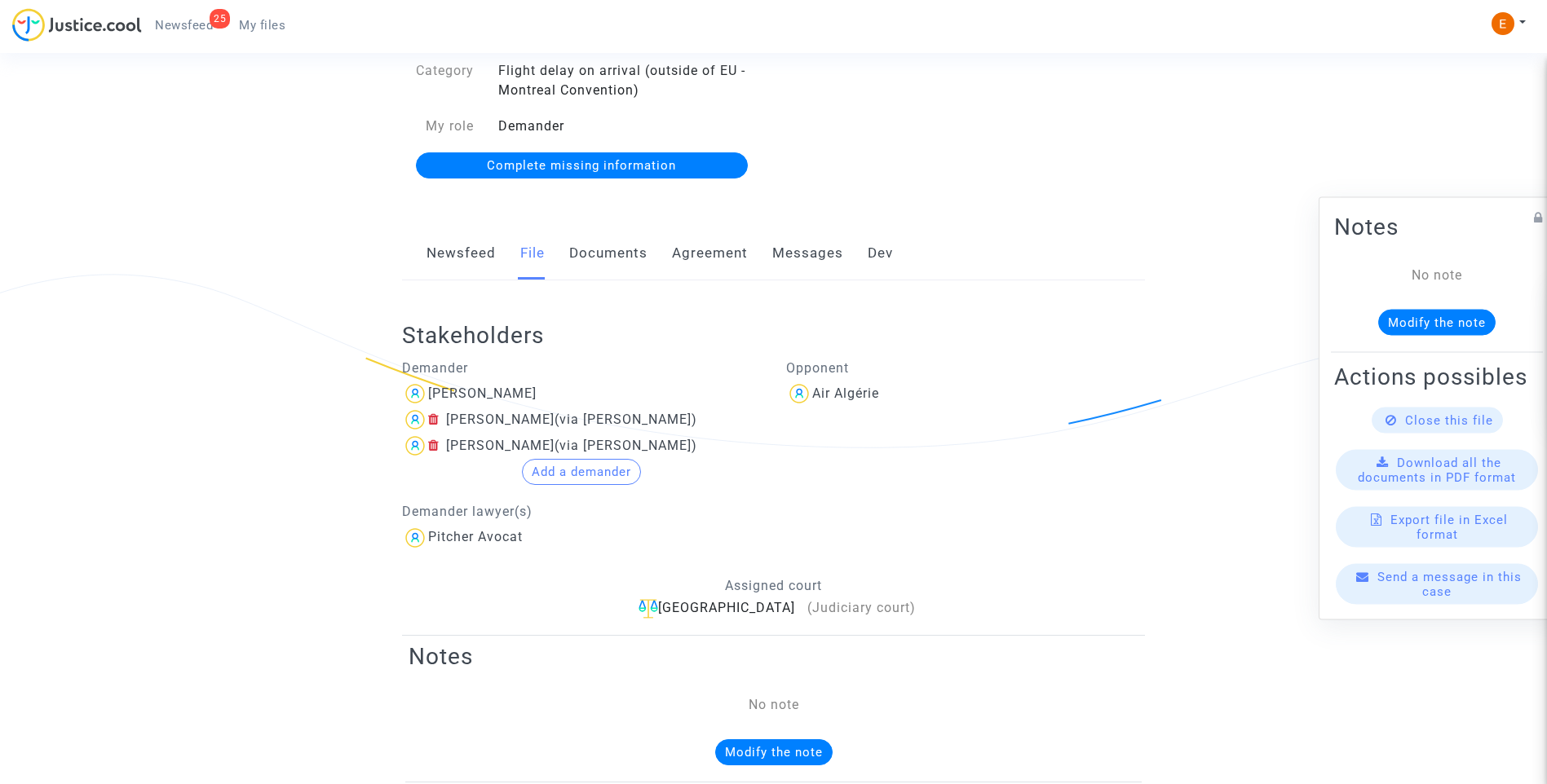
click at [590, 258] on link "Documents" at bounding box center [608, 253] width 78 height 54
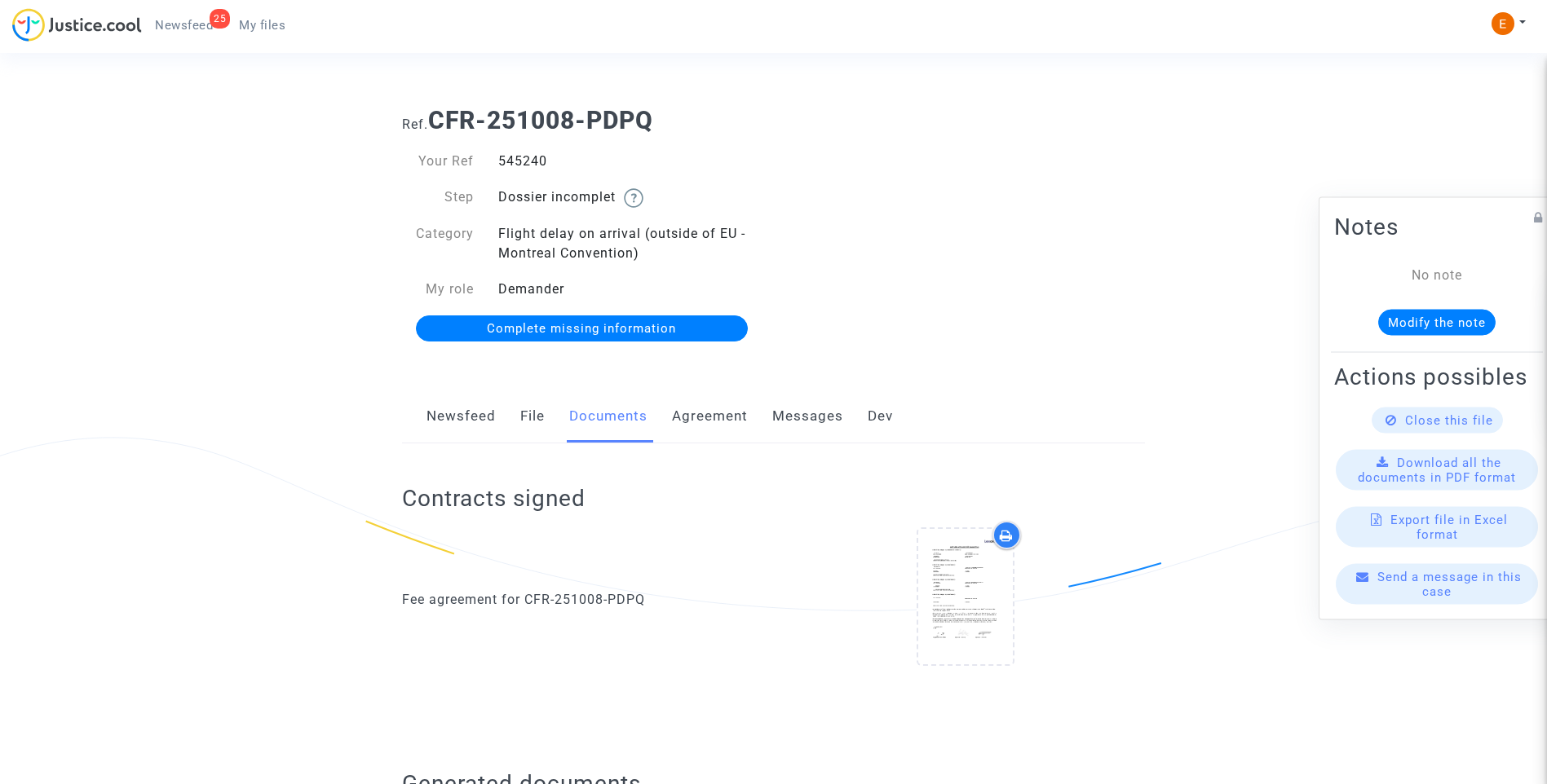
click at [621, 334] on span "Complete missing information" at bounding box center [581, 329] width 189 height 15
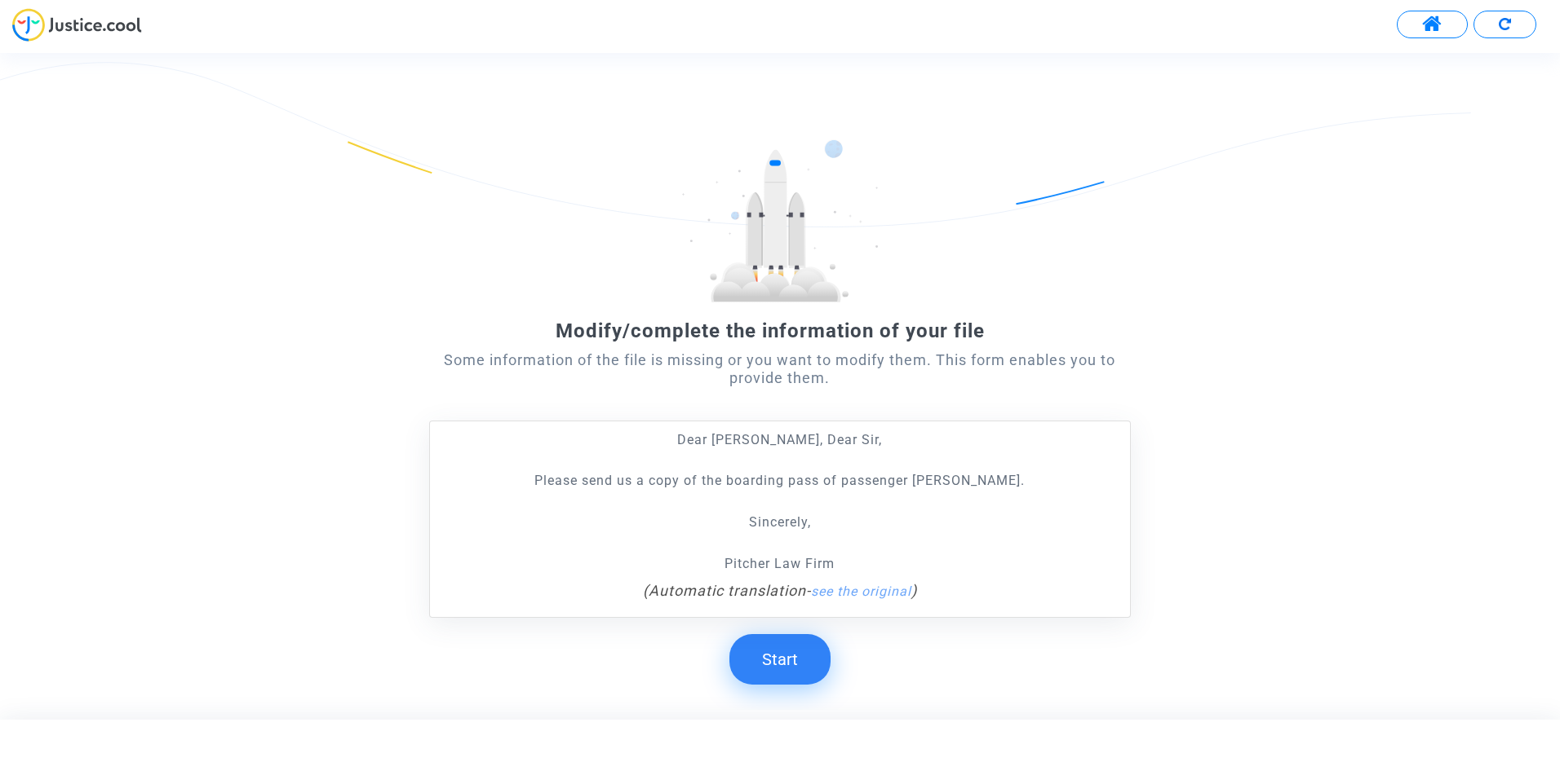
click at [786, 652] on button "Start" at bounding box center [780, 660] width 101 height 51
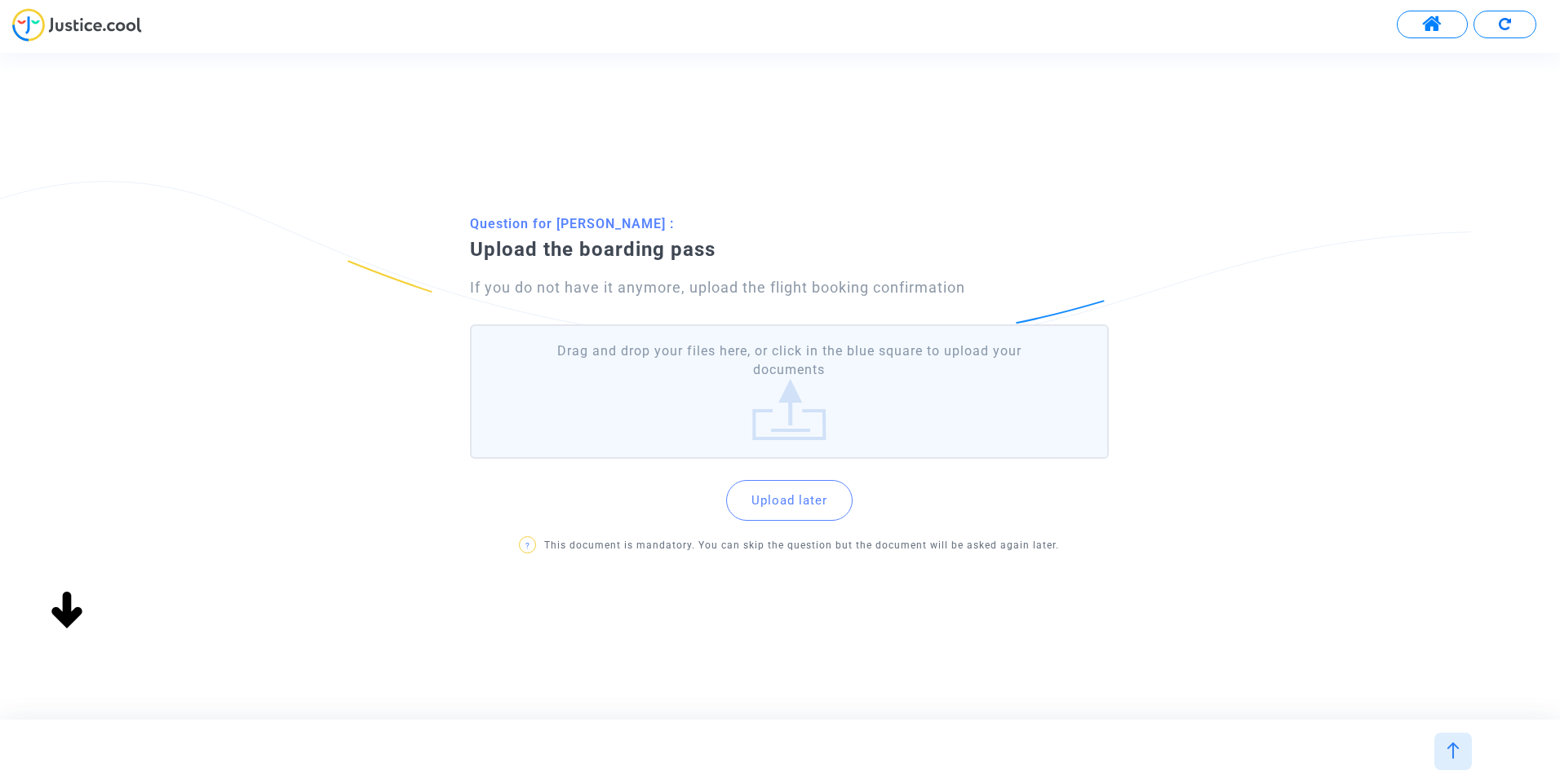
click at [755, 398] on label "Drag and drop your files here, or click in the blue square to upload your docum…" at bounding box center [789, 392] width 639 height 135
click at [0, 0] on input "Drag and drop your files here, or click in the blue square to upload your docum…" at bounding box center [0, 0] width 0 height 0
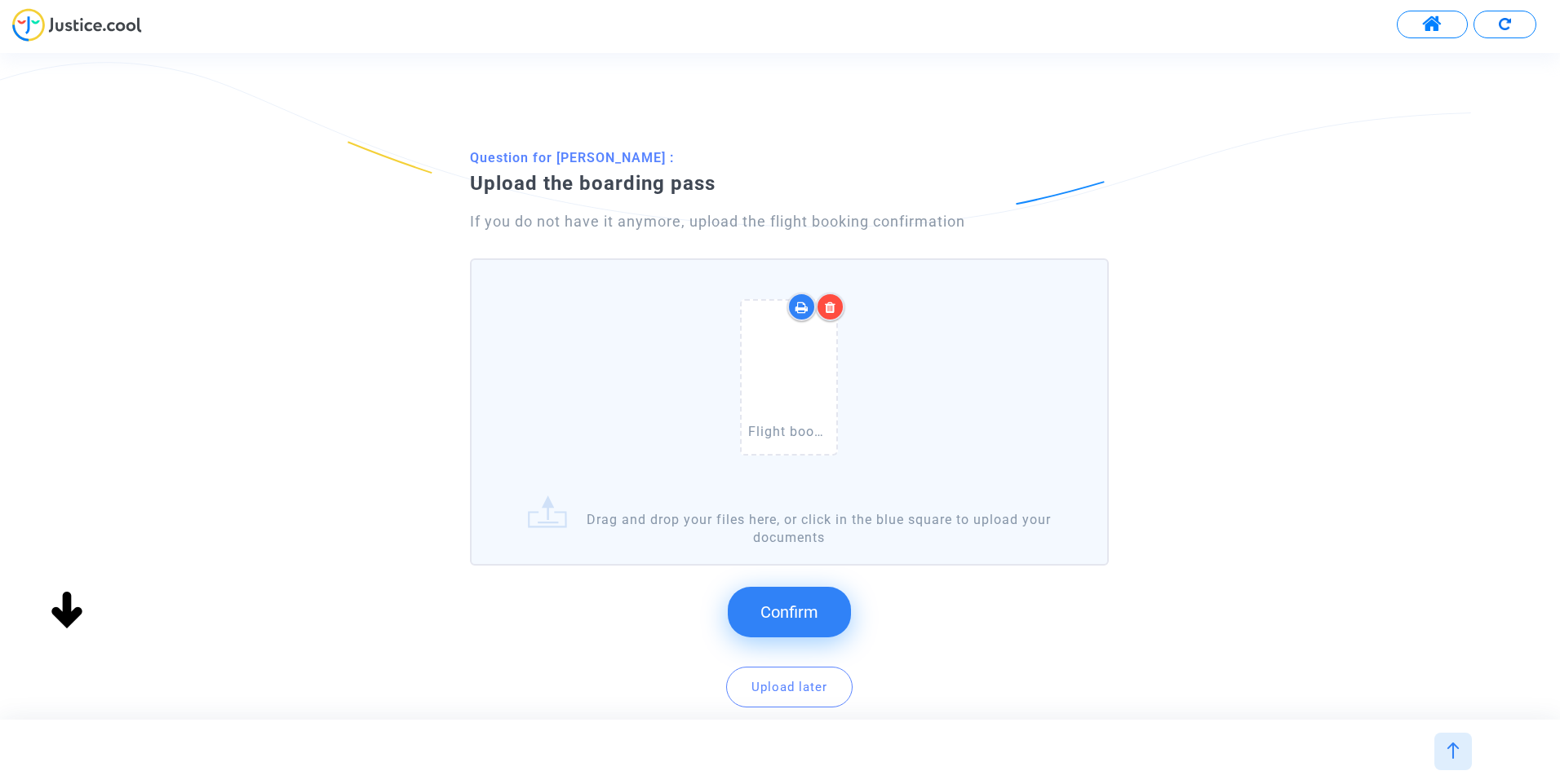
drag, startPoint x: 803, startPoint y: 616, endPoint x: 784, endPoint y: 617, distance: 19.0
click at [804, 617] on span "Confirm" at bounding box center [789, 612] width 58 height 20
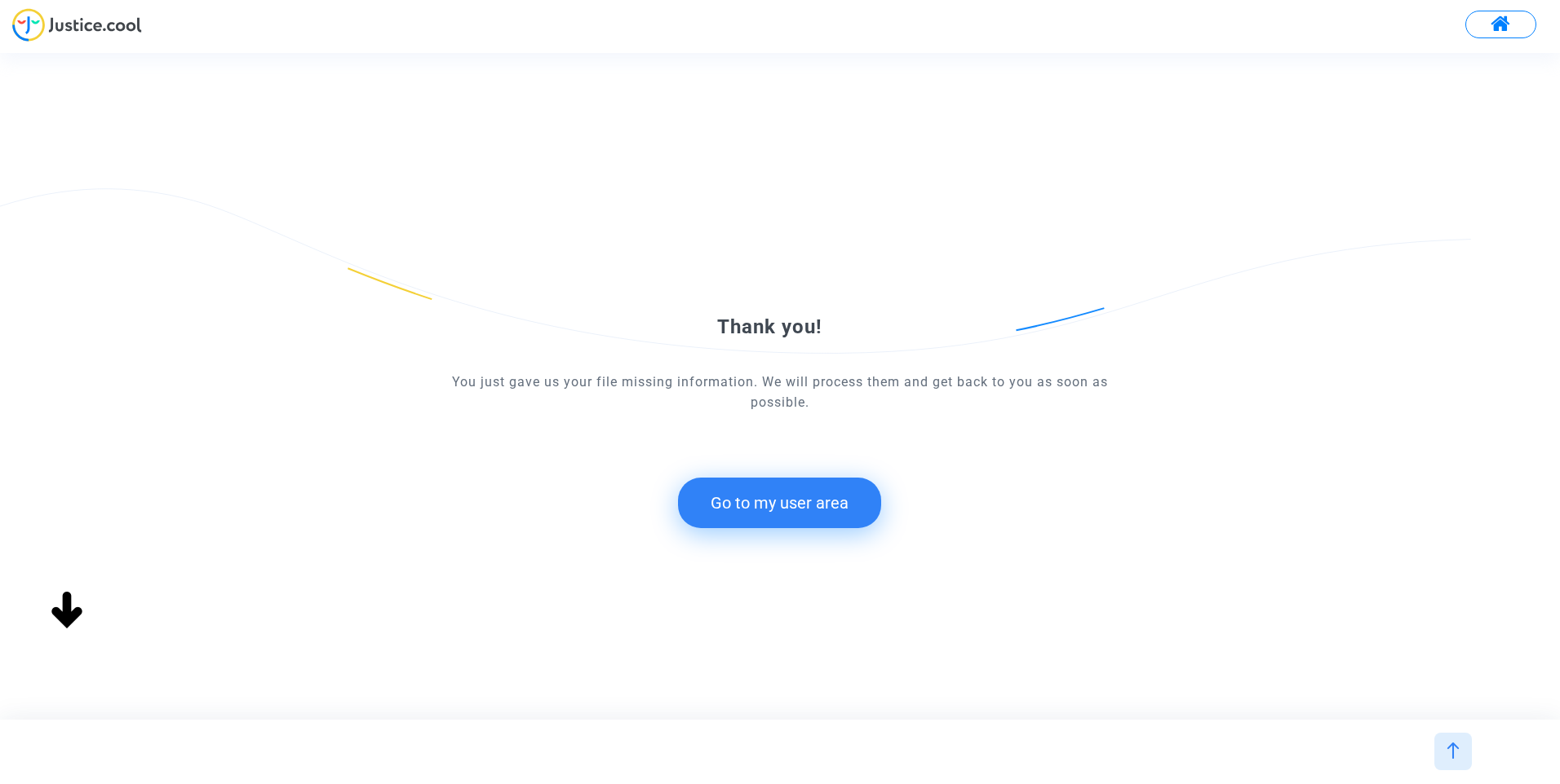
click at [786, 507] on button "Go to my user area" at bounding box center [780, 503] width 203 height 51
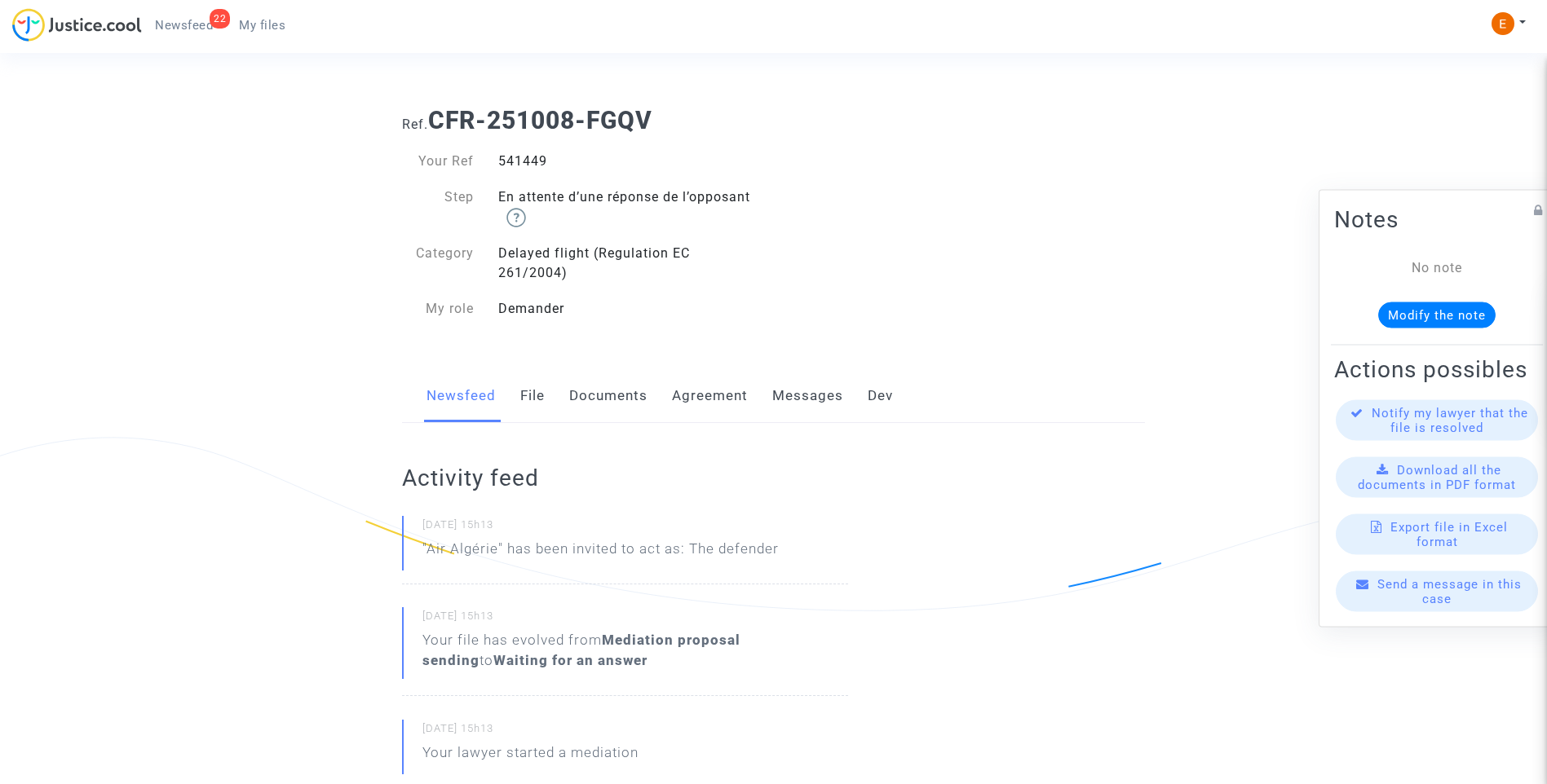
click at [540, 157] on div "541449" at bounding box center [630, 161] width 288 height 20
copy div "541449"
click at [525, 155] on div "540172" at bounding box center [630, 161] width 288 height 20
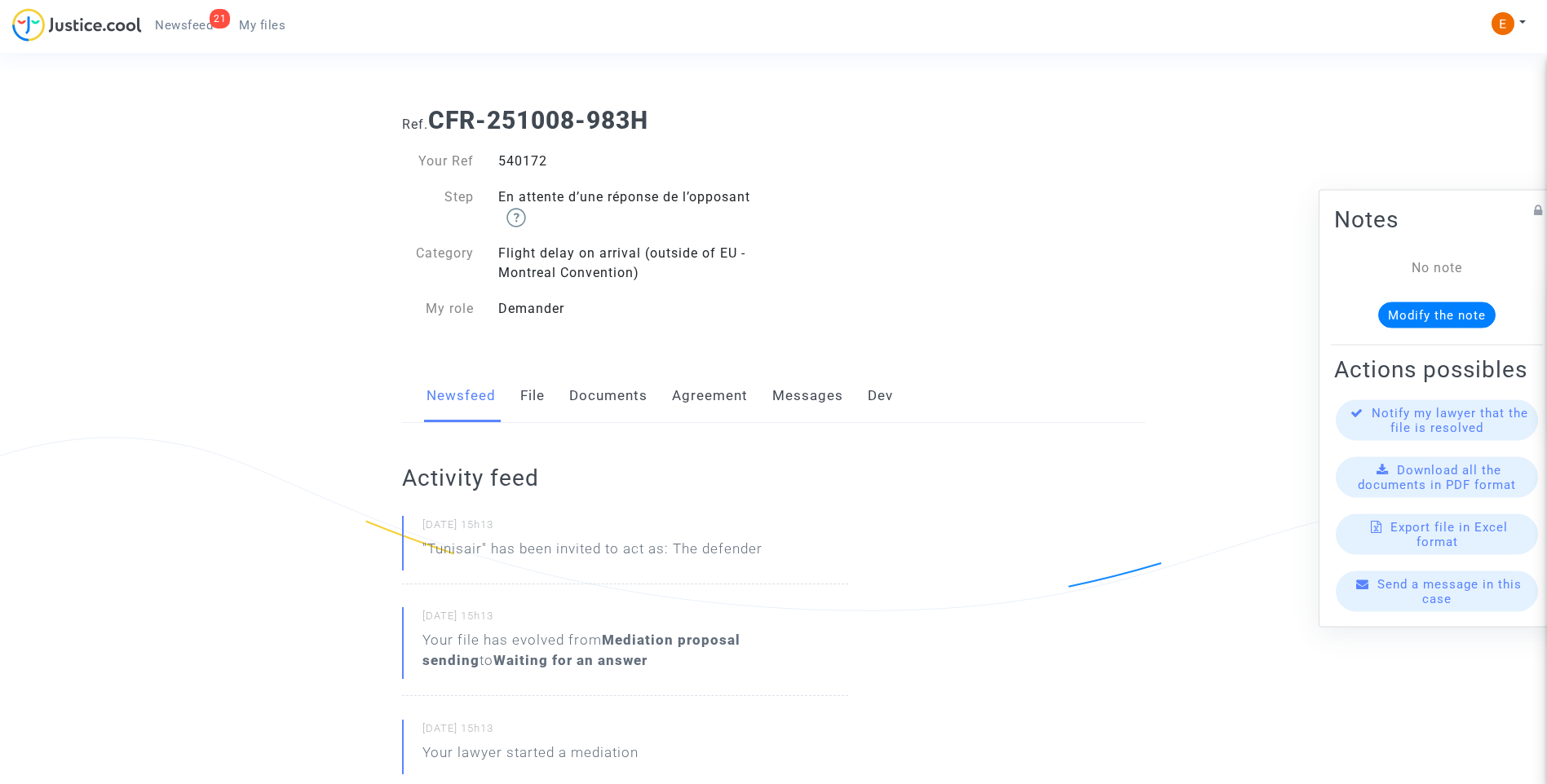
copy div "540172"
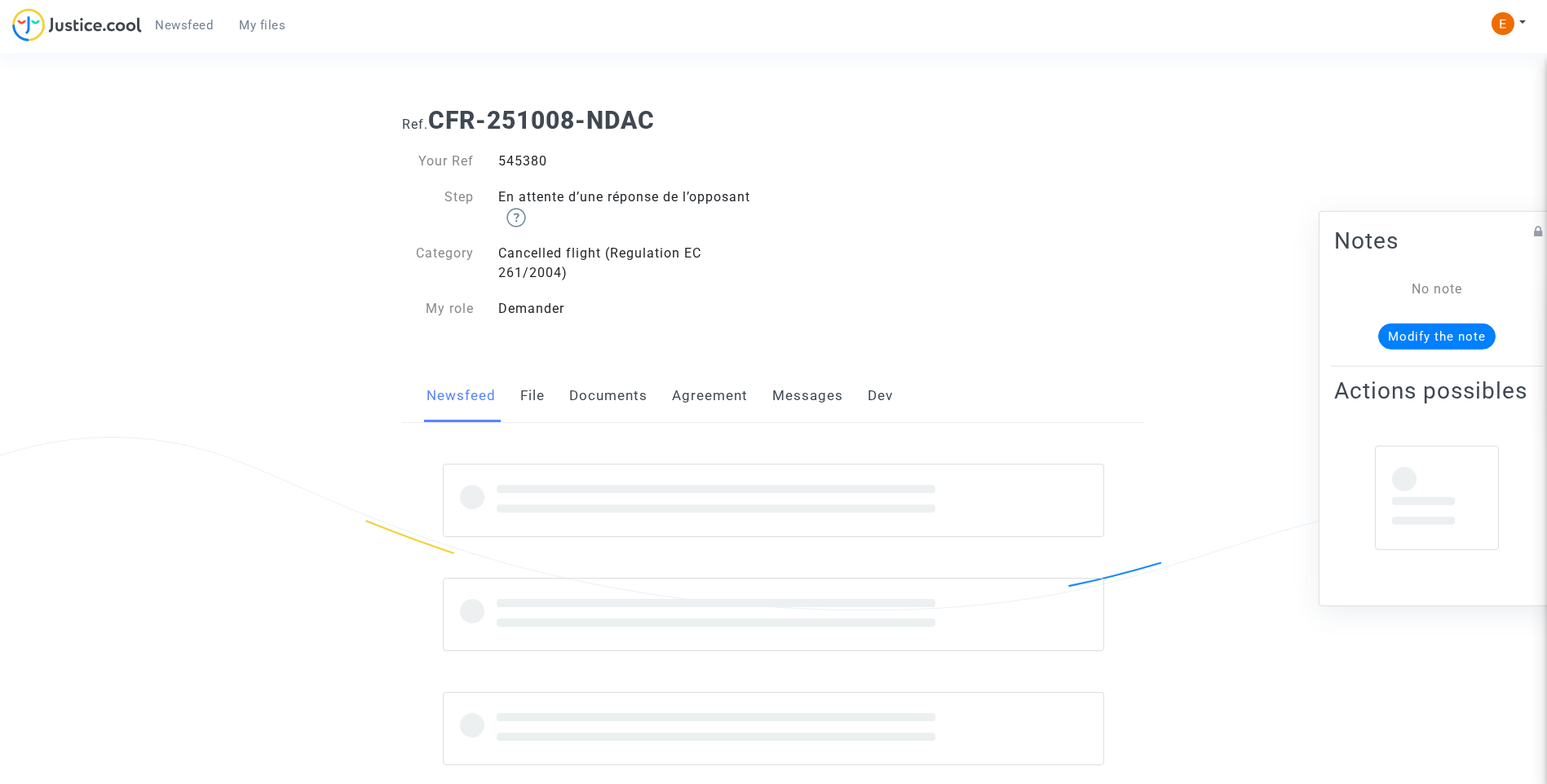
click at [534, 165] on div "545380" at bounding box center [630, 161] width 288 height 20
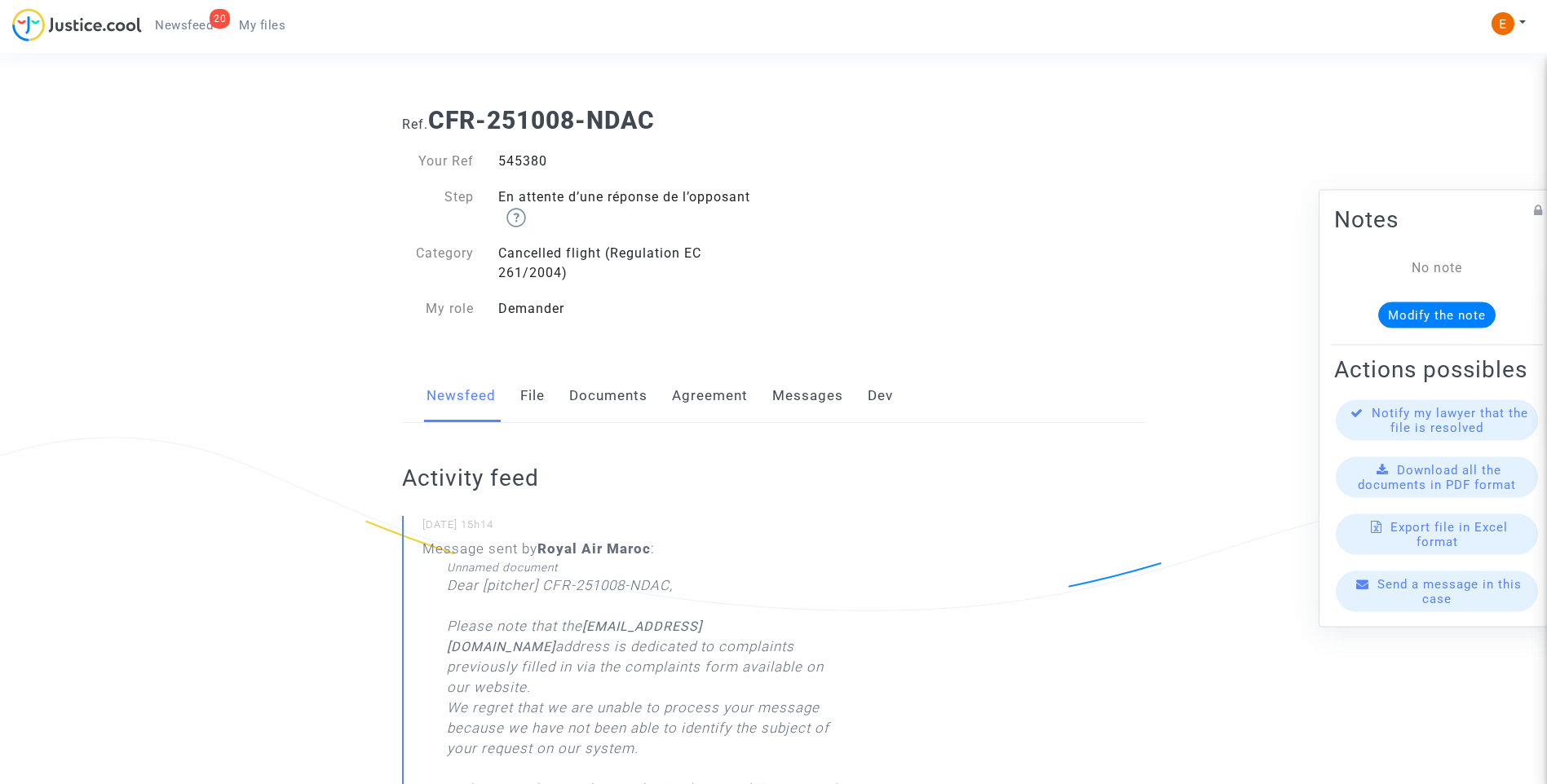
copy div "545380"
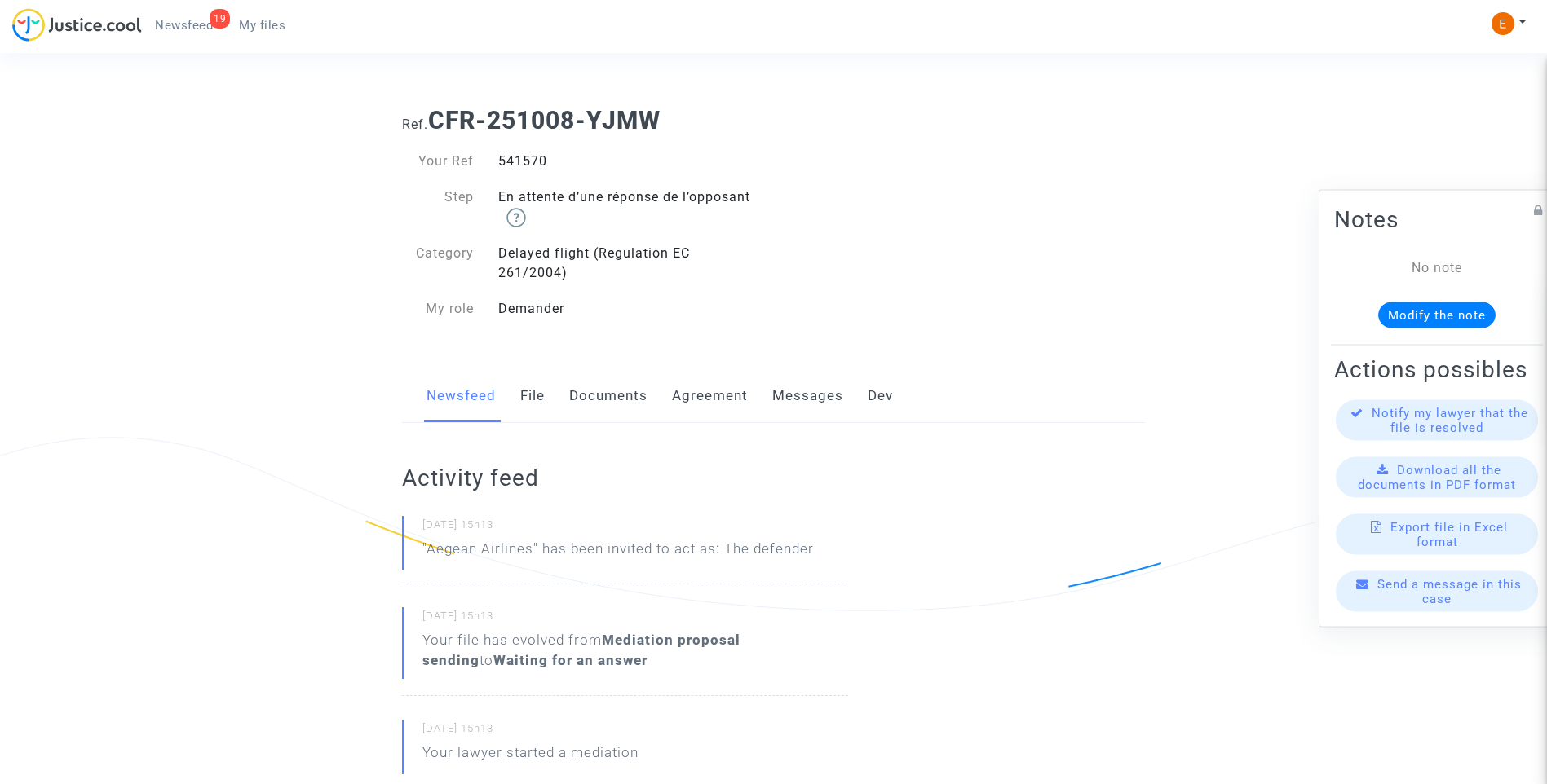
drag, startPoint x: 0, startPoint y: 0, endPoint x: 517, endPoint y: 170, distance: 544.2
click at [517, 170] on div "541570" at bounding box center [630, 161] width 288 height 20
click at [518, 159] on div "541570" at bounding box center [630, 161] width 288 height 20
copy div "541570"
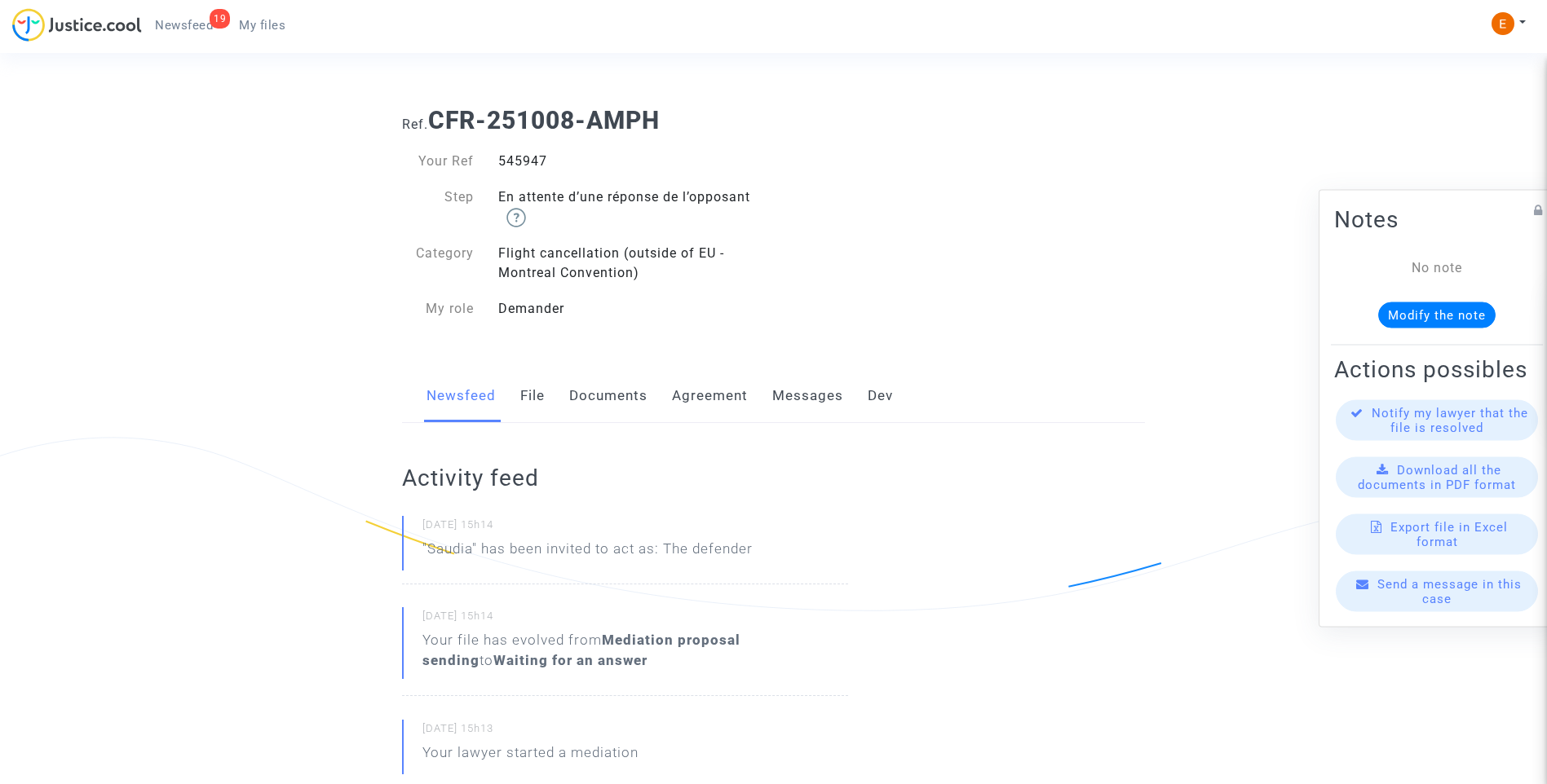
click at [532, 164] on div "545947" at bounding box center [630, 161] width 288 height 20
copy div "545947"
click at [508, 155] on div "545118" at bounding box center [630, 161] width 288 height 20
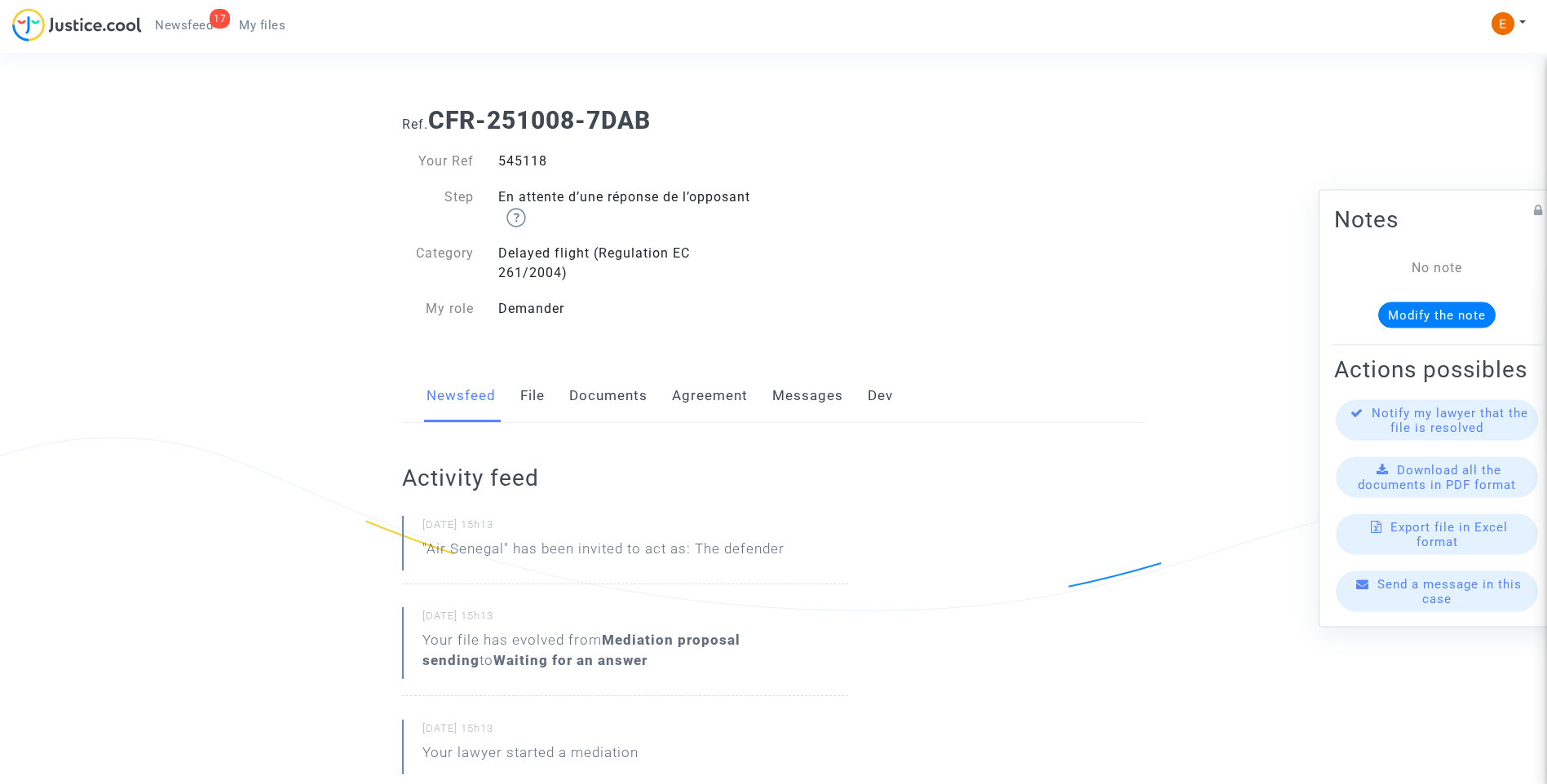
copy div "545118"
click at [510, 158] on div "545745" at bounding box center [630, 161] width 288 height 20
copy div "545745"
click at [528, 159] on div "544541" at bounding box center [630, 161] width 288 height 20
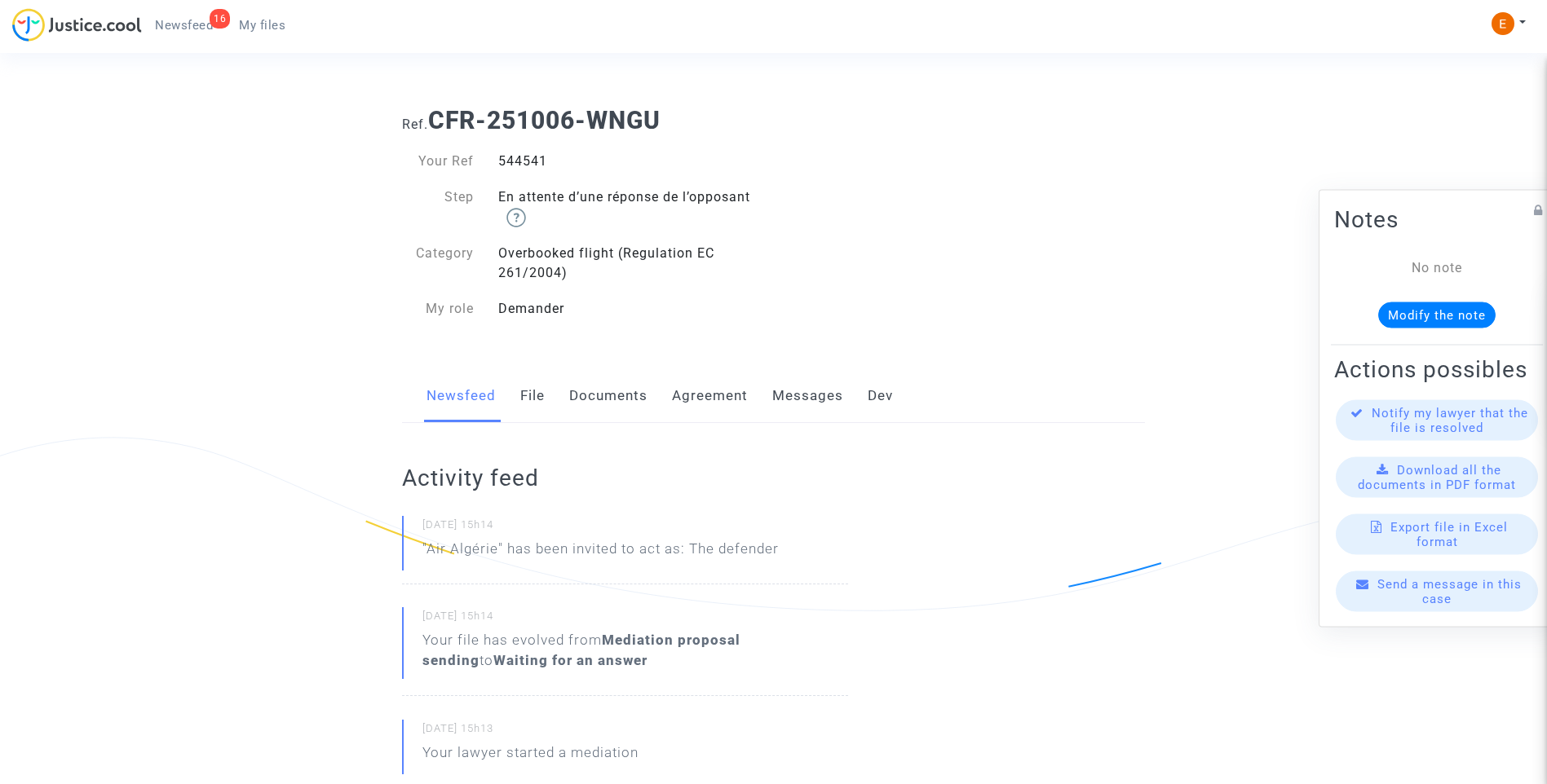
click at [528, 159] on div "544541" at bounding box center [630, 161] width 288 height 20
copy div "544541"
drag, startPoint x: 0, startPoint y: 0, endPoint x: 518, endPoint y: 155, distance: 540.7
click at [518, 155] on div "541595" at bounding box center [630, 161] width 288 height 20
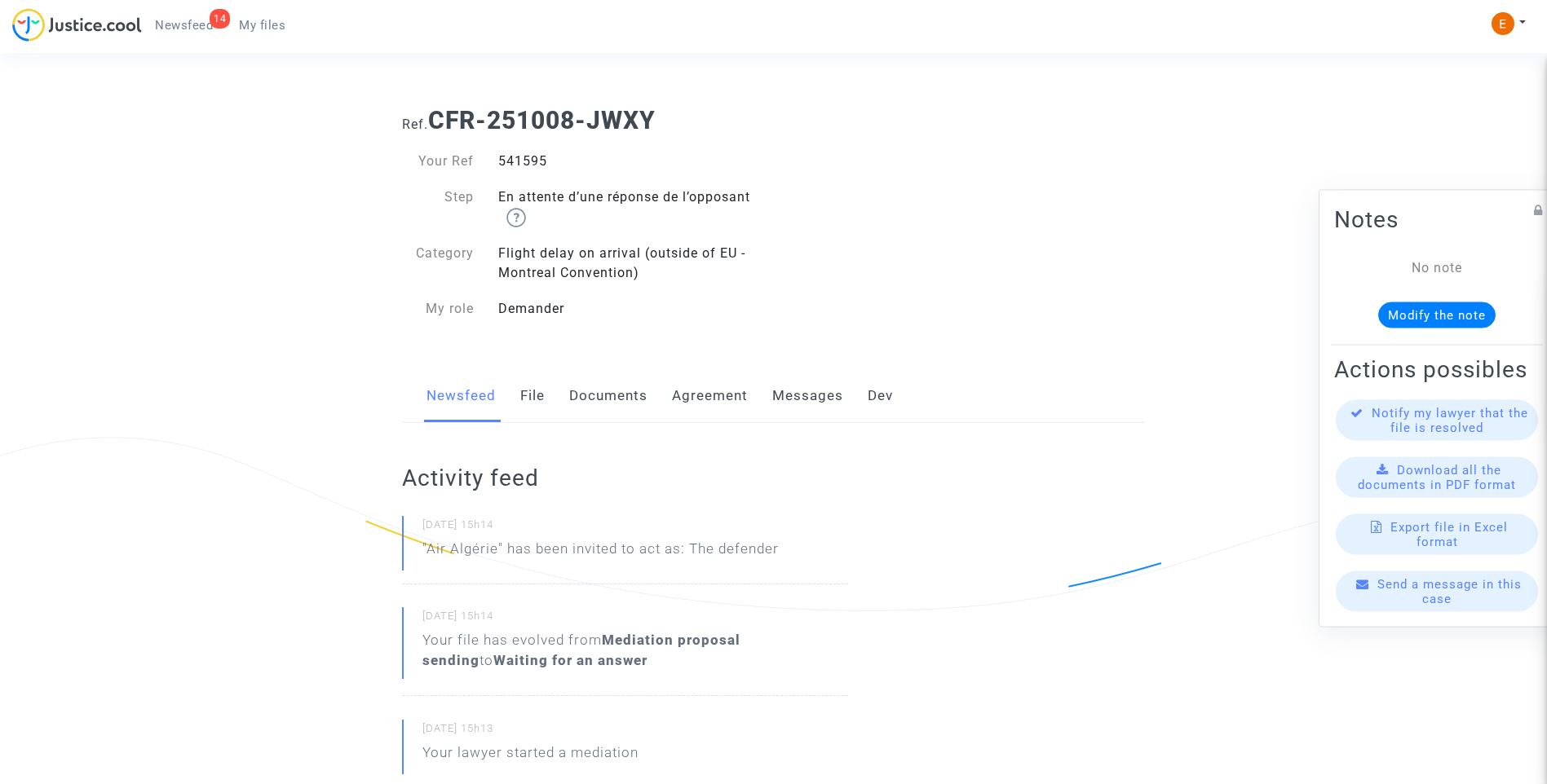
copy div "541595"
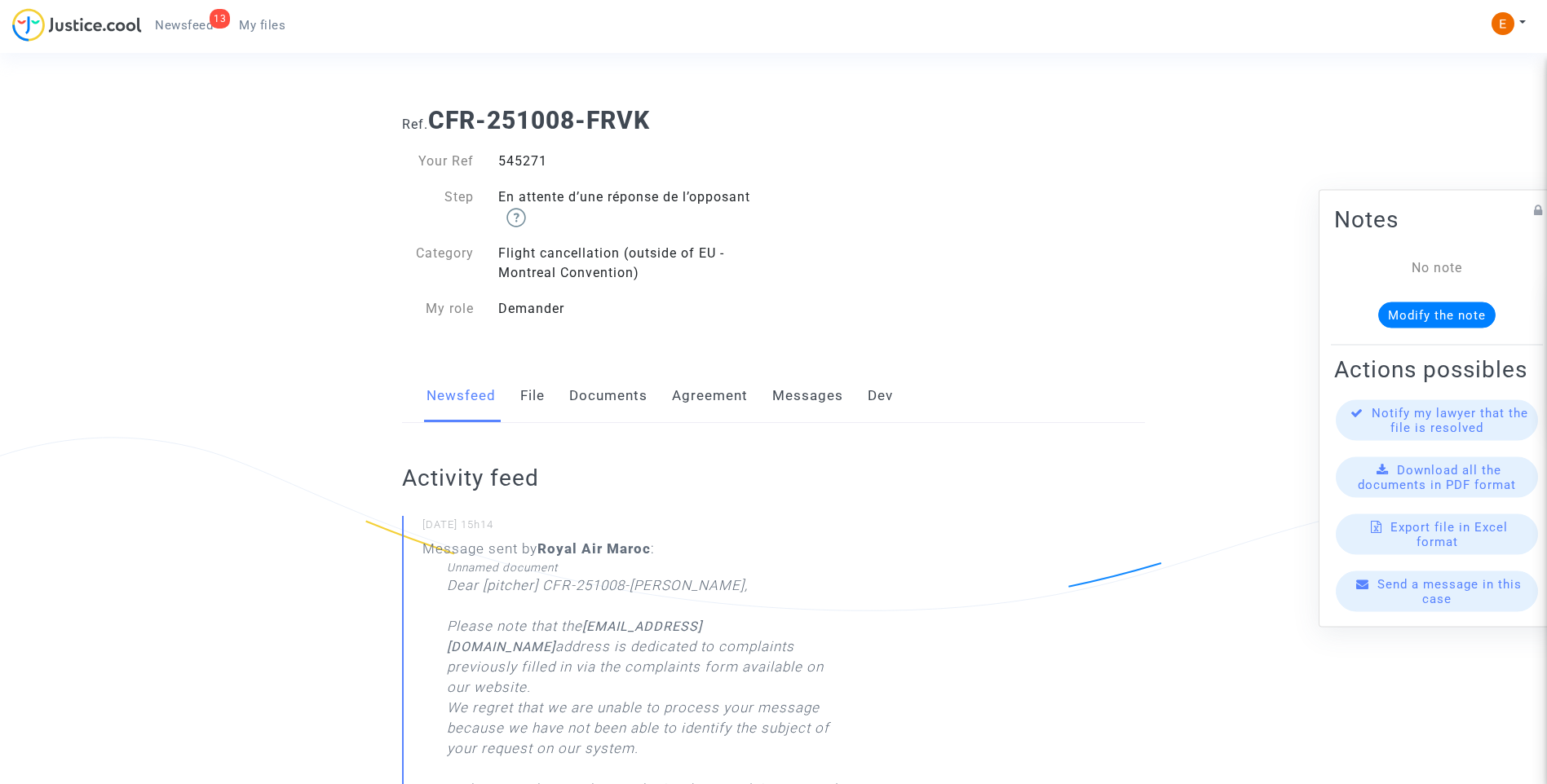
click at [516, 155] on div "545271" at bounding box center [630, 161] width 288 height 20
drag, startPoint x: 0, startPoint y: 0, endPoint x: 516, endPoint y: 155, distance: 538.8
click at [516, 155] on div "545271" at bounding box center [630, 161] width 288 height 20
copy div "545271"
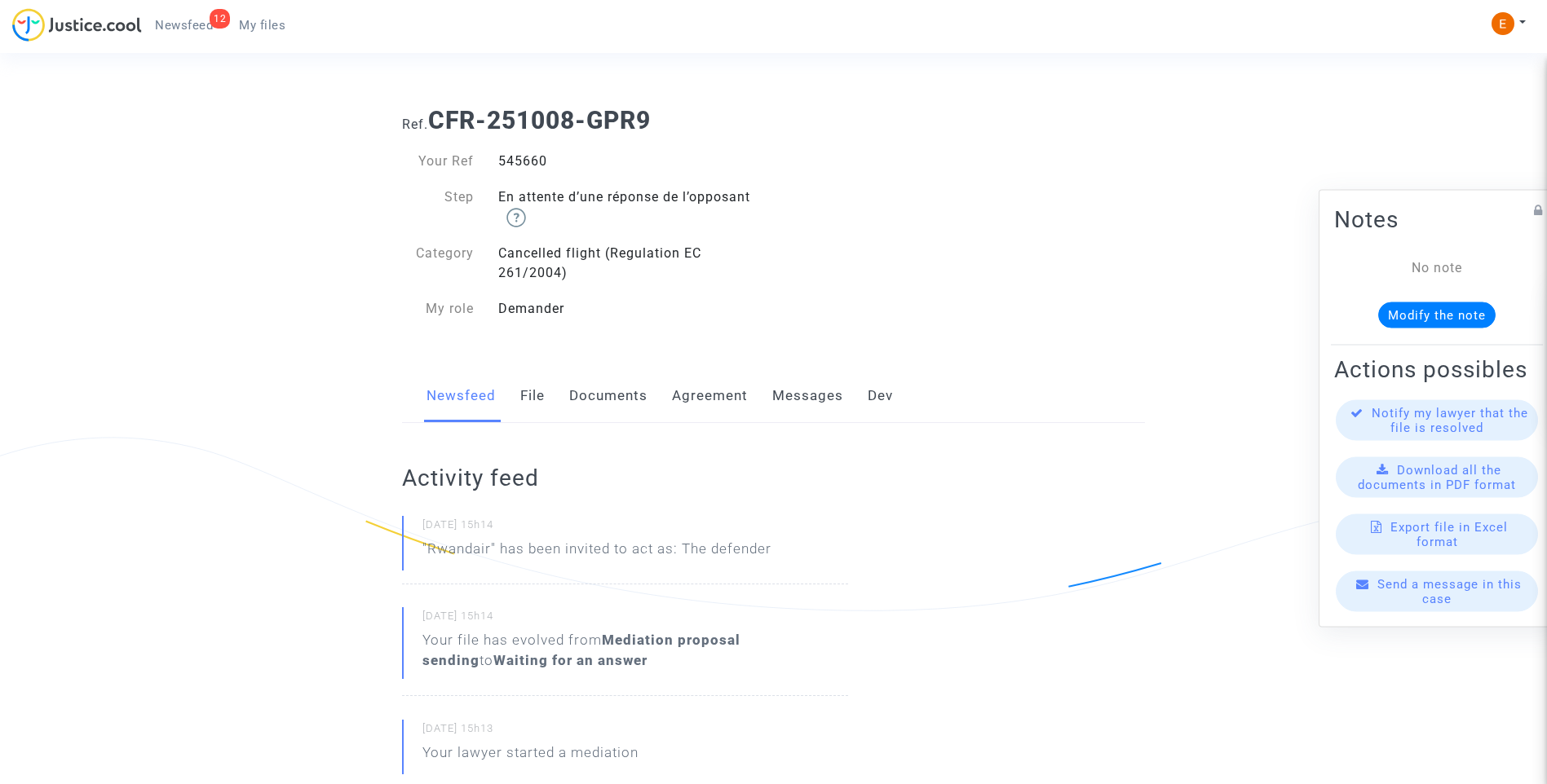
click at [536, 162] on div "545660" at bounding box center [630, 161] width 288 height 20
copy div "545660"
click at [525, 155] on div "547198" at bounding box center [630, 161] width 288 height 20
click at [525, 156] on div "547198" at bounding box center [630, 161] width 288 height 20
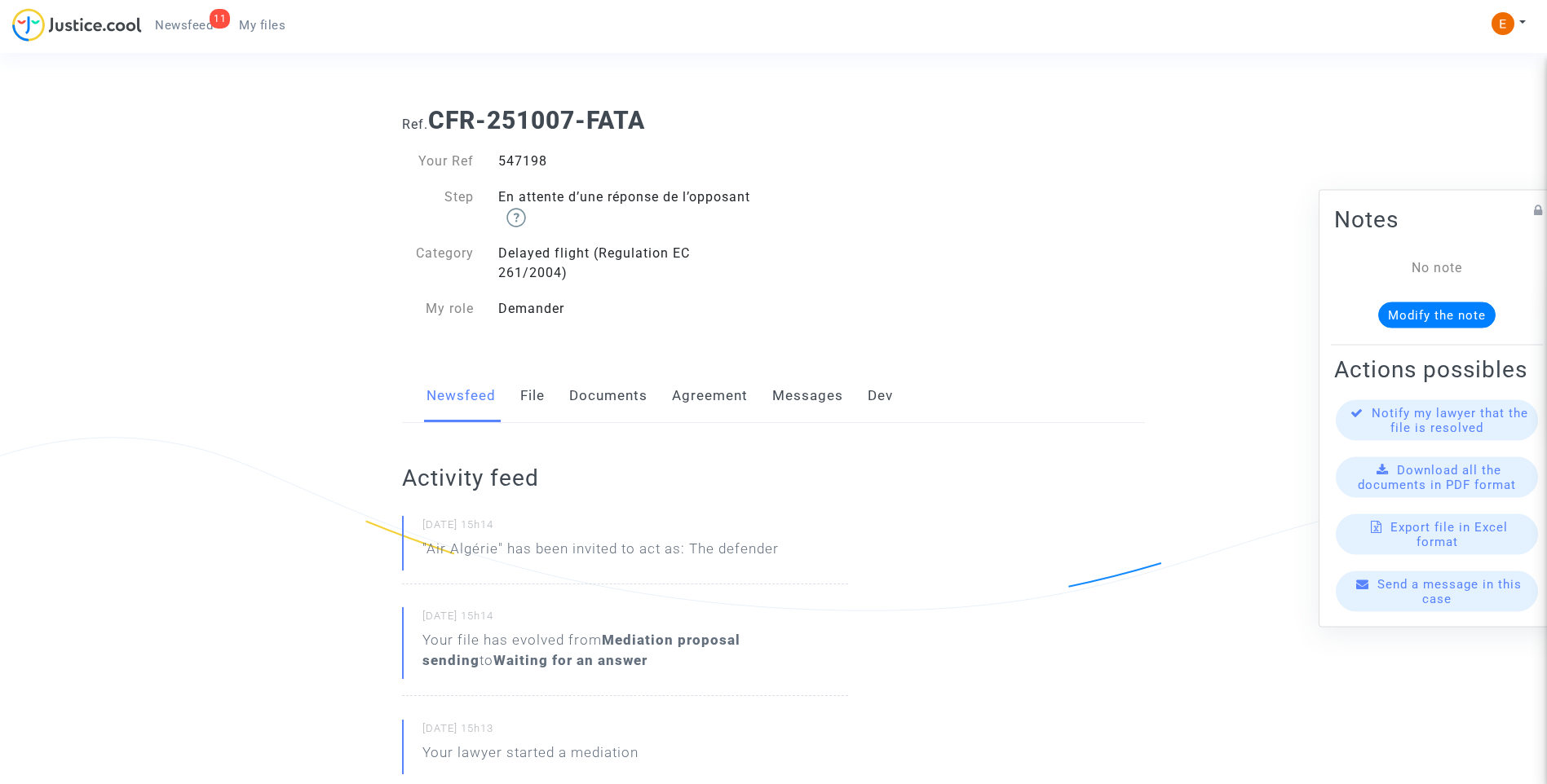
copy div "547198"
drag, startPoint x: 0, startPoint y: 0, endPoint x: 514, endPoint y: 158, distance: 537.7
click at [514, 158] on div "541588" at bounding box center [630, 161] width 288 height 20
copy div "541588"
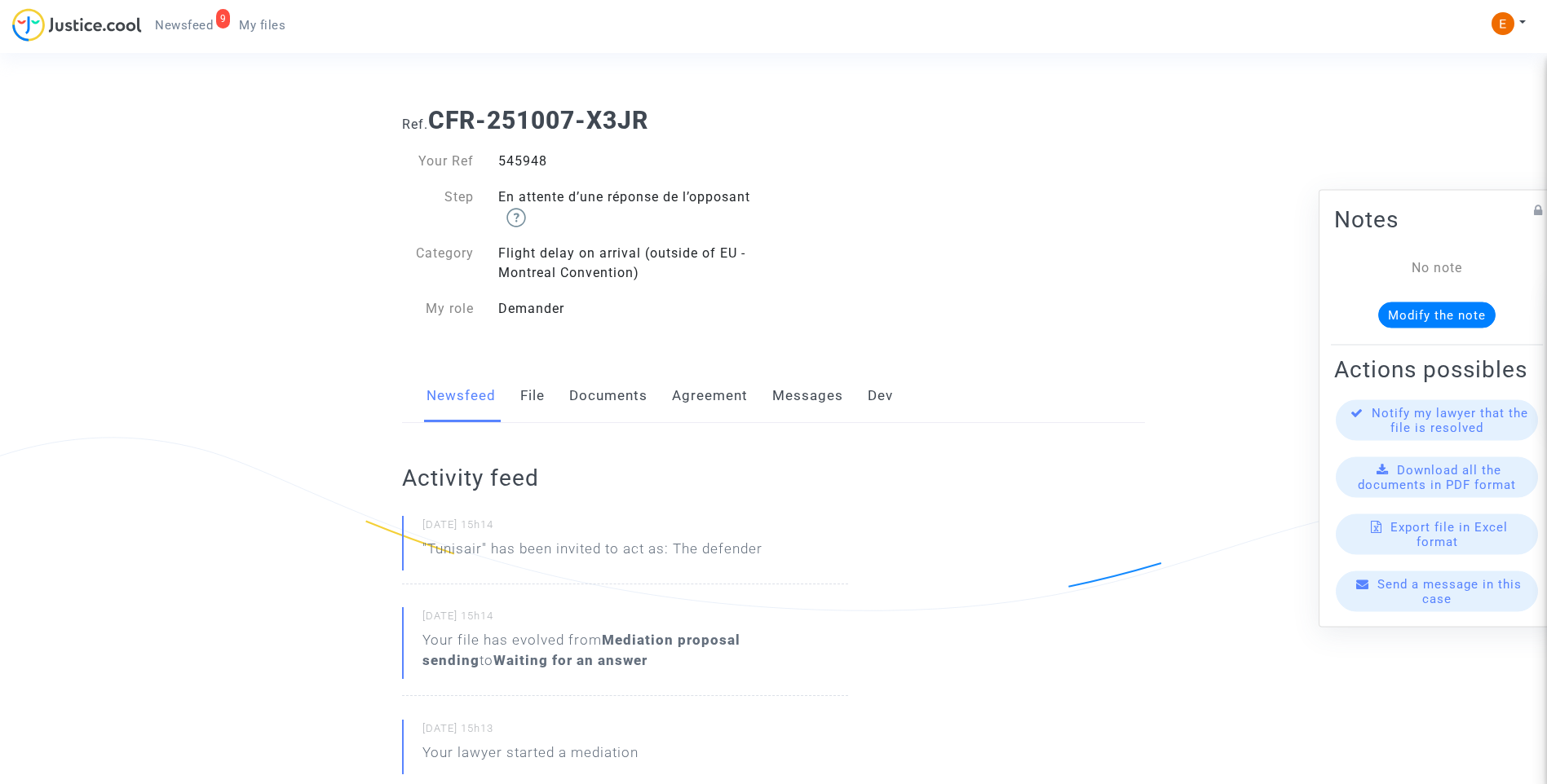
click at [531, 160] on div "545948" at bounding box center [630, 161] width 288 height 20
copy div "545948"
click at [520, 164] on div "545981" at bounding box center [630, 161] width 288 height 20
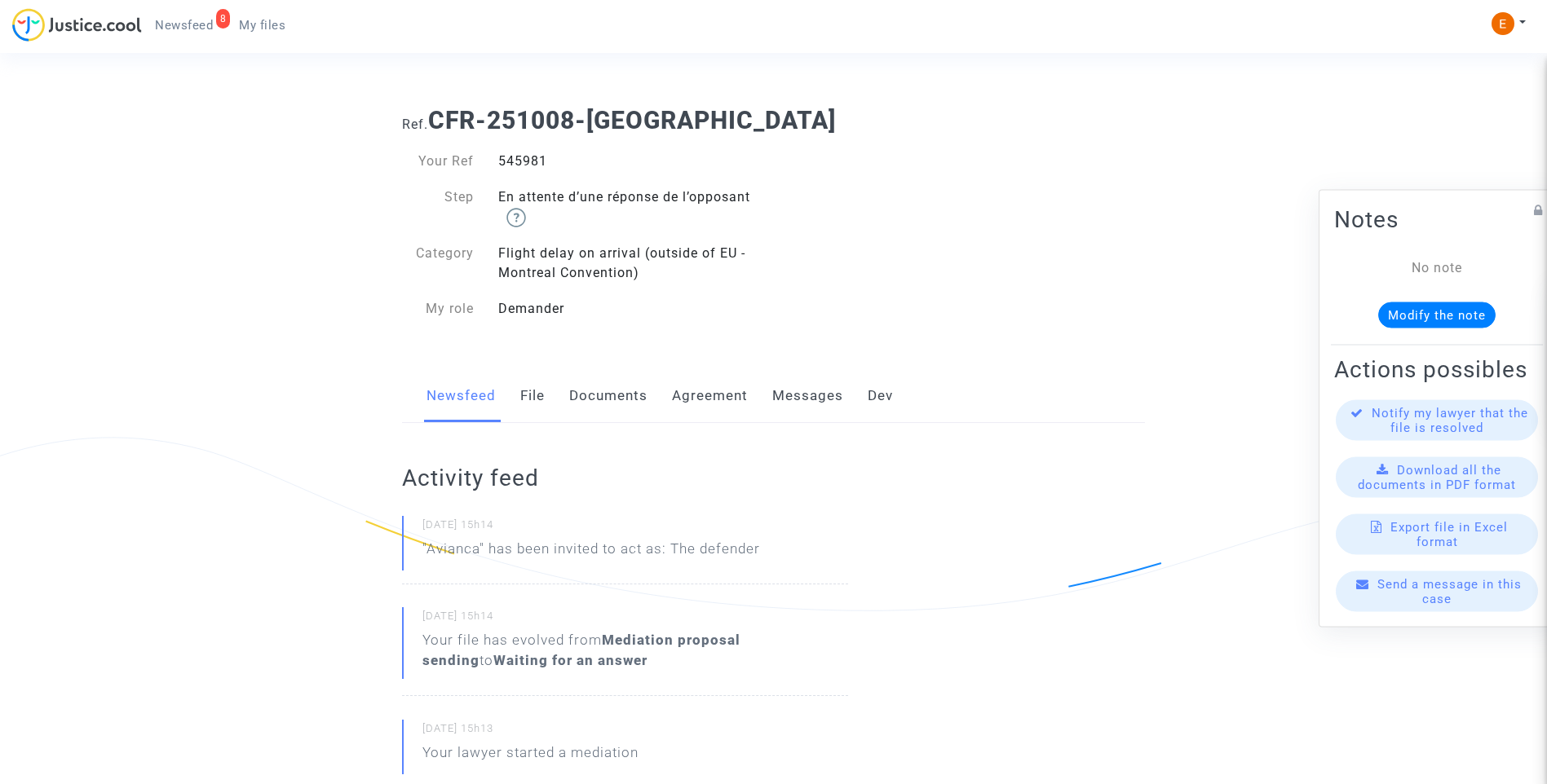
copy div "545981"
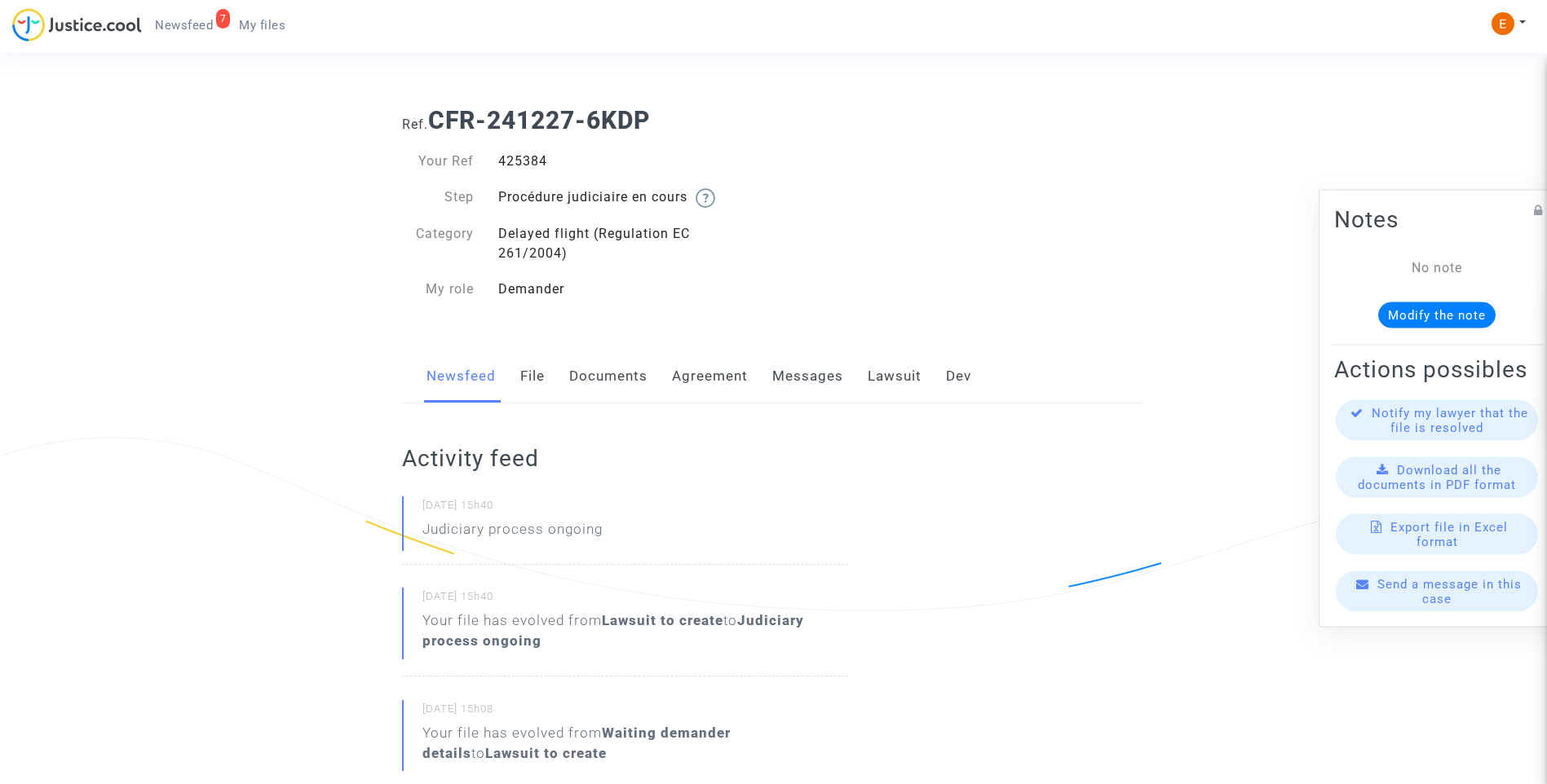
click at [514, 161] on div "425384" at bounding box center [630, 161] width 288 height 20
click at [517, 163] on div "547274" at bounding box center [630, 161] width 288 height 20
copy div "547274"
click at [533, 152] on div "550937" at bounding box center [630, 161] width 288 height 20
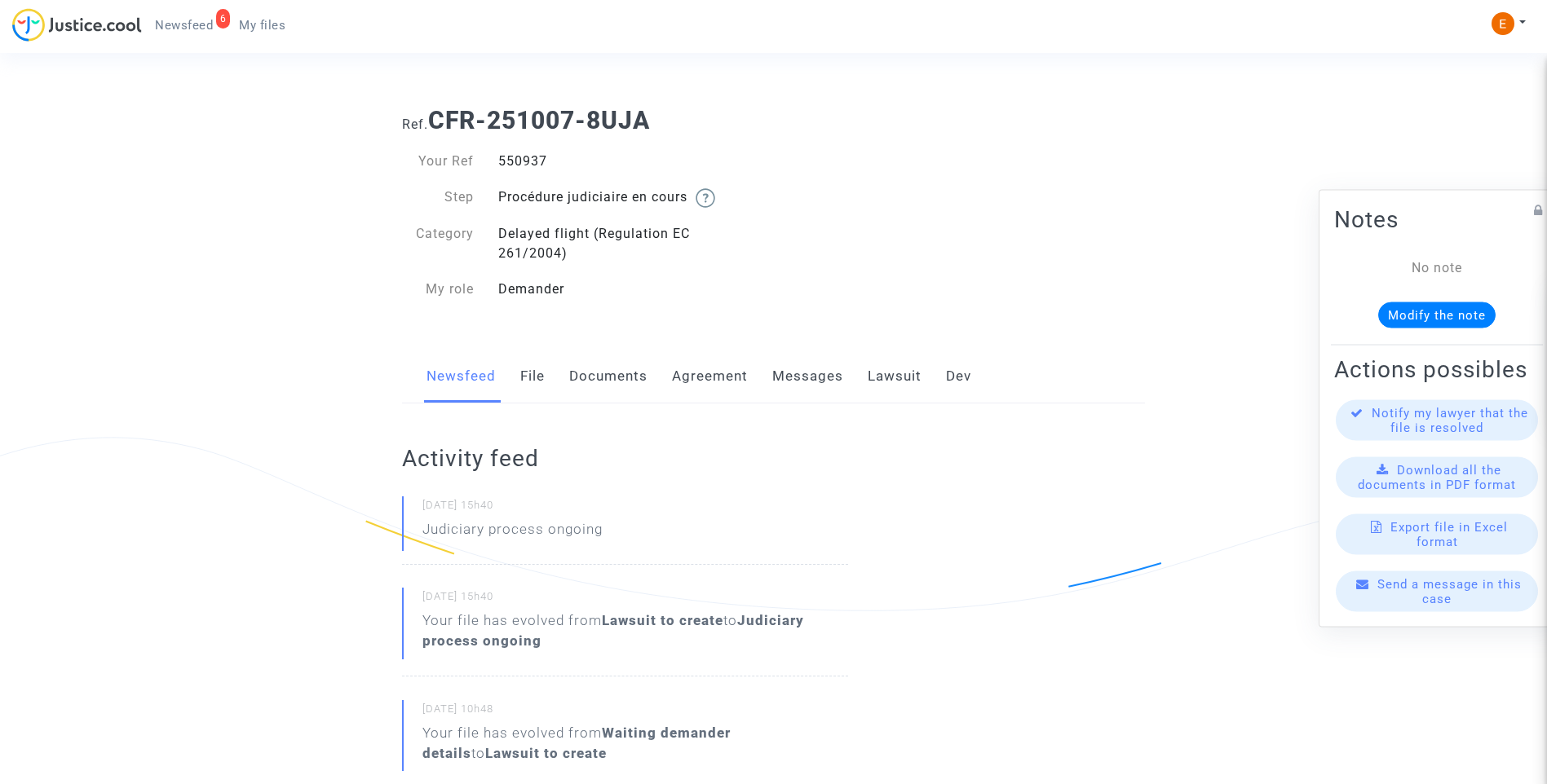
click at [533, 152] on div "550937" at bounding box center [630, 161] width 288 height 20
copy div "550937"
